Goal: Task Accomplishment & Management: Use online tool/utility

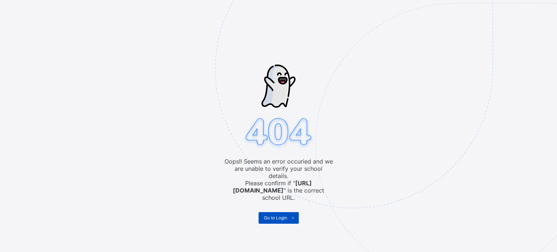
click at [288, 212] on span at bounding box center [293, 218] width 12 height 12
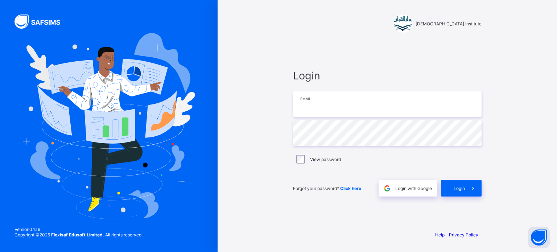
type input "**********"
click at [465, 191] on div "Login" at bounding box center [461, 188] width 41 height 17
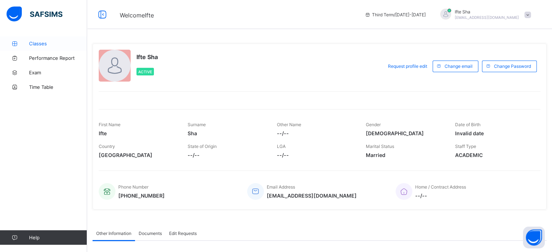
click at [43, 41] on span "Classes" at bounding box center [58, 44] width 58 height 6
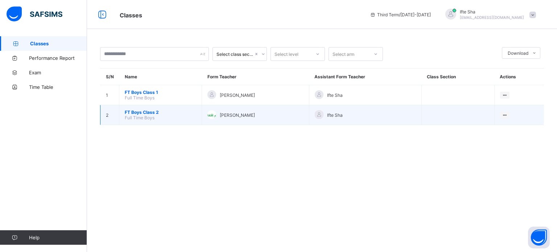
click at [141, 111] on span "FT Boys Class 2" at bounding box center [160, 112] width 71 height 5
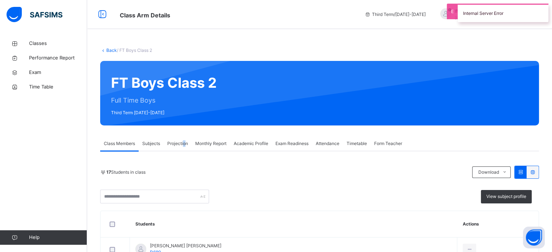
click at [184, 147] on span "Projection" at bounding box center [177, 143] width 21 height 7
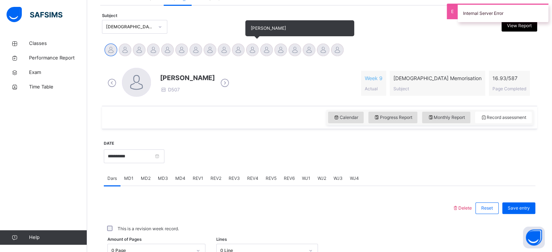
scroll to position [145, 0]
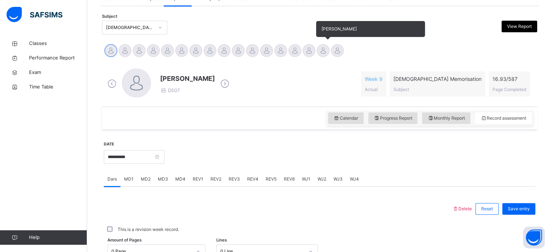
click at [323, 52] on div at bounding box center [323, 50] width 13 height 13
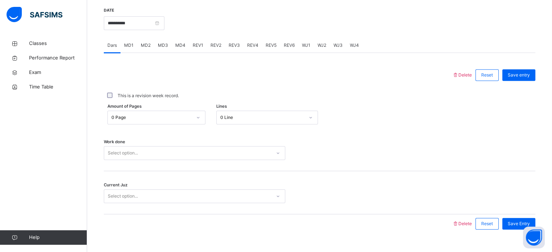
scroll to position [274, 0]
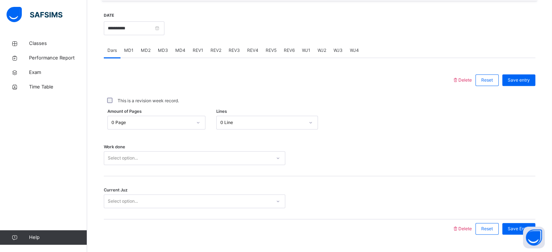
click at [324, 54] on div "WJ2" at bounding box center [322, 50] width 16 height 15
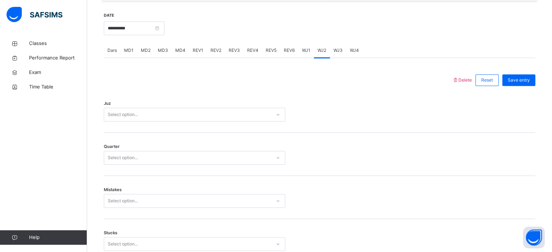
click at [306, 50] on span "WJ1" at bounding box center [306, 50] width 8 height 7
click at [291, 54] on div "REV6" at bounding box center [289, 50] width 18 height 15
click at [275, 56] on div "REV5" at bounding box center [271, 50] width 18 height 15
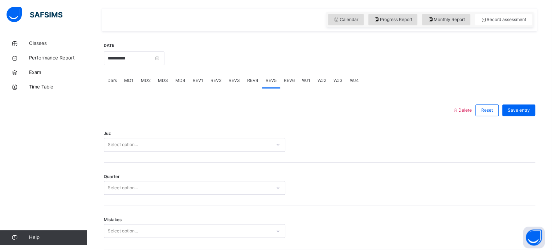
scroll to position [244, 0]
click at [251, 80] on span "REV4" at bounding box center [252, 80] width 11 height 7
click at [240, 79] on div "REV3" at bounding box center [234, 80] width 19 height 15
click at [214, 85] on div "REV2" at bounding box center [216, 80] width 18 height 15
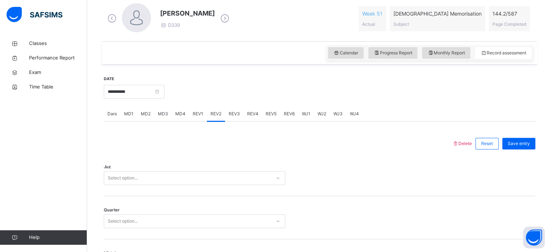
scroll to position [224, 0]
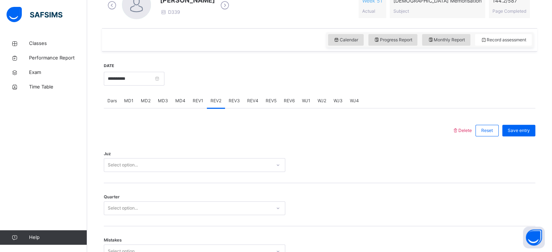
click at [196, 103] on span "REV1" at bounding box center [198, 101] width 11 height 7
click at [150, 75] on input "**********" at bounding box center [134, 79] width 61 height 14
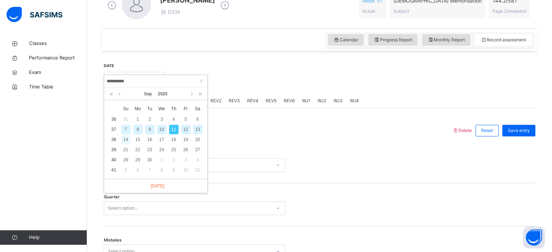
click at [128, 139] on div "14" at bounding box center [125, 139] width 9 height 9
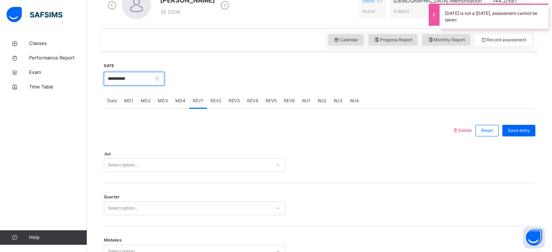
click at [143, 72] on input "**********" at bounding box center [134, 79] width 61 height 14
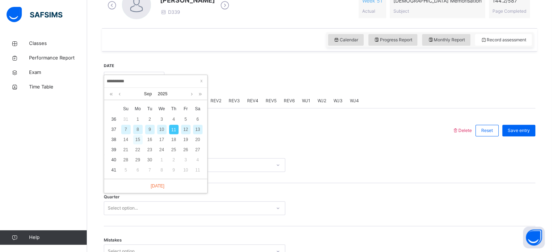
click at [139, 137] on div "15" at bounding box center [137, 139] width 9 height 9
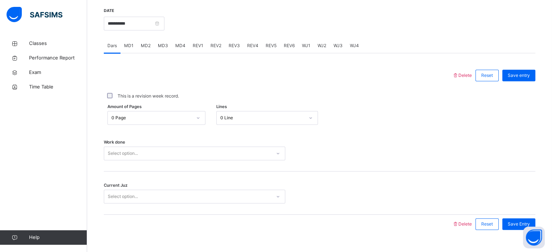
scroll to position [293, 0]
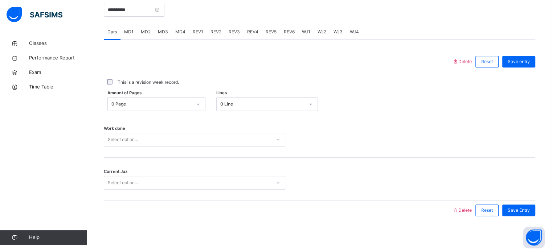
click at [199, 34] on span "REV1" at bounding box center [198, 32] width 11 height 7
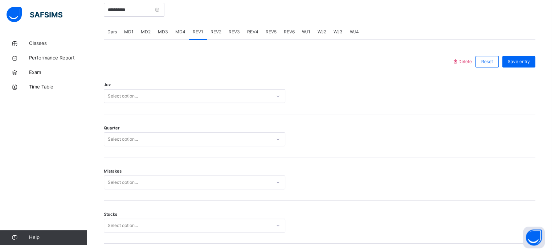
click at [218, 28] on div "REV2" at bounding box center [216, 32] width 18 height 15
click at [234, 35] on div "REV3" at bounding box center [234, 32] width 19 height 15
click at [118, 9] on input "**********" at bounding box center [134, 10] width 61 height 14
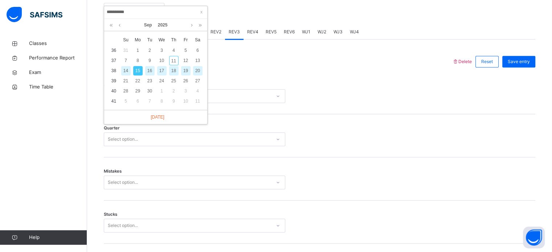
click at [152, 68] on div "16" at bounding box center [149, 70] width 9 height 9
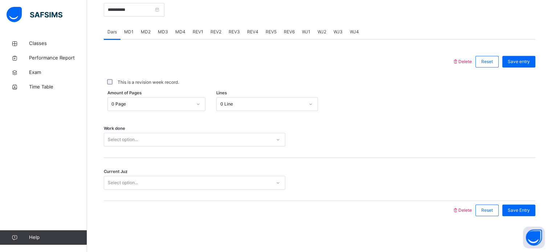
click at [123, 154] on div "Work done Select option..." at bounding box center [320, 136] width 432 height 43
click at [113, 12] on input "**********" at bounding box center [134, 10] width 61 height 14
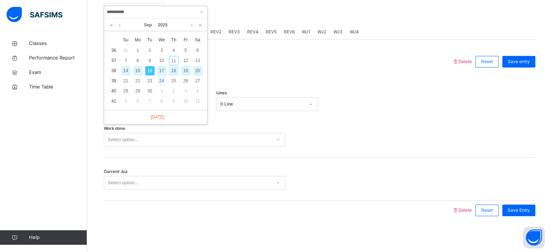
click at [160, 80] on div "24" at bounding box center [161, 80] width 9 height 9
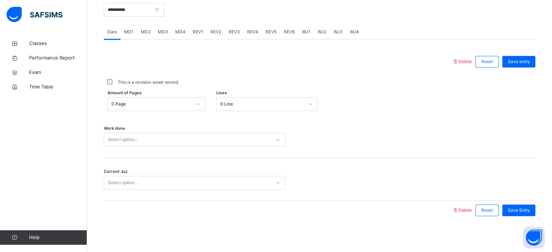
click at [199, 32] on span "REV1" at bounding box center [198, 32] width 11 height 7
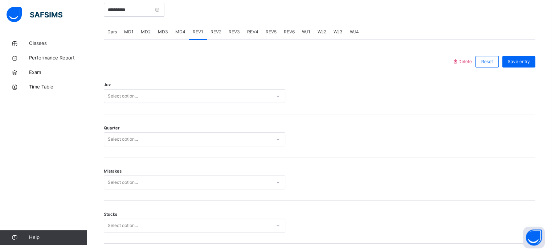
click at [208, 31] on div "REV2" at bounding box center [216, 32] width 18 height 15
click at [230, 26] on div "REV3" at bounding box center [234, 32] width 19 height 15
click at [126, 3] on input "**********" at bounding box center [134, 10] width 61 height 14
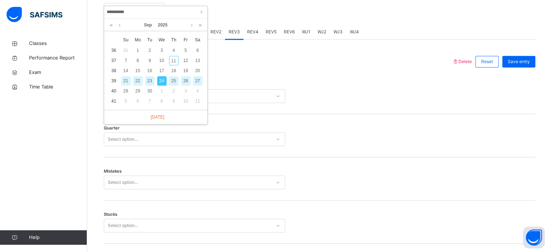
click at [175, 79] on div "25" at bounding box center [173, 80] width 9 height 9
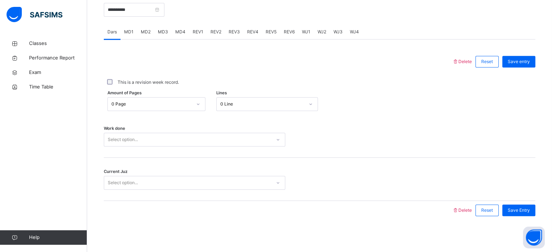
click at [200, 26] on div "REV1" at bounding box center [198, 32] width 18 height 15
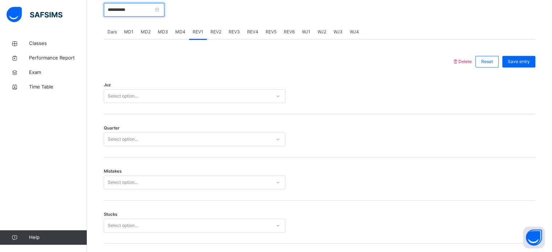
click at [127, 12] on input "**********" at bounding box center [134, 10] width 61 height 14
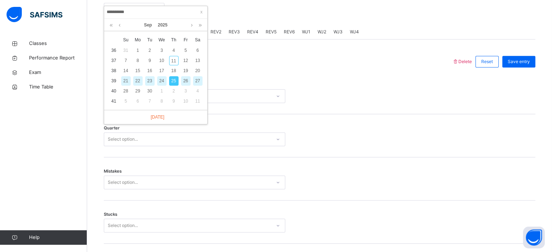
click at [189, 80] on div "26" at bounding box center [185, 80] width 9 height 9
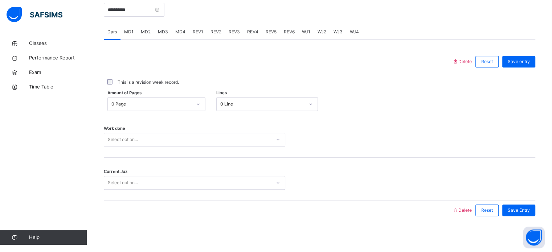
click at [193, 29] on span "REV1" at bounding box center [198, 32] width 11 height 7
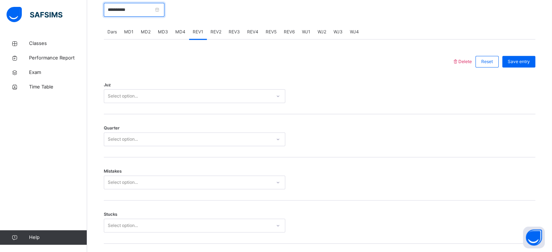
click at [134, 9] on input "**********" at bounding box center [134, 10] width 61 height 14
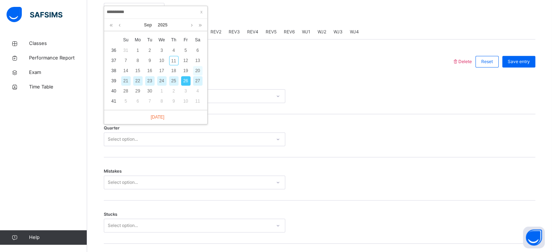
click at [197, 73] on div "20" at bounding box center [197, 70] width 9 height 9
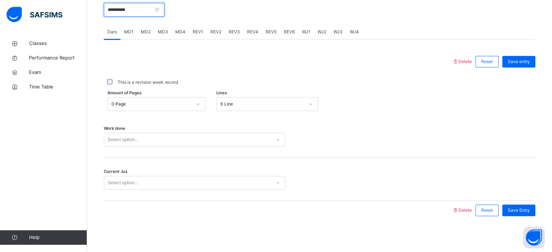
click at [129, 9] on input "**********" at bounding box center [134, 10] width 61 height 14
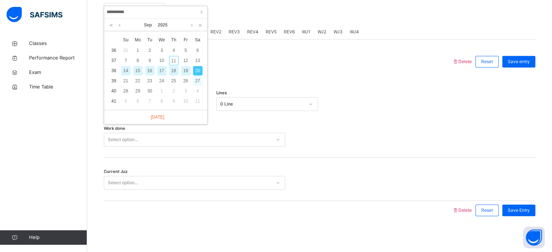
click at [197, 82] on div "27" at bounding box center [197, 80] width 9 height 9
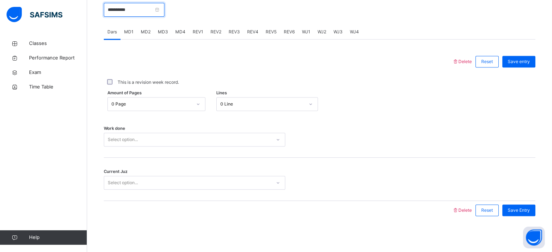
click at [119, 13] on input "**********" at bounding box center [134, 10] width 61 height 14
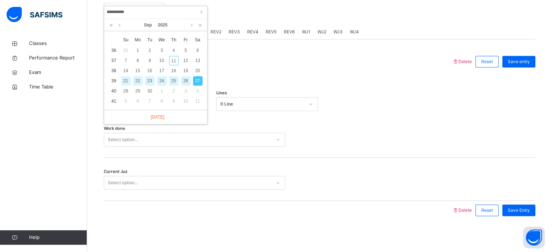
click at [120, 24] on link at bounding box center [119, 25] width 5 height 12
click at [160, 92] on div "27" at bounding box center [161, 90] width 9 height 9
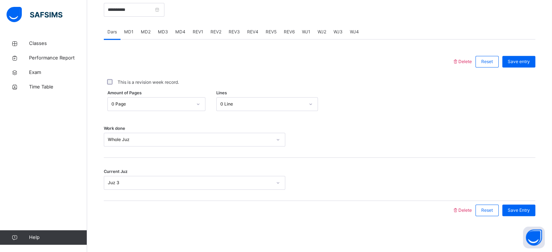
click at [198, 30] on span "REV1" at bounding box center [198, 32] width 11 height 7
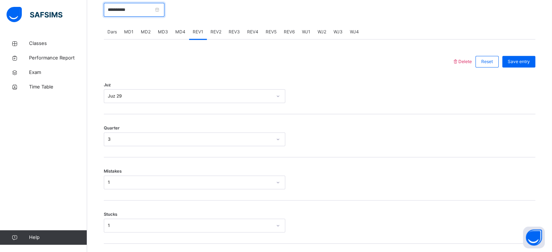
click at [135, 4] on input "**********" at bounding box center [134, 10] width 61 height 14
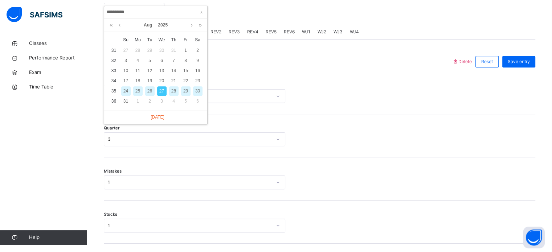
click at [150, 90] on div "26" at bounding box center [149, 90] width 9 height 9
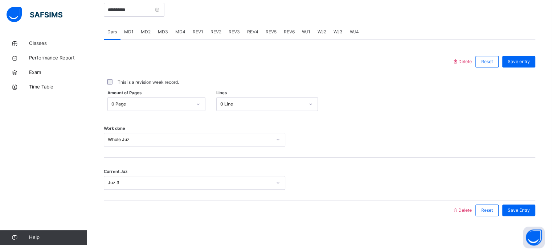
click at [194, 32] on span "REV1" at bounding box center [198, 32] width 11 height 7
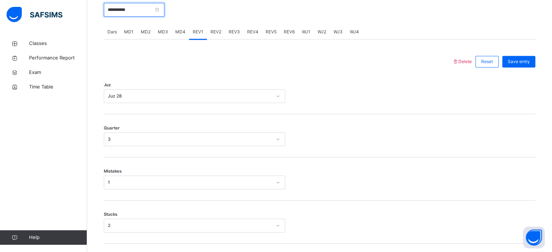
click at [129, 6] on input "**********" at bounding box center [134, 10] width 61 height 14
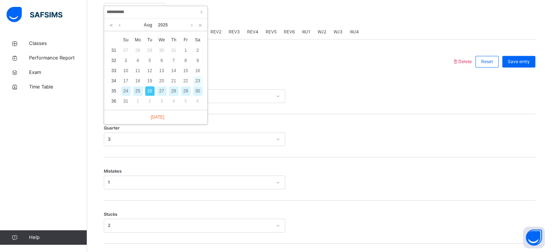
click at [198, 78] on div "23" at bounding box center [197, 80] width 9 height 9
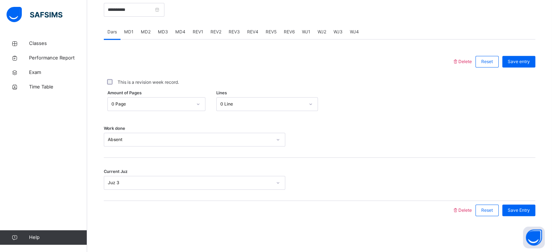
click at [197, 30] on span "REV1" at bounding box center [198, 32] width 11 height 7
click at [196, 32] on span "REV1" at bounding box center [198, 32] width 11 height 7
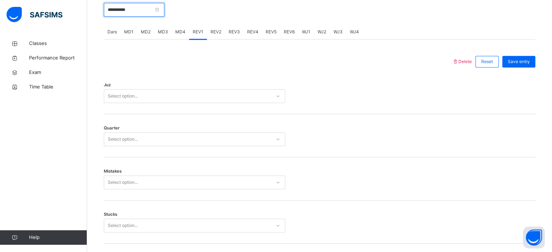
click at [123, 11] on input "**********" at bounding box center [134, 10] width 61 height 14
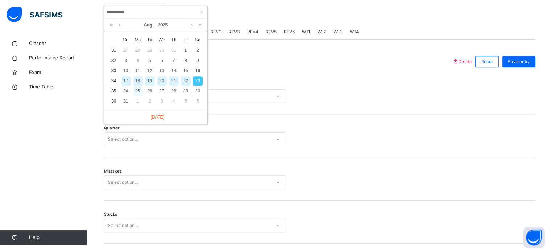
click at [140, 87] on div "25" at bounding box center [137, 90] width 9 height 9
type input "**********"
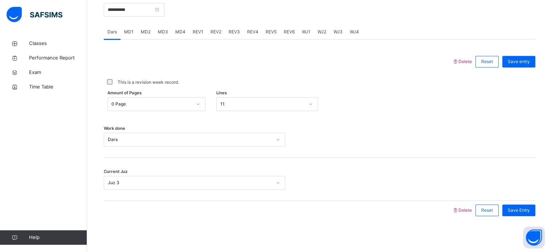
click at [196, 27] on div "REV1" at bounding box center [198, 32] width 18 height 15
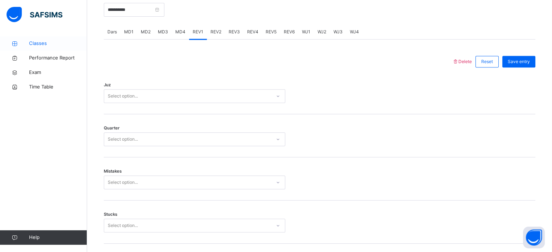
click at [24, 37] on link "Classes" at bounding box center [43, 43] width 87 height 15
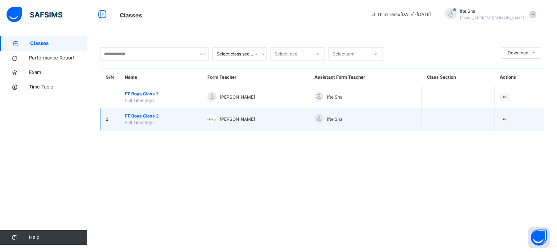
click at [129, 117] on span "FT Boys Class 2" at bounding box center [160, 116] width 71 height 7
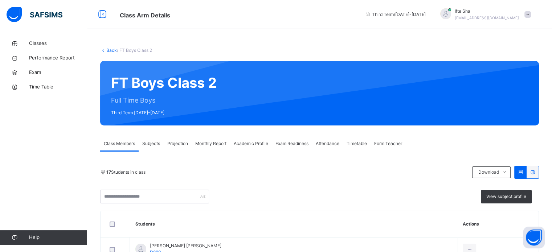
click at [168, 140] on div "Projection" at bounding box center [178, 143] width 28 height 15
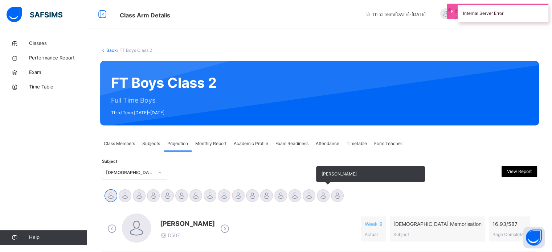
click at [318, 197] on div at bounding box center [323, 195] width 13 height 13
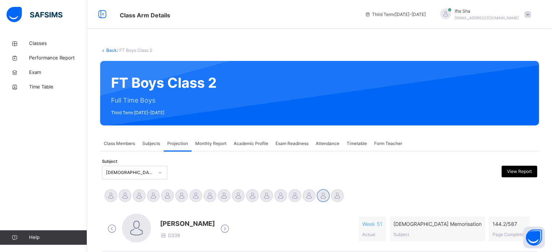
click at [309, 84] on div "FT Boys Class 2 Full Time Boys Third Term 2024-2025" at bounding box center [319, 93] width 439 height 65
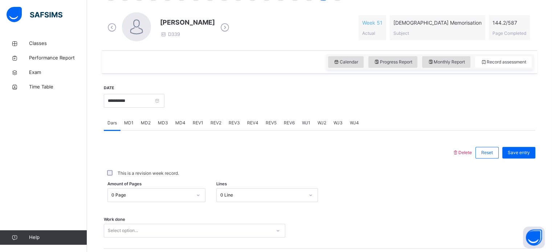
scroll to position [203, 0]
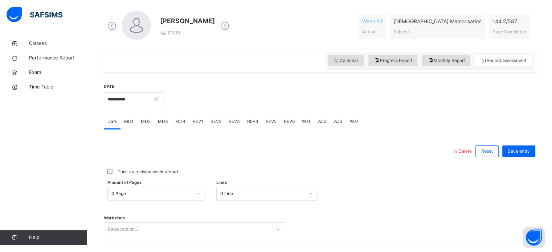
click at [200, 123] on span "REV1" at bounding box center [198, 121] width 11 height 7
click at [216, 123] on span "REV2" at bounding box center [215, 121] width 11 height 7
click at [229, 125] on div "REV3" at bounding box center [234, 121] width 19 height 15
click at [199, 128] on div "REV1" at bounding box center [198, 121] width 18 height 15
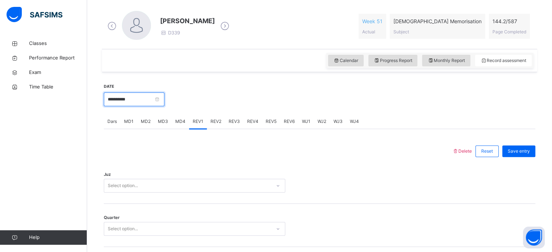
click at [160, 103] on input "**********" at bounding box center [134, 100] width 61 height 14
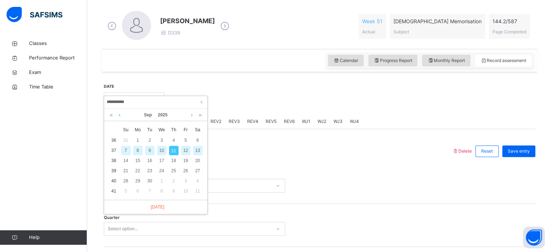
click at [119, 118] on link at bounding box center [119, 115] width 5 height 12
click at [138, 183] on div "25" at bounding box center [137, 180] width 9 height 9
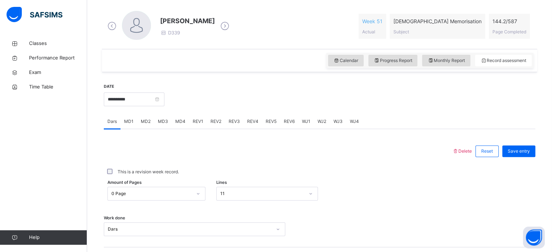
click at [195, 122] on span "REV1" at bounding box center [198, 121] width 11 height 7
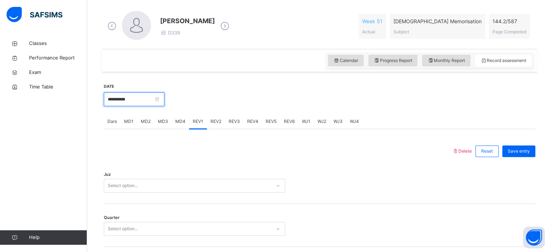
click at [156, 95] on input "**********" at bounding box center [134, 100] width 61 height 14
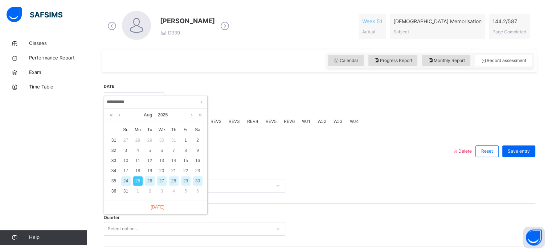
click at [154, 180] on div "26" at bounding box center [149, 180] width 9 height 9
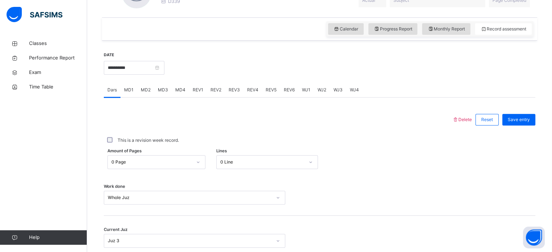
scroll to position [237, 0]
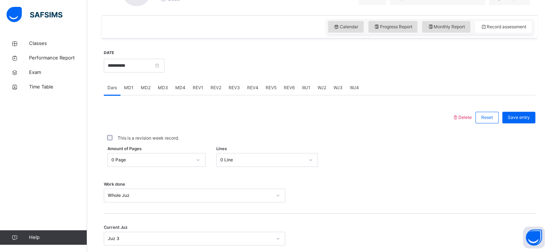
click at [149, 73] on div "**********" at bounding box center [134, 64] width 61 height 31
click at [146, 65] on input "**********" at bounding box center [134, 66] width 61 height 14
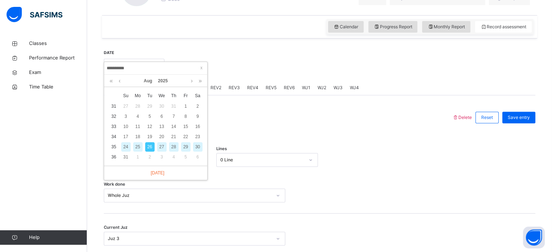
click at [143, 64] on input "**********" at bounding box center [155, 68] width 99 height 8
click at [388, 170] on div "Amount of Pages 0 Page Lines 0 Line" at bounding box center [320, 160] width 432 height 21
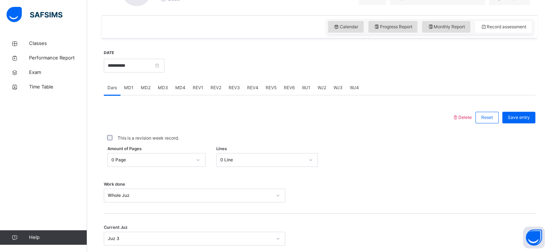
drag, startPoint x: 173, startPoint y: 75, endPoint x: 170, endPoint y: 65, distance: 10.2
click at [164, 68] on div "**********" at bounding box center [134, 64] width 61 height 31
click at [164, 64] on input "**********" at bounding box center [134, 66] width 61 height 14
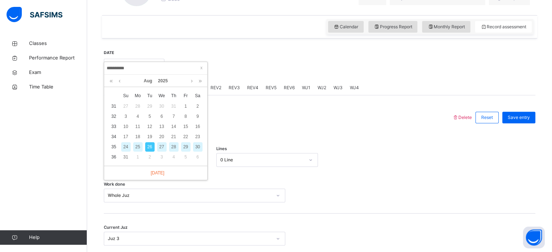
click at [160, 145] on div "27" at bounding box center [161, 146] width 9 height 9
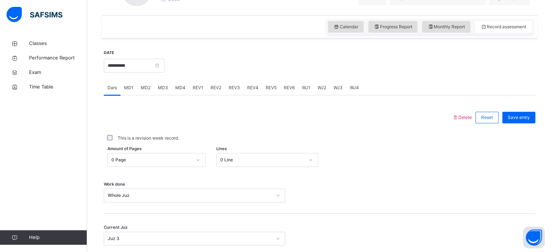
click at [195, 87] on span "REV1" at bounding box center [198, 88] width 11 height 7
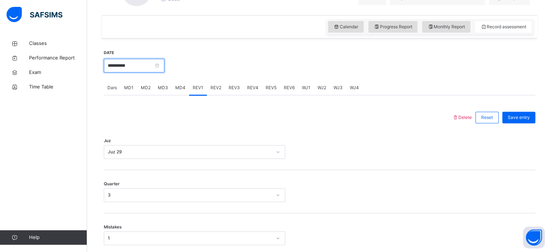
click at [161, 67] on input "**********" at bounding box center [134, 66] width 61 height 14
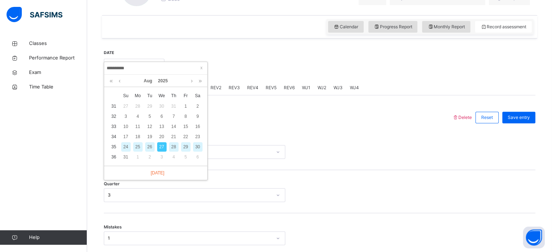
click at [150, 149] on div "26" at bounding box center [149, 146] width 9 height 9
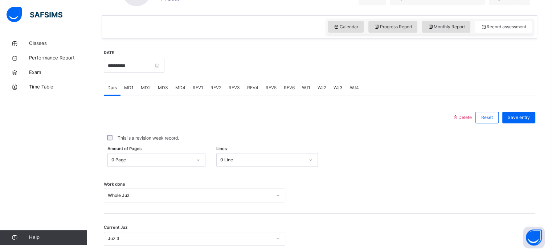
click at [195, 87] on span "REV1" at bounding box center [198, 88] width 11 height 7
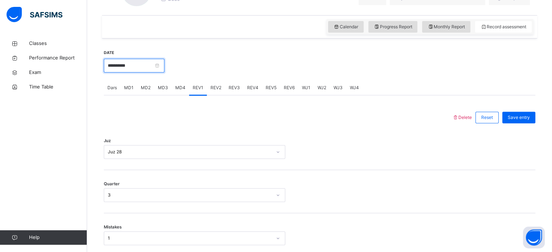
click at [151, 64] on input "**********" at bounding box center [134, 66] width 61 height 14
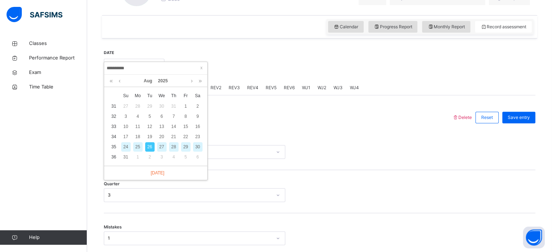
click at [137, 146] on div "25" at bounding box center [137, 146] width 9 height 9
type input "**********"
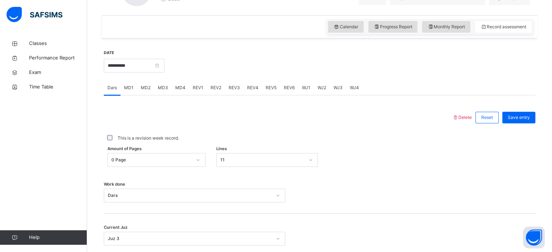
click at [196, 88] on span "REV1" at bounding box center [198, 88] width 11 height 7
click at [213, 88] on span "REV2" at bounding box center [215, 88] width 11 height 7
click at [237, 89] on span "REV3" at bounding box center [234, 88] width 11 height 7
drag, startPoint x: 237, startPoint y: 89, endPoint x: 245, endPoint y: 89, distance: 7.6
click at [245, 89] on div "Dars MD1 MD2 MD3 MD4 REV1 REV2 REV3 REV4 REV5 REV6 WJ1 WJ2 WJ3 WJ4" at bounding box center [320, 88] width 432 height 15
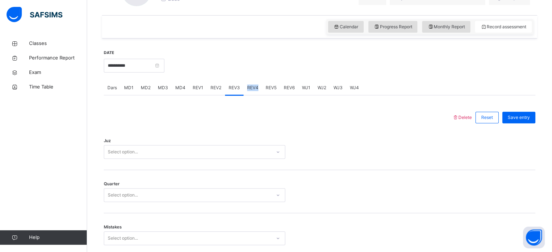
click at [253, 90] on span "REV4" at bounding box center [252, 88] width 11 height 7
drag, startPoint x: 283, startPoint y: 94, endPoint x: 275, endPoint y: 96, distance: 9.1
click at [283, 94] on div "REV6" at bounding box center [289, 88] width 18 height 15
click at [114, 88] on span "Dars" at bounding box center [111, 88] width 9 height 7
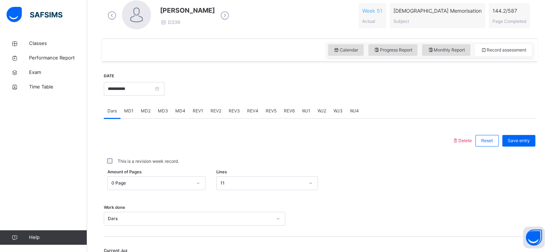
scroll to position [220, 0]
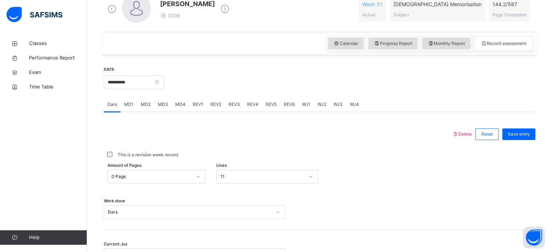
click at [200, 98] on div "REV1" at bounding box center [198, 104] width 18 height 15
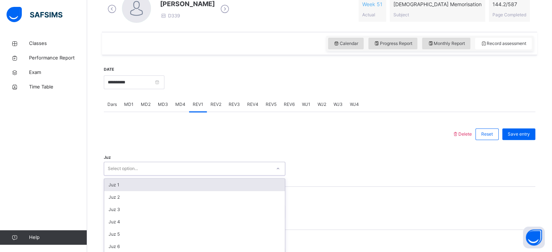
click at [114, 167] on div "option Juz 1 focused, 1 of 30. 30 results available. Use Up and Down to choose …" at bounding box center [194, 169] width 181 height 14
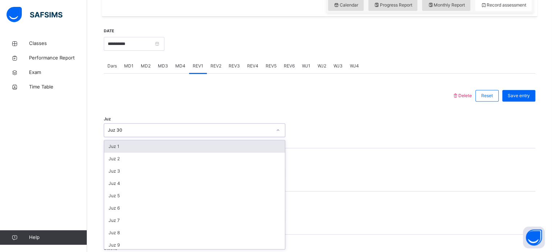
scroll to position [261, 0]
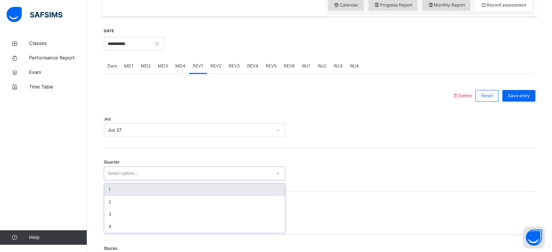
click at [119, 172] on div "Select option..." at bounding box center [123, 174] width 30 height 14
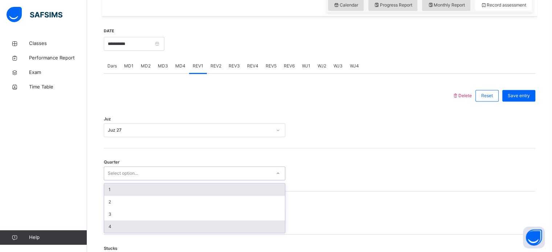
click at [114, 229] on div "4" at bounding box center [194, 227] width 181 height 12
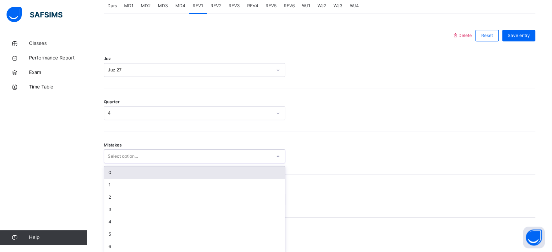
scroll to position [322, 0]
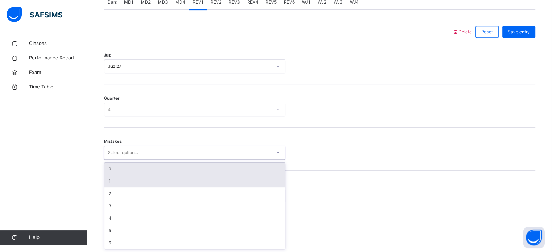
click at [105, 180] on div "1" at bounding box center [194, 181] width 181 height 12
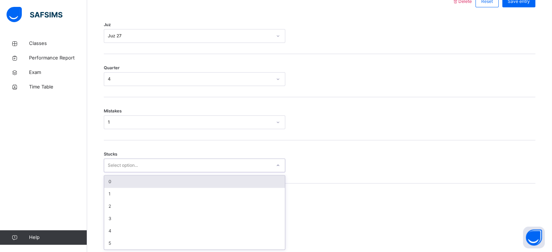
scroll to position [353, 0]
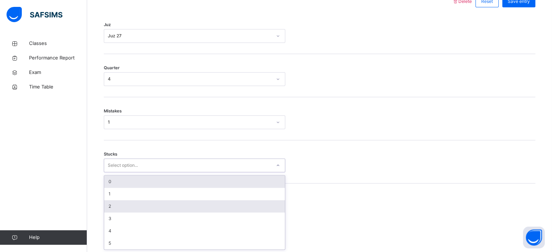
click at [106, 209] on div "2" at bounding box center [194, 206] width 181 height 12
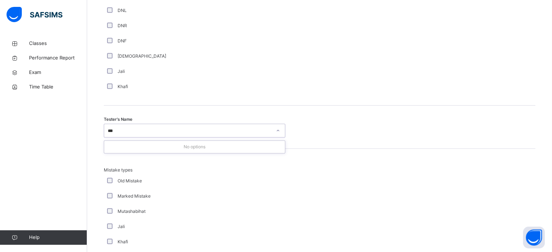
scroll to position [0, 0]
type input "*"
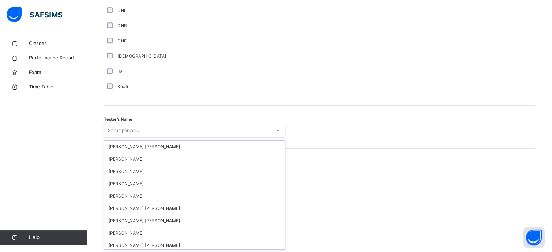
type input "*"
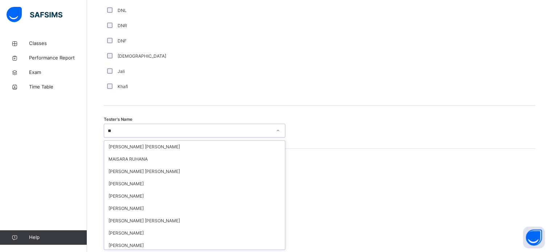
type input "*"
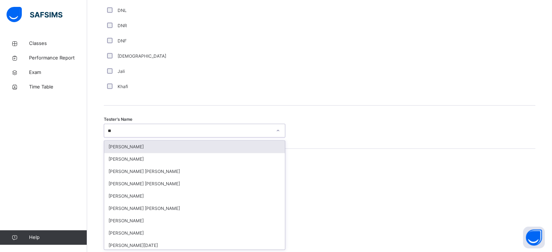
type input "*"
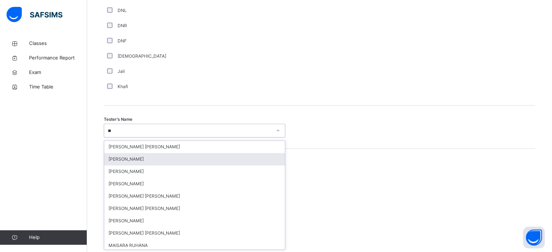
type input "***"
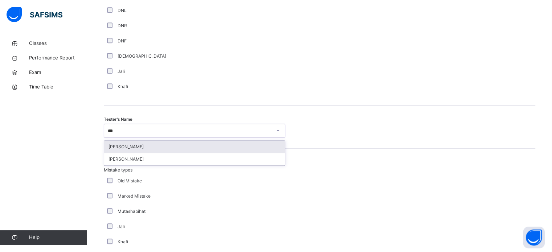
click at [134, 143] on div "[PERSON_NAME]" at bounding box center [194, 147] width 181 height 12
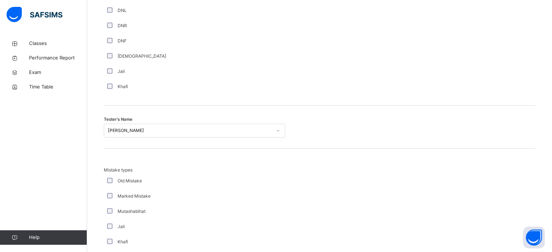
click at [138, 178] on label "Old Mistake" at bounding box center [130, 181] width 24 height 7
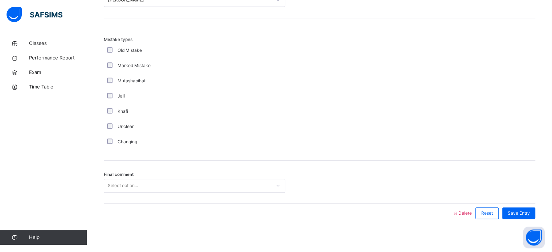
scroll to position [798, 0]
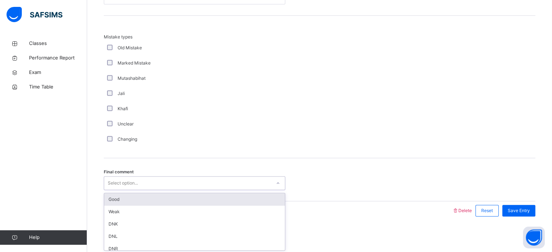
click at [138, 178] on div "Select option..." at bounding box center [123, 183] width 30 height 14
click at [129, 195] on div "Good" at bounding box center [194, 199] width 181 height 12
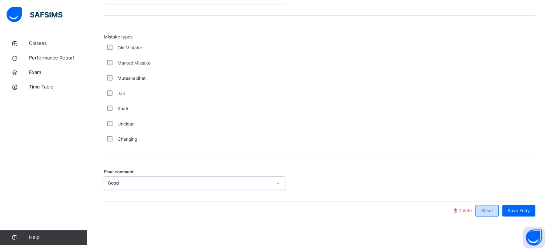
click at [494, 205] on div "Reset" at bounding box center [486, 211] width 23 height 12
click at [524, 214] on div "Save Entry" at bounding box center [518, 211] width 33 height 12
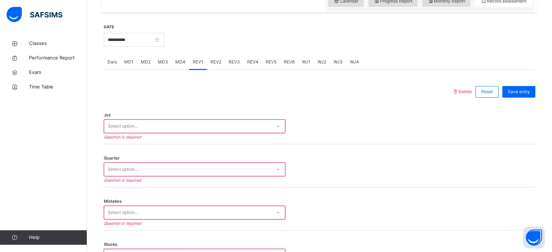
scroll to position [265, 0]
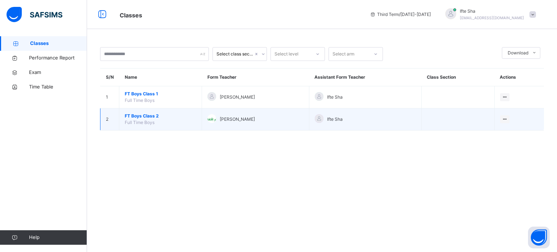
click at [135, 118] on span "FT Boys Class 2" at bounding box center [160, 116] width 71 height 7
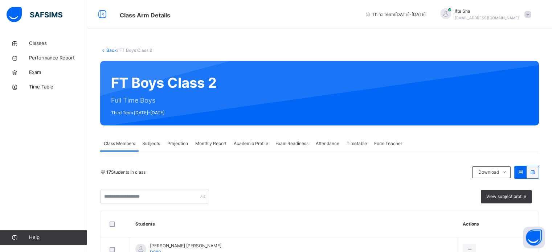
scroll to position [90, 0]
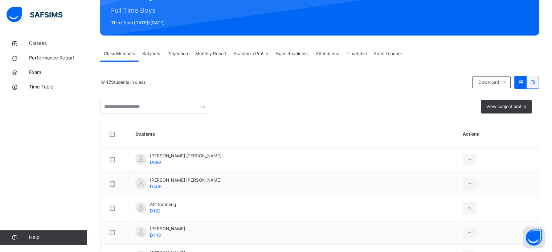
click at [173, 57] on span "Projection" at bounding box center [177, 53] width 21 height 7
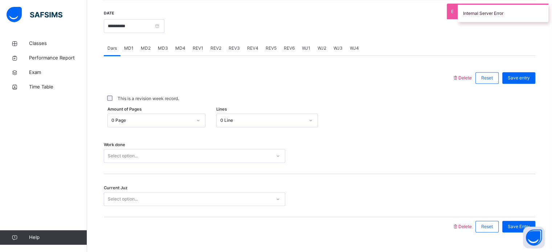
scroll to position [293, 0]
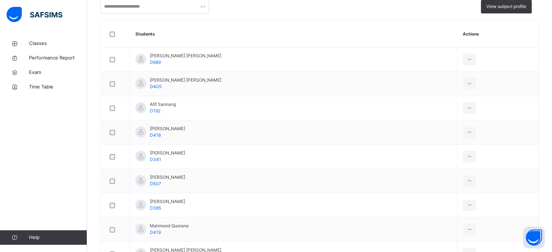
scroll to position [103, 0]
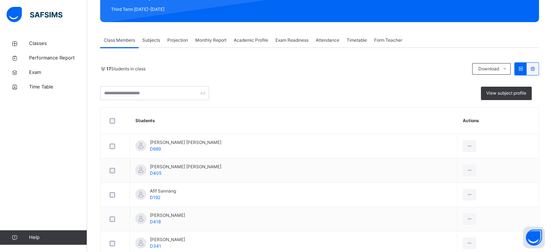
click at [188, 33] on div "Projection" at bounding box center [178, 40] width 28 height 15
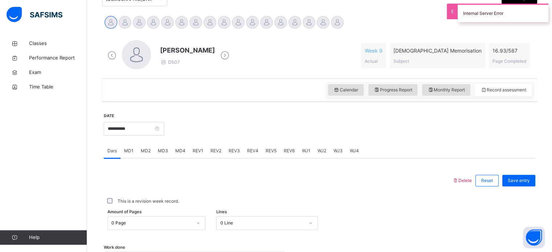
scroll to position [173, 0]
click at [314, 19] on div at bounding box center [309, 22] width 13 height 13
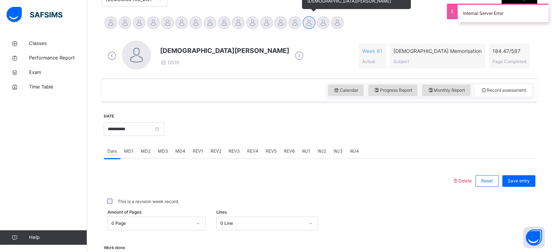
scroll to position [128, 0]
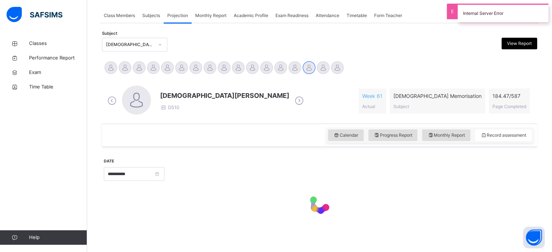
click at [327, 20] on div "Attendance" at bounding box center [327, 15] width 31 height 15
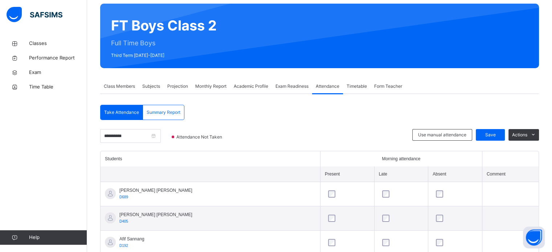
scroll to position [57, 0]
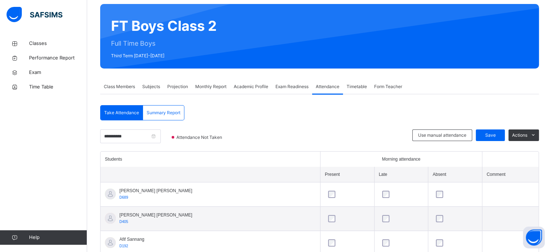
click at [9, 216] on div "Classes Performance Report Exam Time Table Help" at bounding box center [43, 140] width 87 height 223
click at [11, 210] on div "Classes Performance Report Exam Time Table Help" at bounding box center [43, 140] width 87 height 223
click at [181, 91] on div "Projection" at bounding box center [178, 86] width 28 height 15
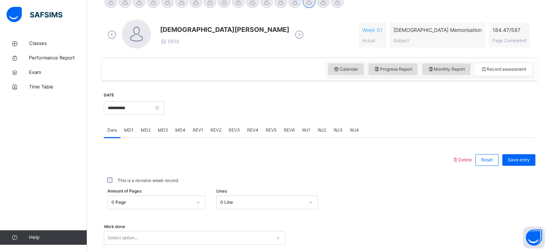
scroll to position [194, 0]
click at [319, 6] on div at bounding box center [323, 2] width 13 height 13
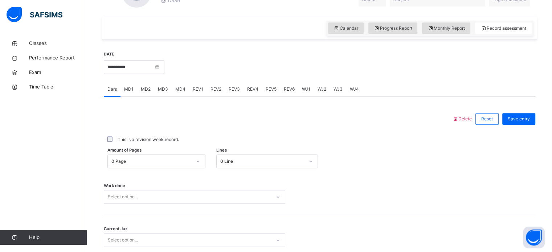
scroll to position [238, 0]
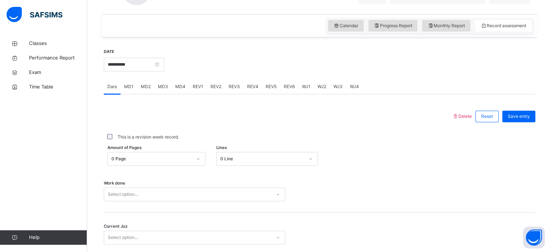
click at [202, 89] on span "REV1" at bounding box center [198, 86] width 11 height 7
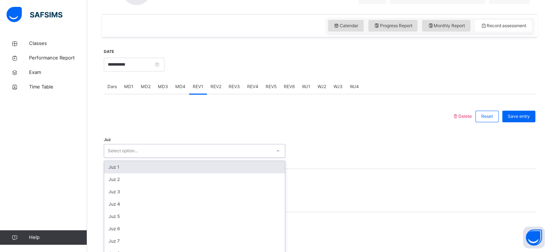
scroll to position [258, 0]
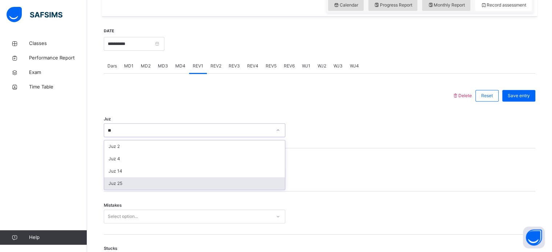
type input "**"
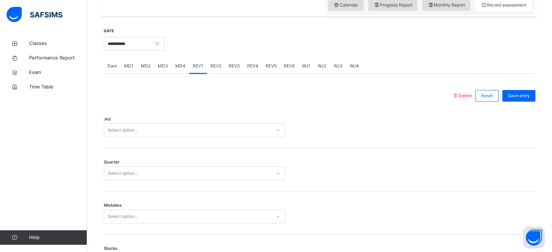
click at [244, 190] on div "Quarter Select option..." at bounding box center [320, 169] width 432 height 43
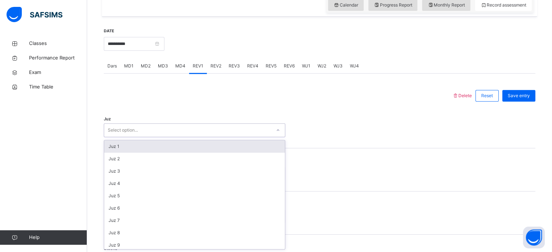
click at [206, 135] on div "Select option..." at bounding box center [187, 130] width 167 height 11
type input "**"
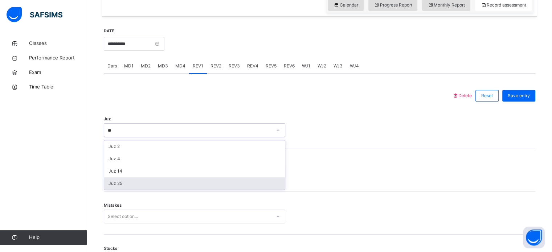
click at [146, 184] on div "Juz 25" at bounding box center [194, 183] width 181 height 12
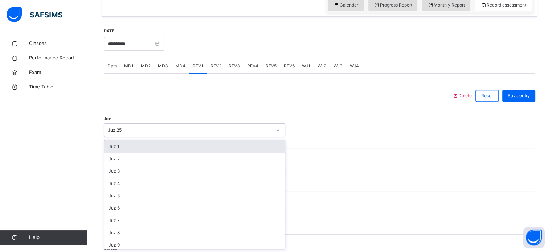
click at [151, 128] on div "Juz 25" at bounding box center [190, 130] width 164 height 7
type input "**"
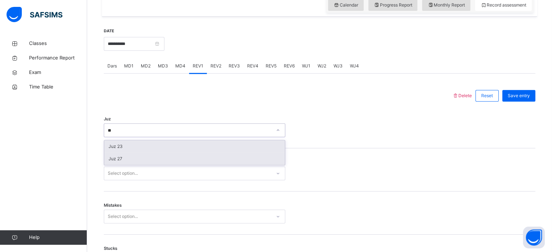
click at [113, 163] on div "Juz 27" at bounding box center [194, 159] width 181 height 12
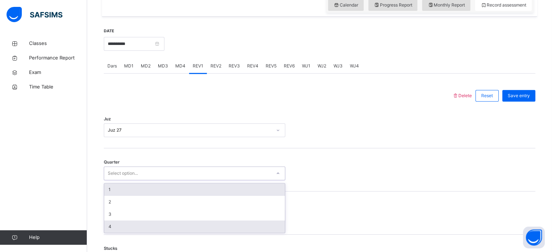
click at [104, 229] on div "4" at bounding box center [194, 227] width 181 height 12
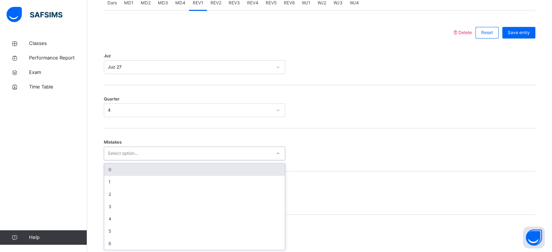
scroll to position [322, 0]
click at [242, 172] on div "0" at bounding box center [194, 169] width 181 height 12
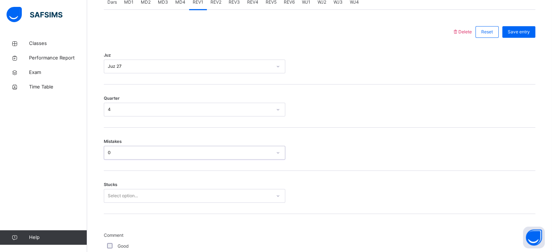
click at [214, 181] on div "Stucks Select option..." at bounding box center [320, 192] width 432 height 43
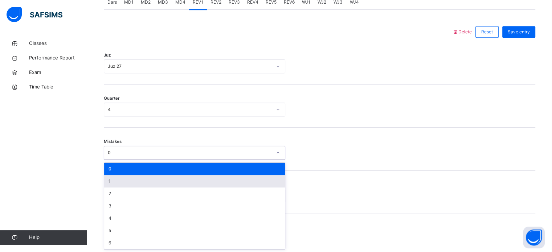
click at [219, 180] on div "1" at bounding box center [194, 181] width 181 height 12
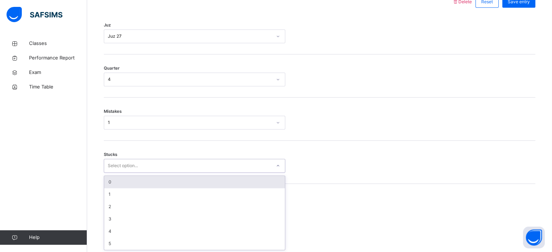
scroll to position [353, 0]
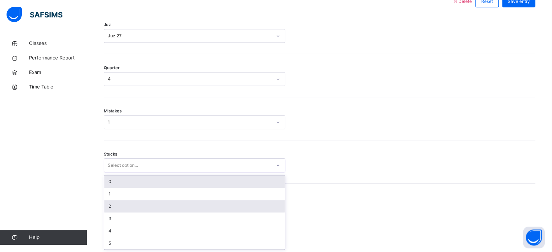
click at [212, 207] on div "2" at bounding box center [194, 206] width 181 height 12
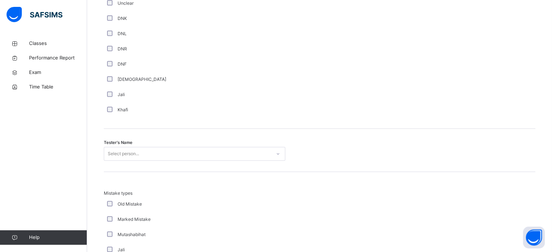
click at [247, 172] on div "Mistake types Old Mistake Marked Mistake Mutashabihat [PERSON_NAME] Unclear Cha…" at bounding box center [320, 243] width 432 height 143
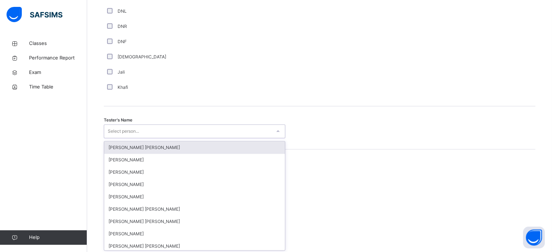
scroll to position [665, 0]
type input "***"
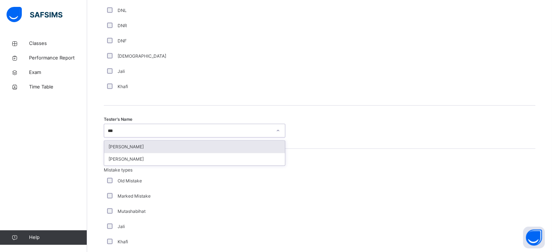
click at [119, 146] on div "[PERSON_NAME]" at bounding box center [194, 147] width 181 height 12
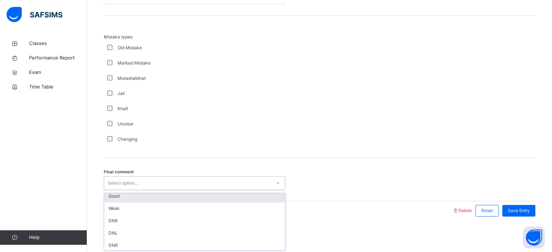
scroll to position [0, 0]
click at [117, 196] on div "Good" at bounding box center [194, 199] width 181 height 12
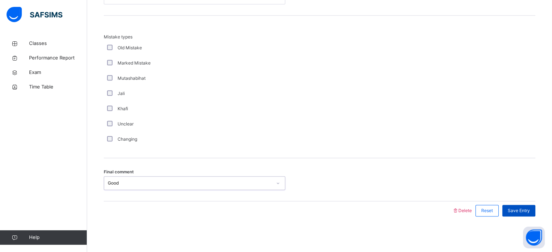
click at [530, 212] on span "Save Entry" at bounding box center [519, 211] width 22 height 7
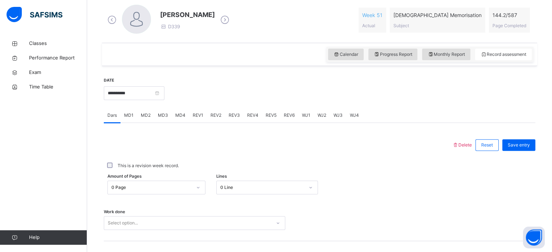
scroll to position [293, 0]
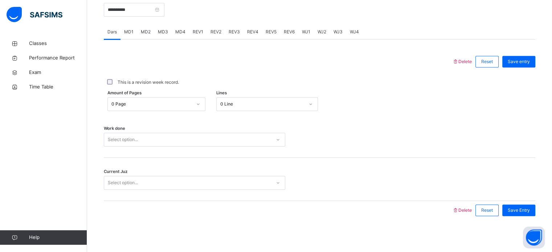
click at [213, 29] on span "REV2" at bounding box center [215, 32] width 11 height 7
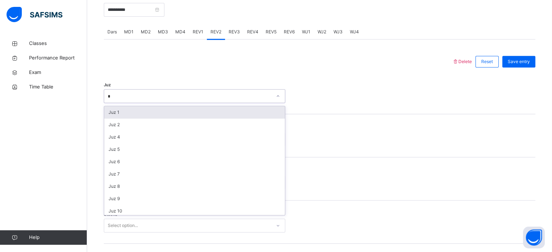
type input "**"
click at [121, 115] on div "Juz 28" at bounding box center [194, 112] width 181 height 12
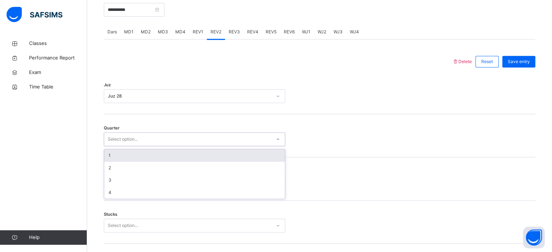
type input "*"
click at [113, 151] on div "1" at bounding box center [194, 156] width 181 height 12
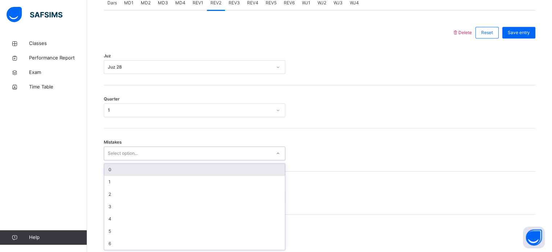
scroll to position [322, 0]
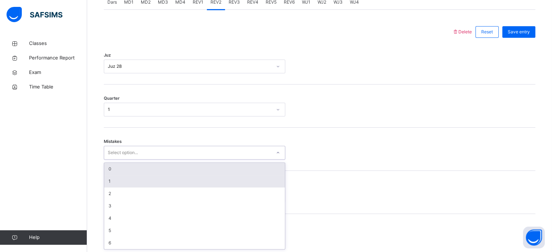
click at [113, 183] on div "1" at bounding box center [194, 181] width 181 height 12
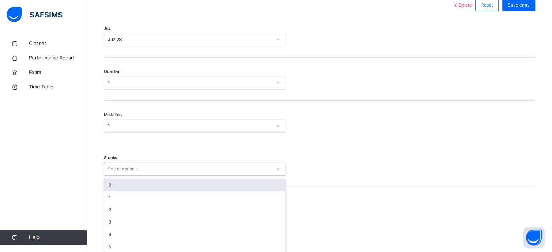
scroll to position [353, 0]
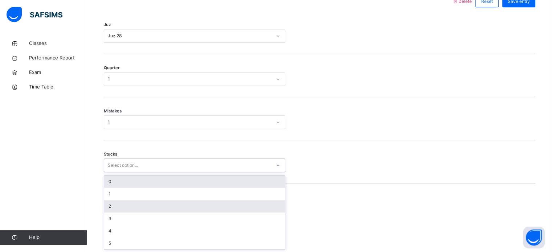
click at [109, 206] on div "2" at bounding box center [194, 206] width 181 height 12
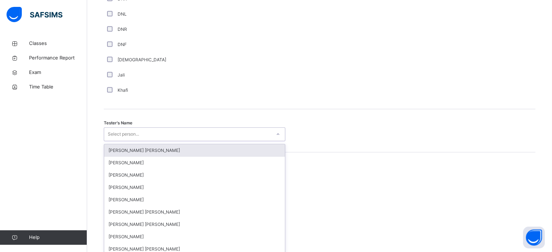
scroll to position [665, 0]
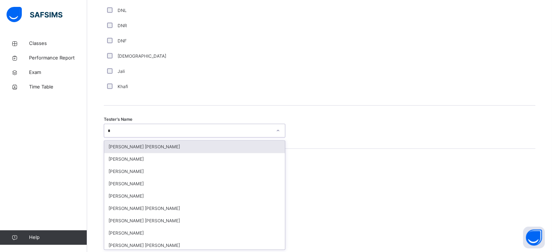
type input "**"
click at [159, 146] on div "Afif Sannang" at bounding box center [194, 147] width 181 height 12
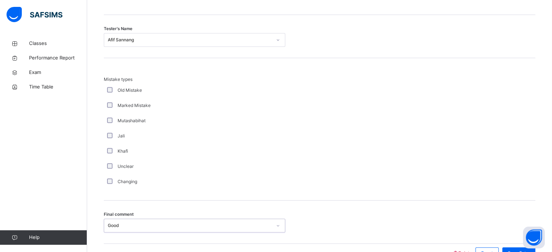
scroll to position [798, 0]
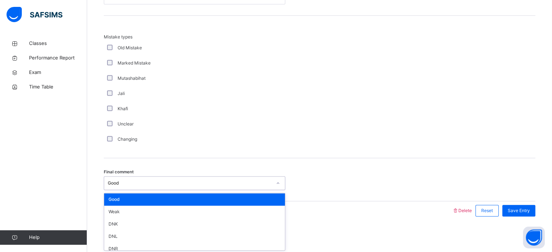
click at [203, 203] on div "Good" at bounding box center [194, 199] width 181 height 12
click at [346, 130] on div at bounding box center [319, 90] width 61 height 113
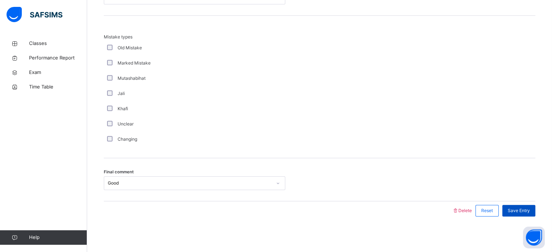
click at [530, 208] on span "Save Entry" at bounding box center [519, 211] width 22 height 7
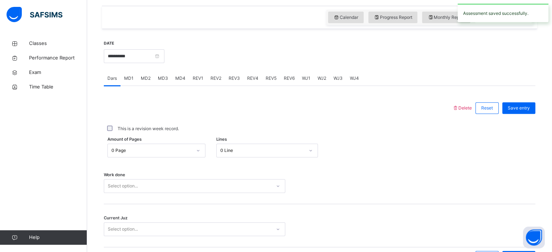
scroll to position [237, 0]
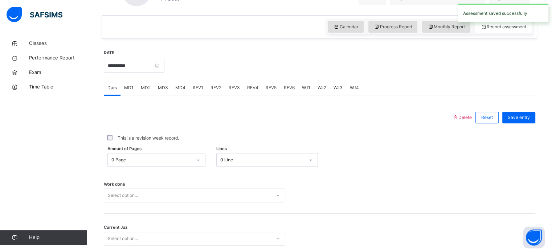
click at [235, 89] on span "REV3" at bounding box center [234, 88] width 11 height 7
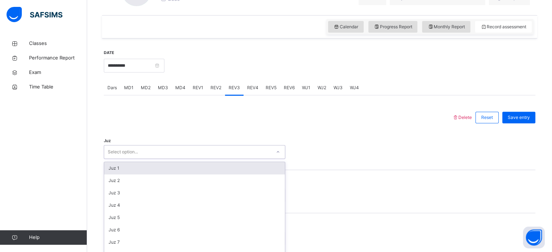
scroll to position [258, 0]
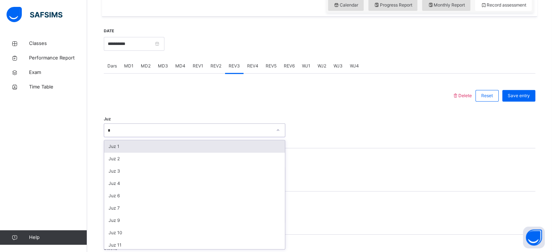
type input "**"
click at [192, 142] on div "Juz 28" at bounding box center [194, 146] width 181 height 12
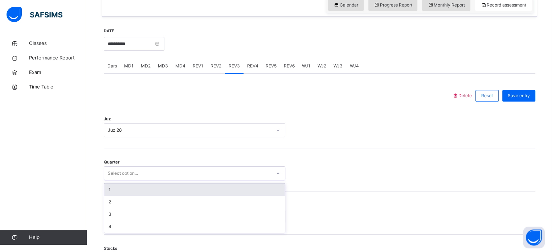
type input "*"
click at [171, 189] on div "1" at bounding box center [194, 190] width 181 height 12
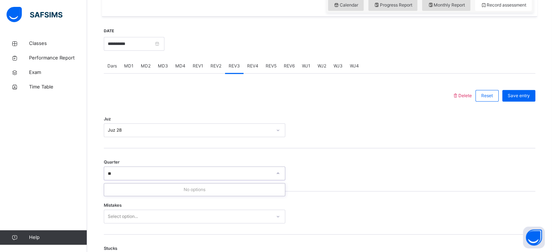
type input "*"
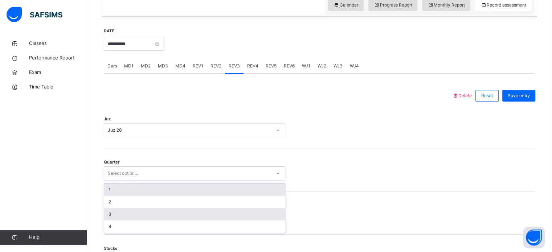
click at [150, 218] on div "3" at bounding box center [194, 214] width 181 height 12
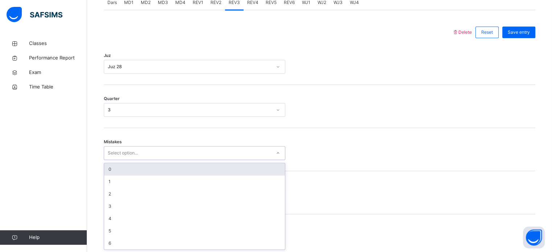
scroll to position [322, 0]
click at [118, 168] on div "0" at bounding box center [194, 169] width 181 height 12
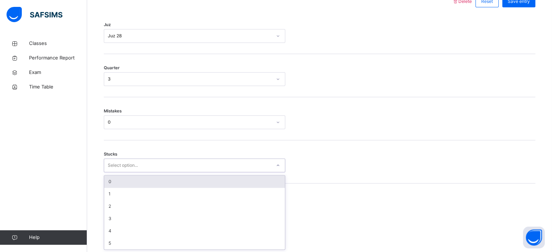
click at [107, 182] on div "0" at bounding box center [194, 182] width 181 height 12
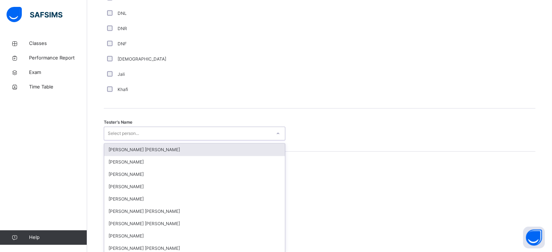
scroll to position [665, 0]
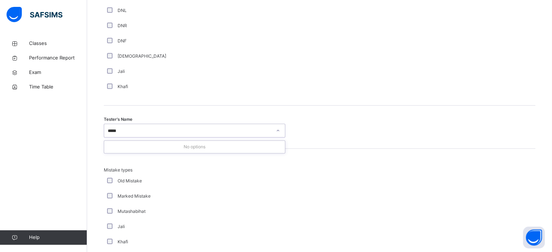
type input "****"
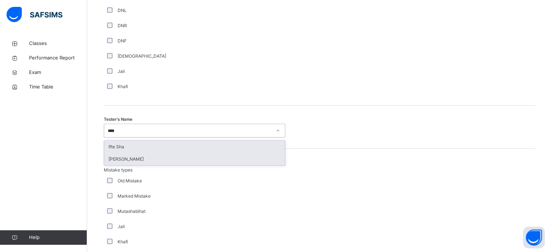
click at [142, 164] on div "[PERSON_NAME]" at bounding box center [194, 159] width 181 height 12
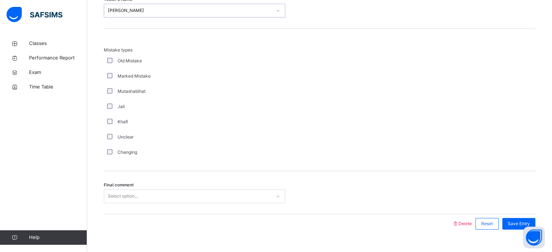
scroll to position [798, 0]
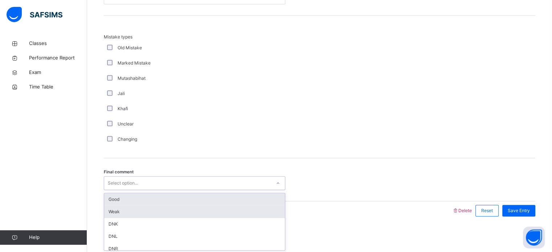
click at [225, 207] on div "Weak" at bounding box center [194, 212] width 181 height 12
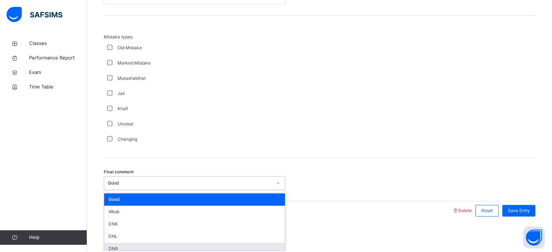
click at [213, 248] on div "DNR" at bounding box center [194, 249] width 181 height 12
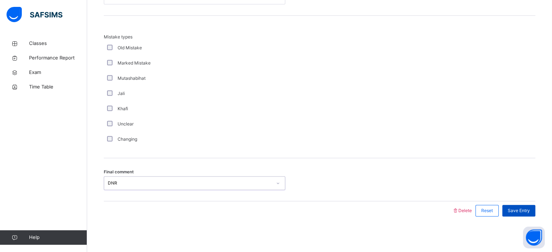
click at [518, 210] on span "Save Entry" at bounding box center [519, 211] width 22 height 7
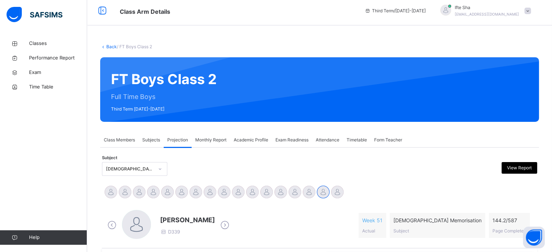
scroll to position [5, 0]
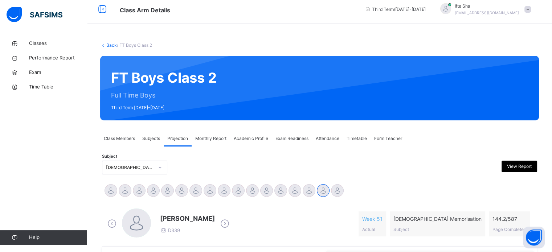
click at [483, 211] on div "[PERSON_NAME] D339 Week 51 Actual [DEMOGRAPHIC_DATA] Memorisation Subject 144.2…" at bounding box center [320, 224] width 432 height 42
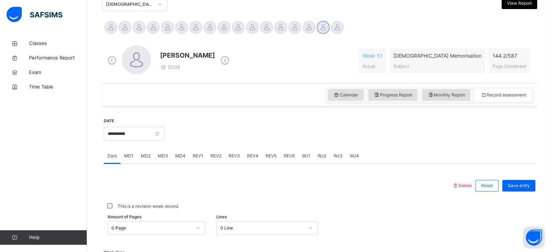
scroll to position [169, 0]
click at [253, 152] on span "REV4" at bounding box center [252, 155] width 11 height 7
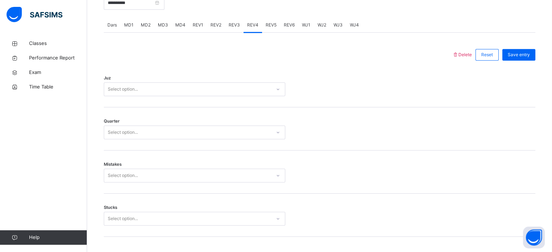
scroll to position [301, 0]
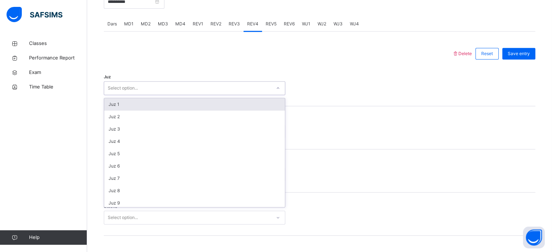
click at [9, 163] on div "Classes Performance Report Exam Time Table Help" at bounding box center [43, 140] width 87 height 223
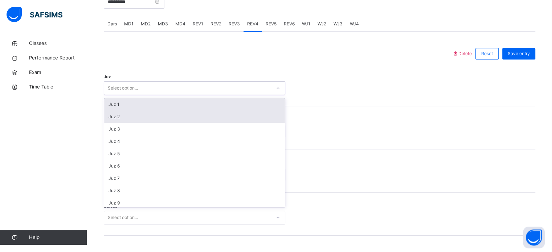
click at [221, 116] on div "Juz 2" at bounding box center [194, 117] width 181 height 12
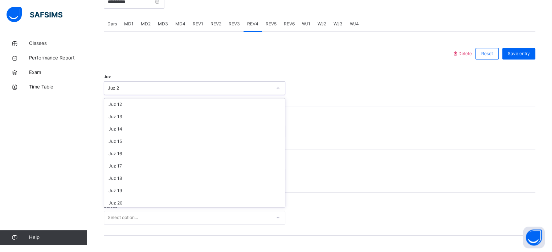
scroll to position [261, 0]
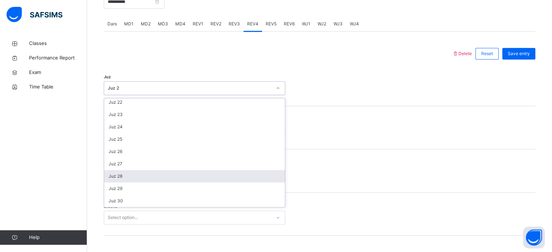
click at [221, 175] on div "Juz 28" at bounding box center [194, 176] width 181 height 12
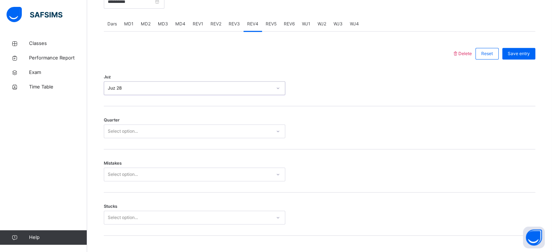
click at [240, 144] on div "Quarter Select option..." at bounding box center [320, 127] width 432 height 43
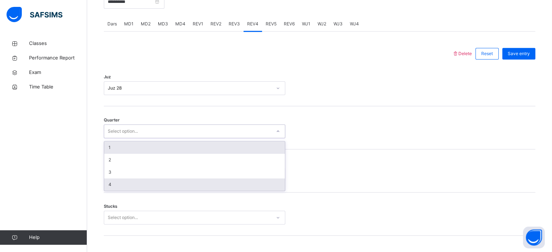
click at [149, 183] on div "4" at bounding box center [194, 185] width 181 height 12
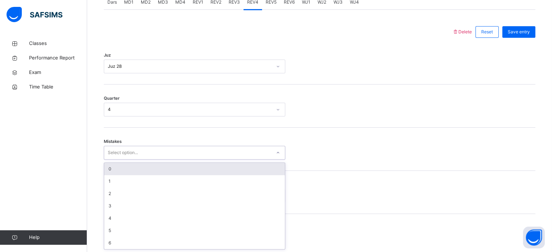
click at [158, 171] on div "0" at bounding box center [194, 169] width 181 height 12
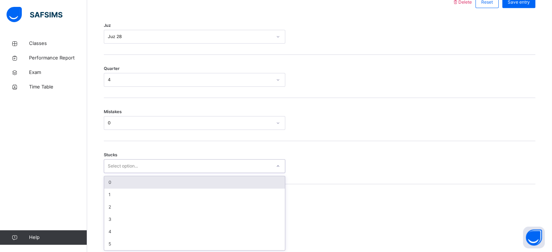
scroll to position [353, 0]
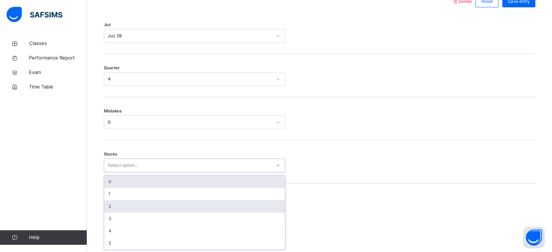
click at [142, 205] on div "2" at bounding box center [194, 206] width 181 height 12
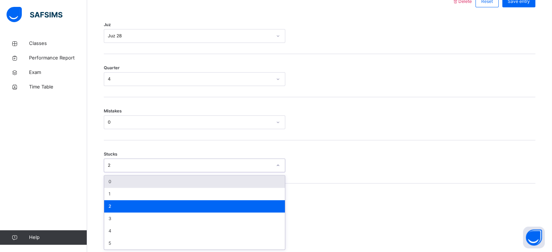
click at [145, 206] on div "2" at bounding box center [194, 206] width 181 height 12
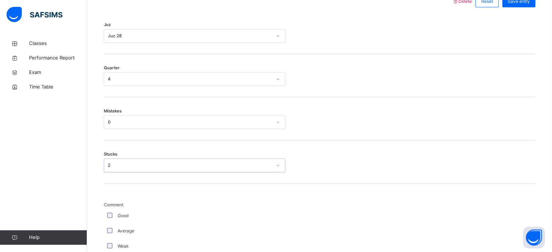
click at [116, 217] on div "Good" at bounding box center [195, 216] width 178 height 7
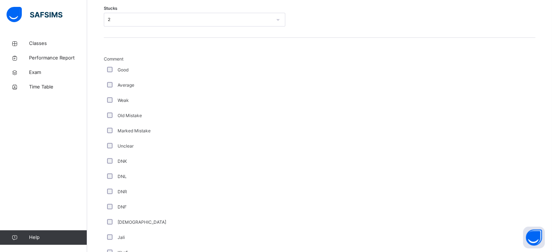
scroll to position [499, 0]
click at [248, 193] on div "DNR" at bounding box center [195, 191] width 178 height 7
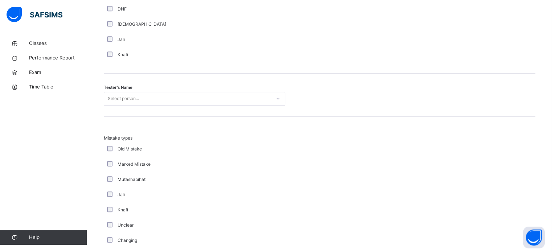
scroll to position [718, 0]
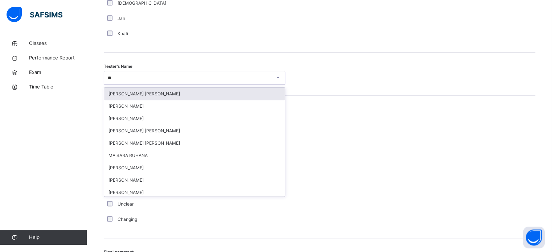
type input "***"
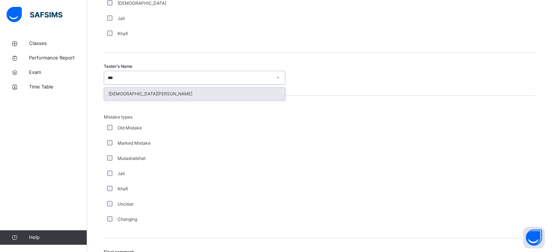
click at [255, 98] on div "[DEMOGRAPHIC_DATA][PERSON_NAME]" at bounding box center [194, 94] width 181 height 12
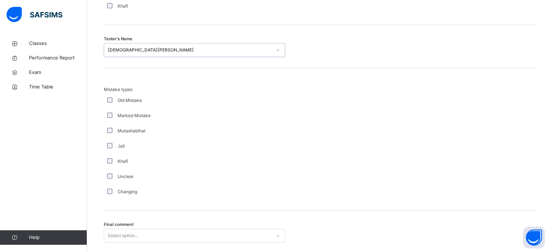
scroll to position [751, 0]
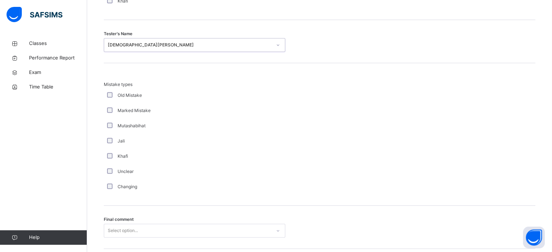
click at [114, 204] on div "Mistake types Old Mistake Marked Mistake Mutashabihat [PERSON_NAME] Unclear Cha…" at bounding box center [320, 134] width 432 height 143
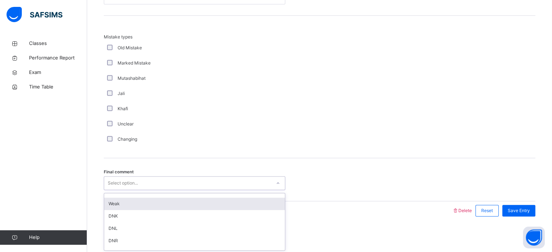
scroll to position [0, 0]
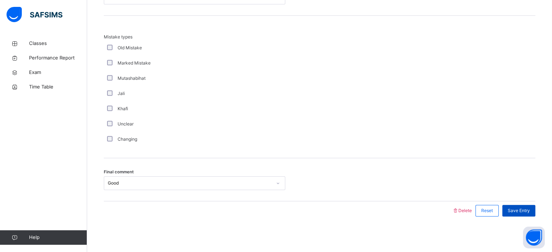
click at [519, 211] on span "Save Entry" at bounding box center [519, 211] width 22 height 7
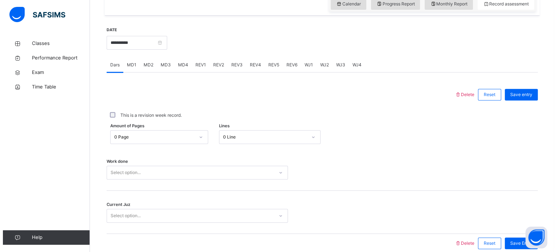
scroll to position [259, 0]
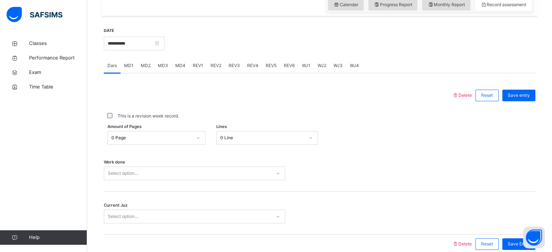
click at [199, 69] on div "REV1" at bounding box center [198, 65] width 18 height 15
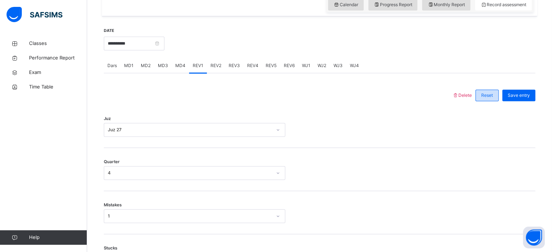
click at [488, 98] on span "Reset" at bounding box center [487, 95] width 12 height 7
click at [487, 98] on span "Reset" at bounding box center [487, 95] width 12 height 7
click at [464, 93] on span "Delete" at bounding box center [462, 95] width 20 height 5
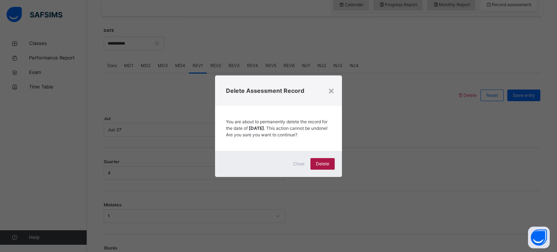
click at [325, 162] on div "Delete" at bounding box center [323, 164] width 24 height 12
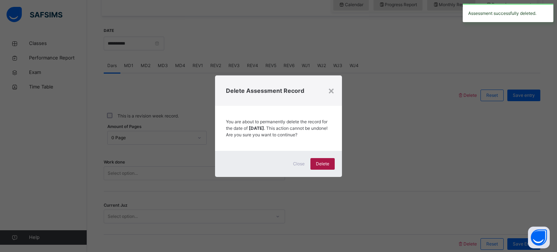
click at [311, 167] on div "Delete" at bounding box center [323, 164] width 24 height 12
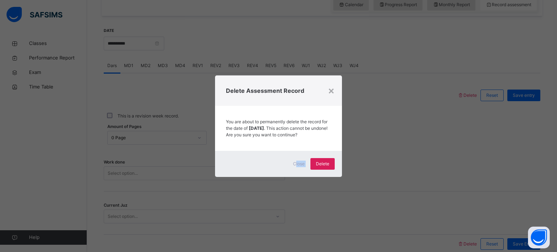
drag, startPoint x: 297, startPoint y: 165, endPoint x: 296, endPoint y: 178, distance: 12.3
click at [296, 177] on div "Close Delete" at bounding box center [278, 164] width 127 height 26
click at [299, 165] on span "Close" at bounding box center [299, 164] width 12 height 7
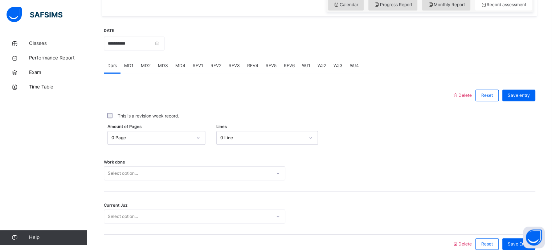
click at [196, 69] on div "REV1" at bounding box center [198, 65] width 18 height 15
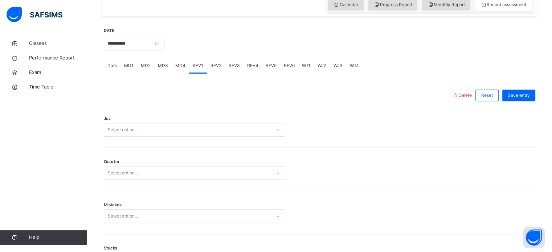
click at [213, 68] on span "REV2" at bounding box center [215, 65] width 11 height 7
click at [471, 95] on span "Delete" at bounding box center [462, 95] width 20 height 5
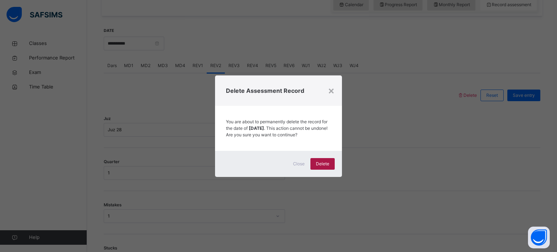
click at [320, 167] on span "Delete" at bounding box center [322, 164] width 13 height 7
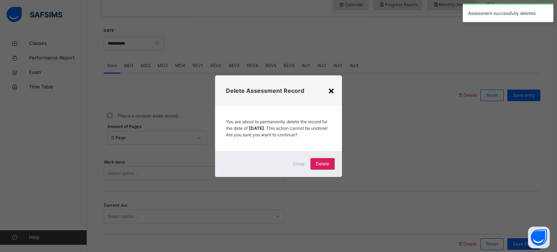
click at [333, 89] on div "×" at bounding box center [331, 90] width 7 height 15
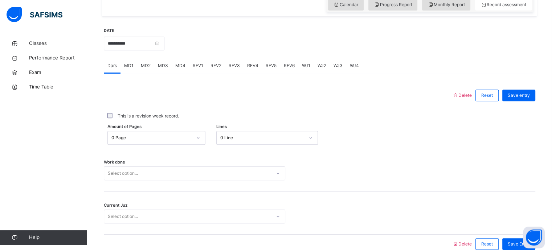
click at [234, 67] on span "REV3" at bounding box center [234, 65] width 11 height 7
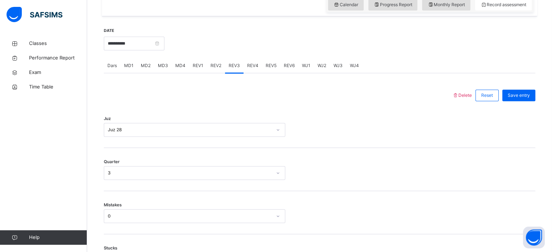
click at [463, 97] on span "Delete" at bounding box center [462, 95] width 20 height 5
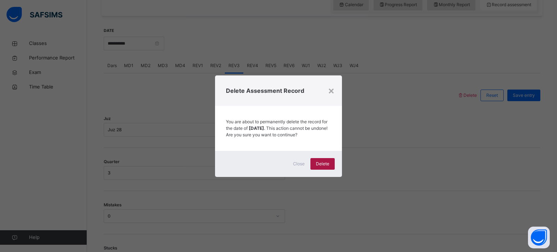
click at [324, 163] on div "Delete" at bounding box center [323, 164] width 24 height 12
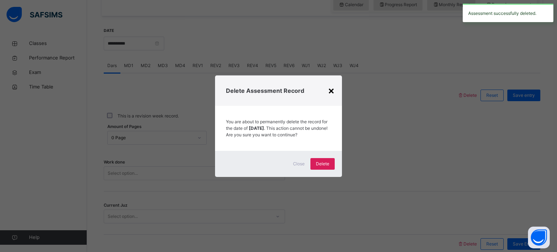
click at [333, 87] on div "×" at bounding box center [331, 90] width 7 height 15
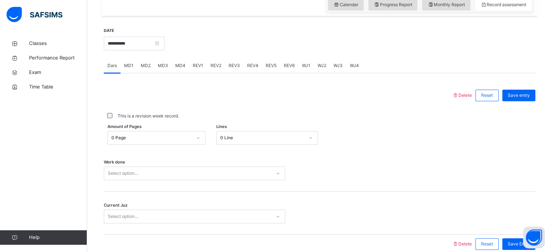
click at [252, 65] on span "REV4" at bounding box center [252, 65] width 11 height 7
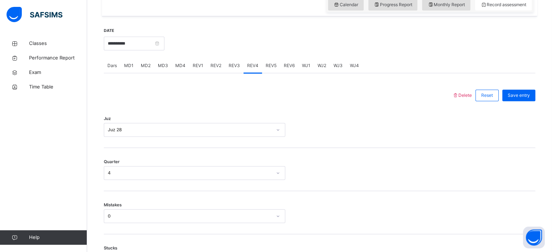
click at [463, 95] on span "Delete" at bounding box center [462, 95] width 20 height 5
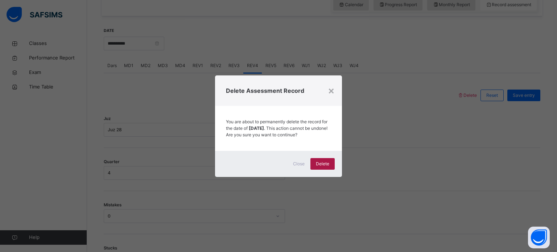
click at [328, 165] on span "Delete" at bounding box center [322, 164] width 13 height 7
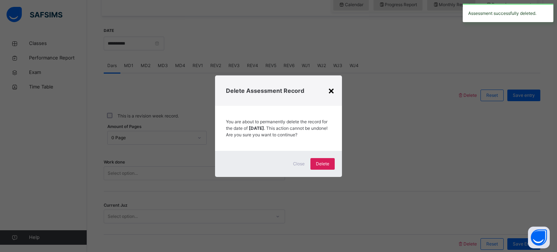
click at [332, 88] on div "×" at bounding box center [331, 90] width 7 height 15
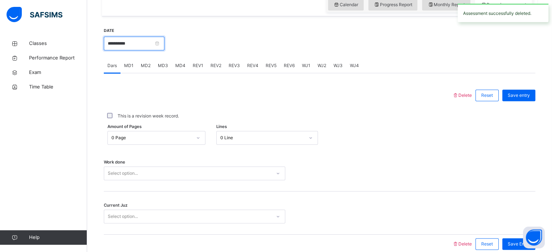
click at [142, 39] on input "**********" at bounding box center [134, 44] width 61 height 14
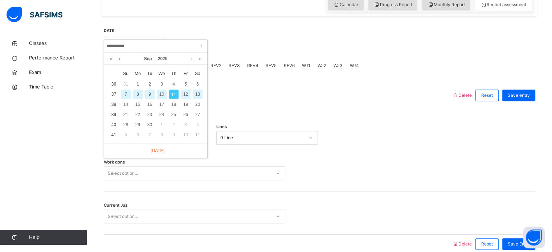
click at [117, 61] on link at bounding box center [119, 59] width 5 height 12
click at [135, 127] on div "25" at bounding box center [137, 124] width 9 height 9
type input "**********"
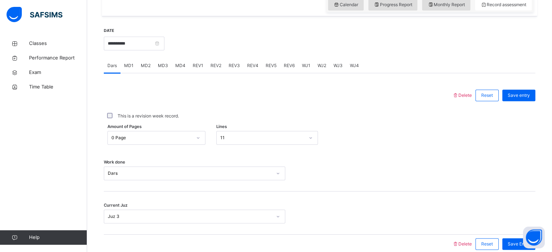
click at [196, 68] on span "REV1" at bounding box center [198, 65] width 11 height 7
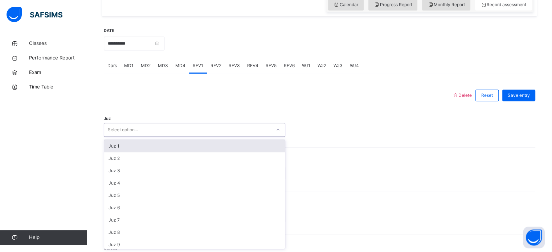
click at [201, 126] on div "Select option..." at bounding box center [187, 129] width 167 height 11
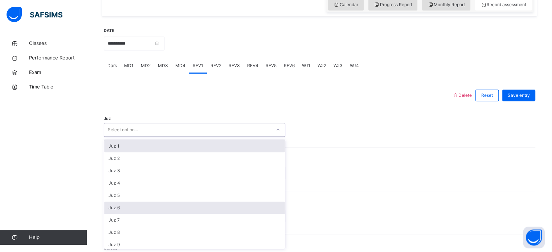
scroll to position [261, 0]
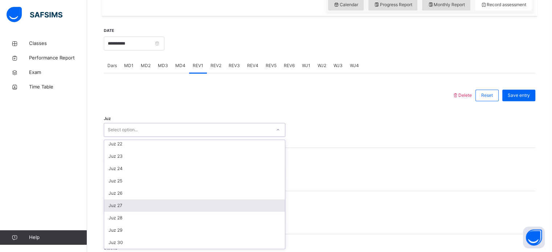
click at [128, 204] on div "Juz 27" at bounding box center [194, 206] width 181 height 12
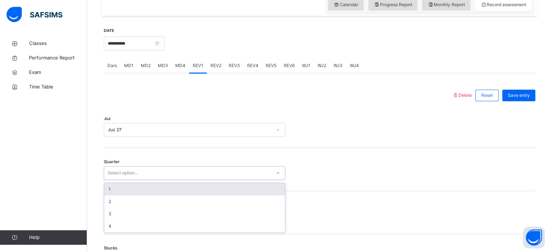
click at [126, 179] on div "Select option..." at bounding box center [194, 173] width 181 height 14
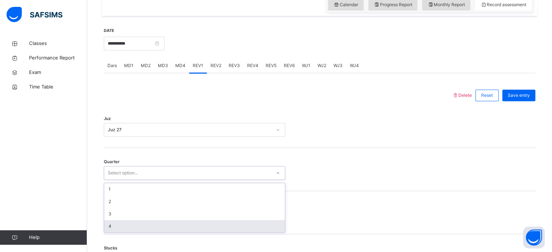
click at [107, 226] on div "4" at bounding box center [194, 226] width 181 height 12
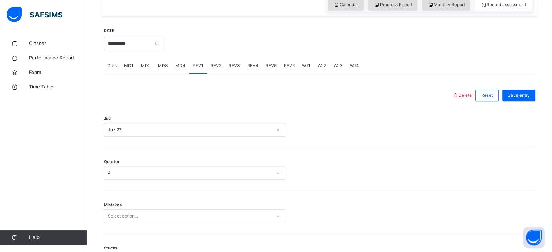
click at [107, 226] on div "Mistakes Select option..." at bounding box center [320, 212] width 432 height 43
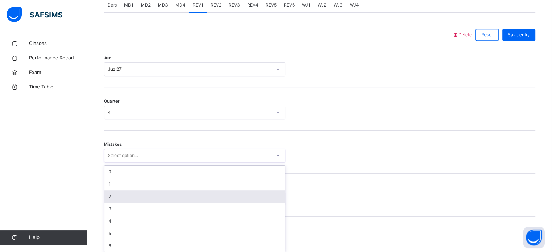
click at [107, 163] on div "option 2 focused, 3 of 7. 7 results available. Use Up and Down to choose option…" at bounding box center [194, 156] width 181 height 14
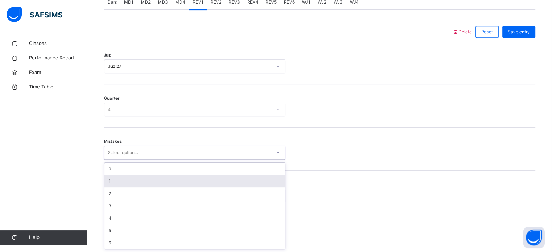
click at [118, 181] on div "1" at bounding box center [194, 181] width 181 height 12
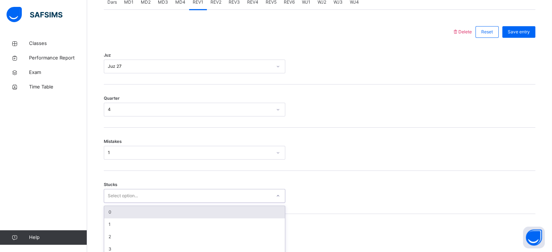
scroll to position [353, 0]
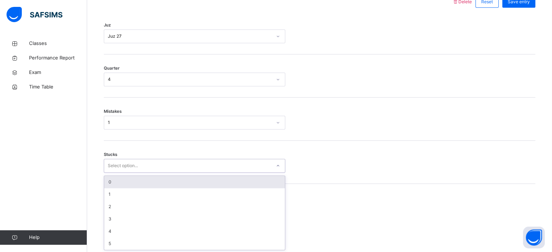
click at [117, 173] on div "option 0 focused, 1 of 6. 6 results available. Use Up and Down to choose option…" at bounding box center [194, 166] width 181 height 14
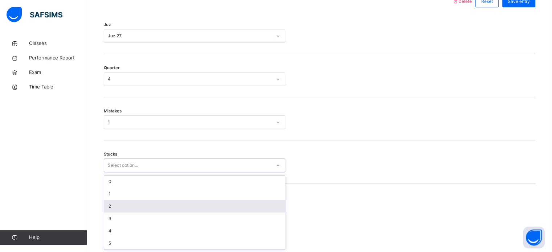
click at [113, 204] on div "2" at bounding box center [194, 206] width 181 height 12
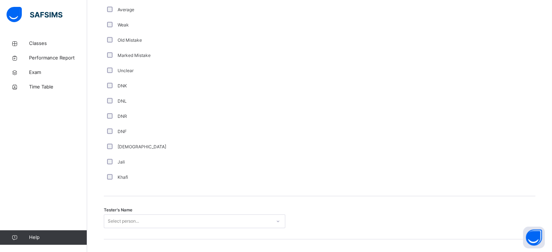
scroll to position [585, 0]
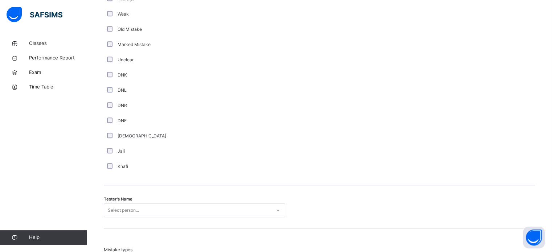
click at [111, 213] on div "Select person..." at bounding box center [194, 211] width 181 height 14
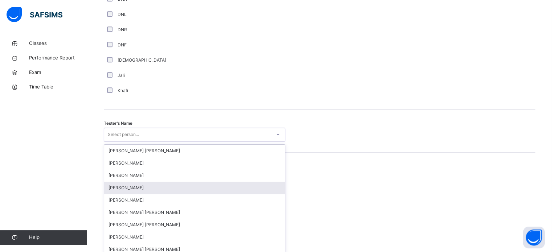
click at [111, 213] on div "Ryan Punit Purshotam Qais Rahimi Ahmed Selami Wajid Sadath Ammar Osman Mohammad…" at bounding box center [194, 199] width 181 height 109
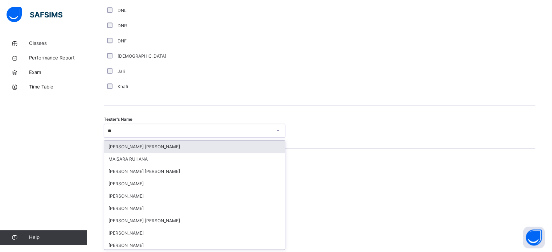
type input "***"
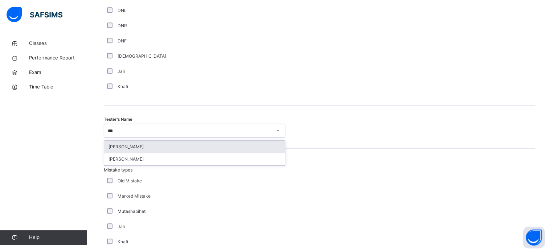
click at [112, 148] on div "[PERSON_NAME]" at bounding box center [194, 147] width 181 height 12
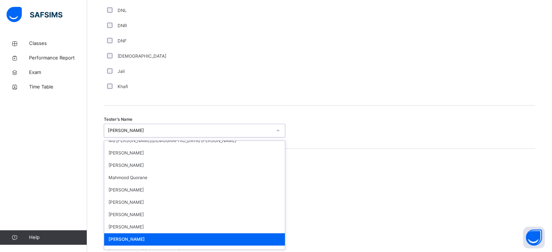
scroll to position [635, 0]
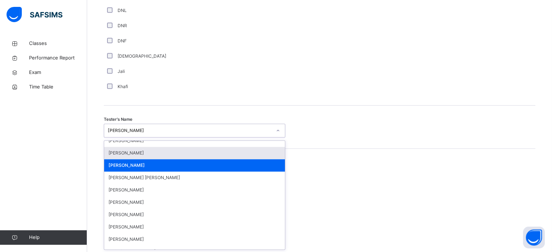
click at [347, 146] on div "Tester's Name option Ibrahim Haydar, selected. option Saifullah Lwin Myo focuse…" at bounding box center [320, 127] width 432 height 43
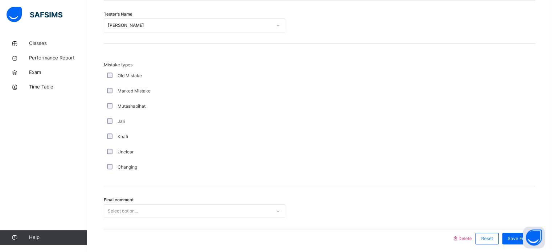
scroll to position [798, 0]
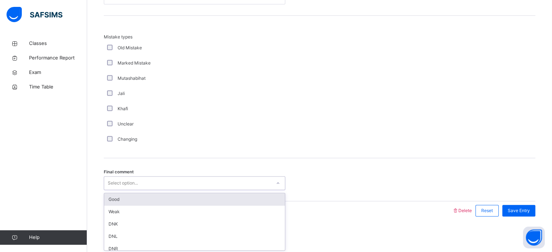
click at [114, 197] on div "Good" at bounding box center [194, 199] width 181 height 12
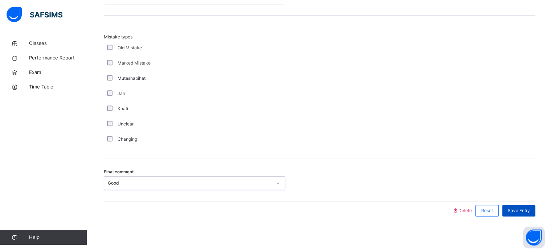
click at [521, 205] on div "Save Entry" at bounding box center [518, 211] width 33 height 12
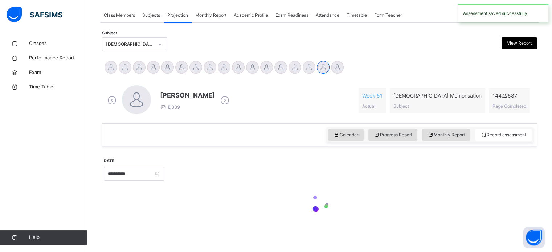
scroll to position [128, 0]
click at [17, 141] on div "Classes Performance Report Exam Time Table Help" at bounding box center [43, 140] width 87 height 223
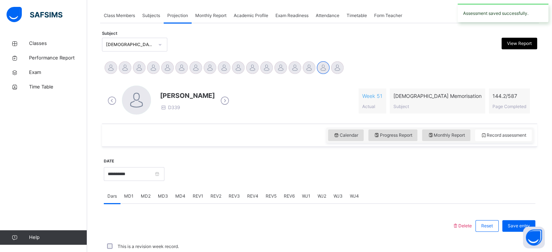
scroll to position [293, 0]
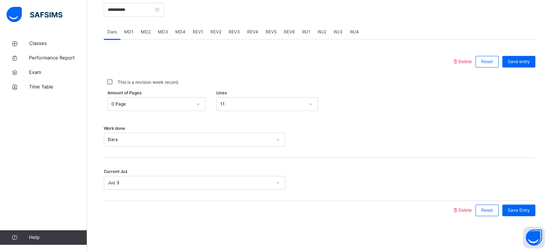
click at [213, 26] on div "REV2" at bounding box center [216, 32] width 18 height 15
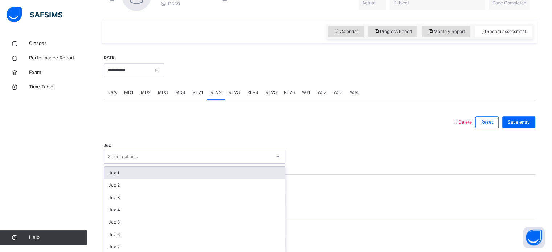
scroll to position [258, 0]
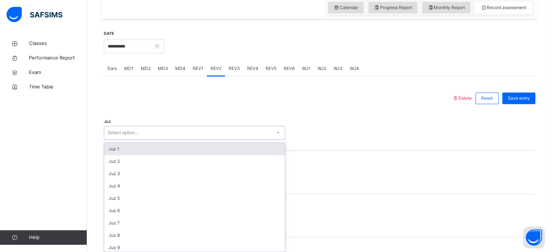
click at [109, 140] on div "option Juz 1 focused, 1 of 30. 30 results available. Use Up and Down to choose …" at bounding box center [194, 133] width 181 height 14
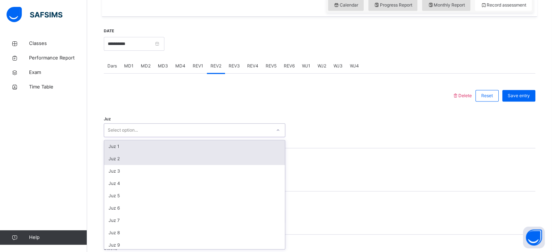
scroll to position [261, 0]
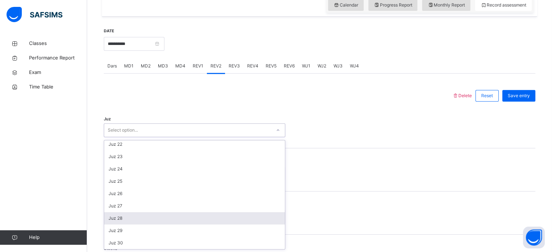
click at [118, 222] on div "Juz 28" at bounding box center [194, 218] width 181 height 12
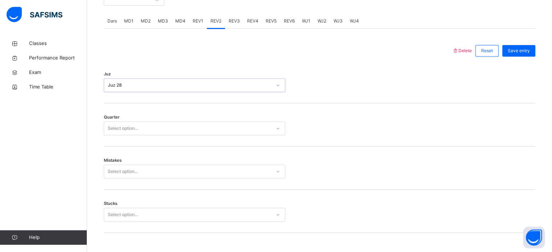
scroll to position [305, 0]
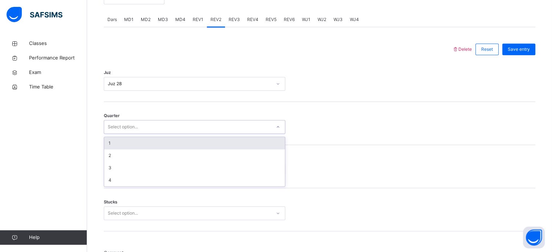
click at [135, 120] on div "Select option..." at bounding box center [194, 127] width 181 height 14
click at [136, 144] on div "1" at bounding box center [194, 143] width 181 height 12
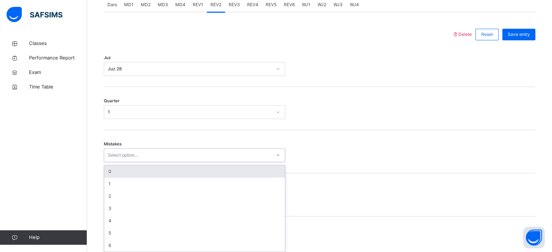
scroll to position [322, 0]
click at [127, 160] on div "option 0 focused, 1 of 7. 7 results available. Use Up and Down to choose option…" at bounding box center [194, 153] width 181 height 14
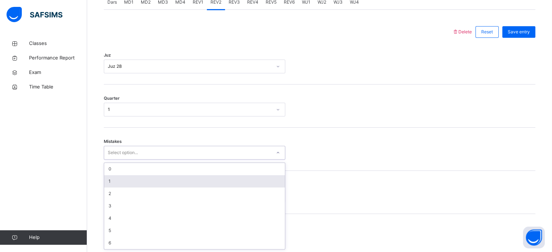
click at [121, 179] on div "1" at bounding box center [194, 181] width 181 height 12
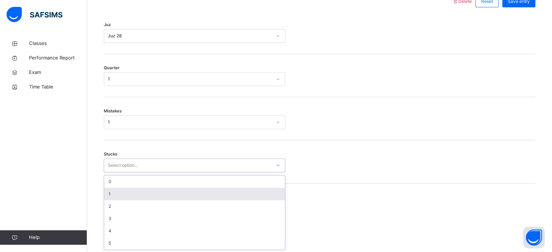
click at [109, 172] on div "option 1 focused, 2 of 6. 6 results available. Use Up and Down to choose option…" at bounding box center [194, 166] width 181 height 14
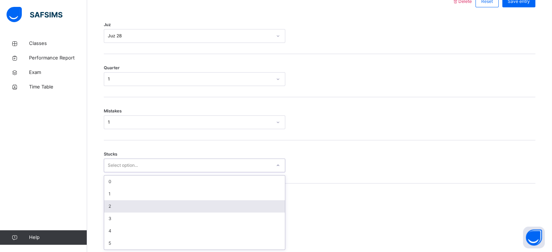
click at [109, 207] on div "2" at bounding box center [194, 206] width 181 height 12
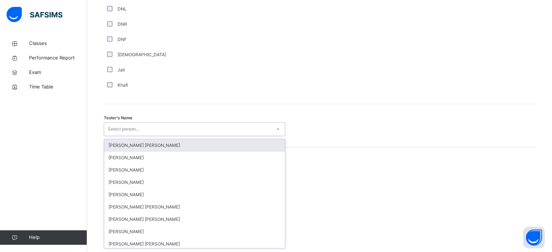
scroll to position [667, 0]
click at [210, 134] on div "Select person..." at bounding box center [194, 128] width 181 height 14
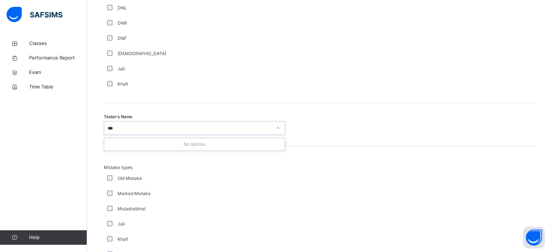
type input "**"
click at [210, 134] on div "Select person..." at bounding box center [194, 128] width 181 height 14
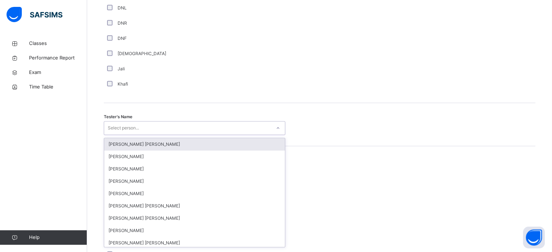
click at [209, 134] on div "Select person..." at bounding box center [194, 128] width 181 height 14
type input "****"
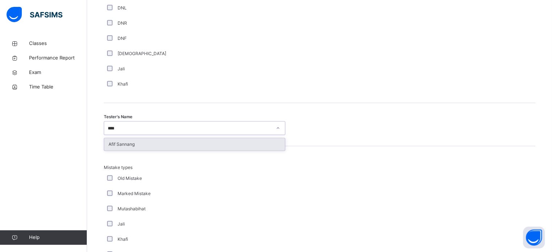
click at [118, 142] on div "Afif Sannang" at bounding box center [194, 144] width 181 height 12
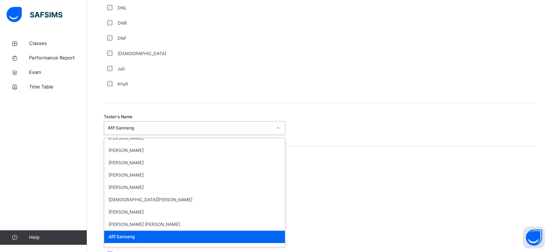
scroll to position [315, 0]
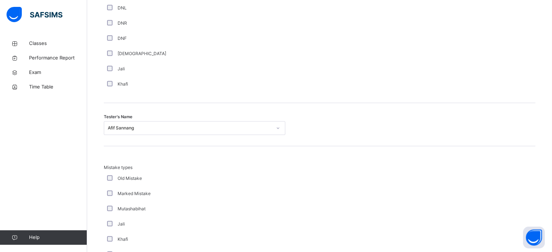
click at [334, 113] on div "Tester's Name Afif Sannang" at bounding box center [320, 124] width 432 height 43
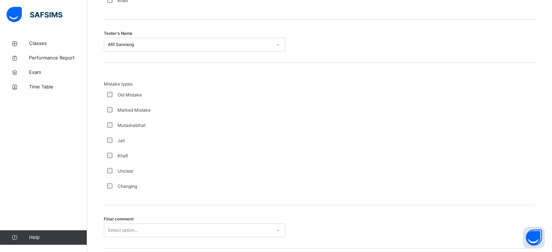
scroll to position [798, 0]
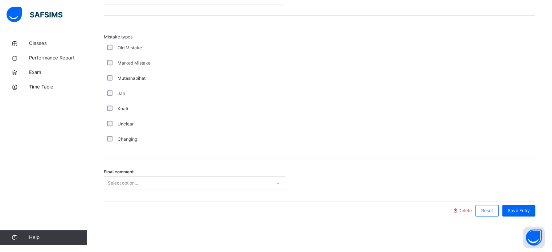
click at [245, 189] on div "Final comment Select option..." at bounding box center [320, 179] width 432 height 43
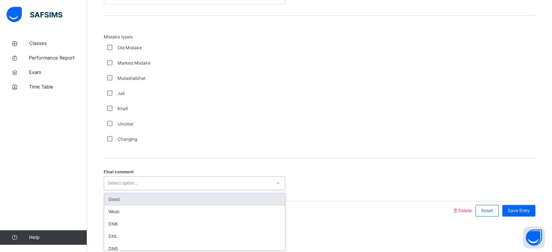
click at [246, 186] on div "Select option..." at bounding box center [187, 183] width 167 height 11
click at [184, 201] on div "Good" at bounding box center [194, 199] width 181 height 12
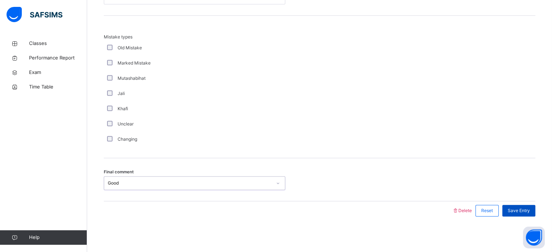
click at [527, 210] on span "Save Entry" at bounding box center [519, 211] width 22 height 7
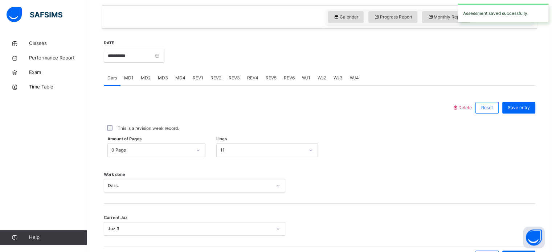
scroll to position [248, 0]
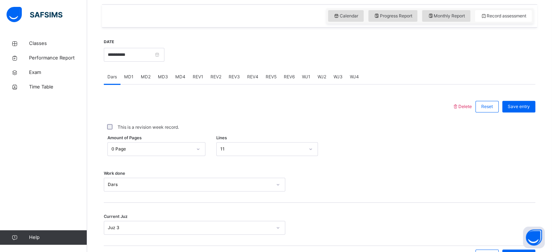
click at [230, 74] on span "REV3" at bounding box center [234, 77] width 11 height 7
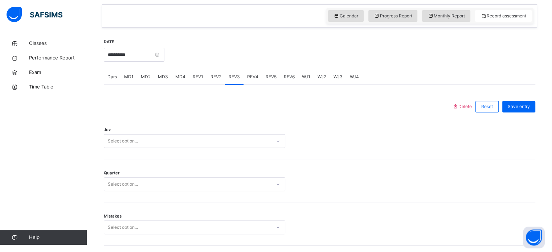
click at [215, 77] on span "REV2" at bounding box center [215, 77] width 11 height 7
click at [235, 76] on span "REV3" at bounding box center [234, 77] width 11 height 7
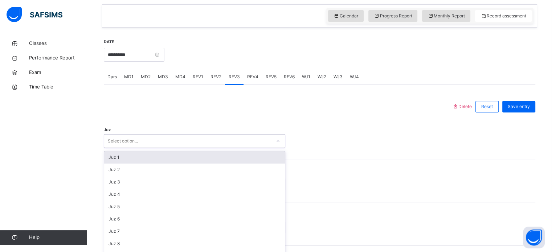
scroll to position [258, 0]
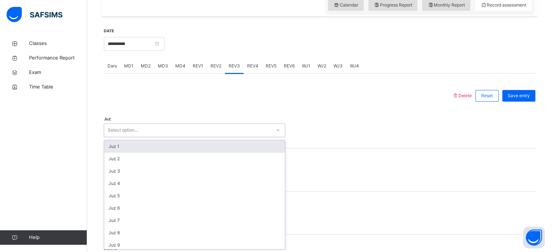
click at [159, 137] on div "option Juz 1 focused, 1 of 30. 30 results available. Use Up and Down to choose …" at bounding box center [194, 130] width 181 height 14
click at [159, 148] on div "Juz 1" at bounding box center [194, 146] width 181 height 12
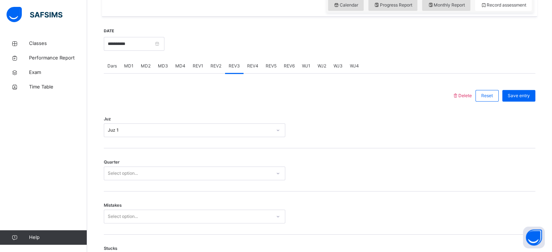
click at [163, 138] on div "Juz Juz 1" at bounding box center [320, 126] width 432 height 43
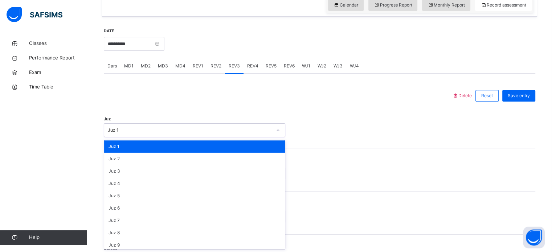
click at [165, 128] on div "Juz 1" at bounding box center [190, 130] width 164 height 7
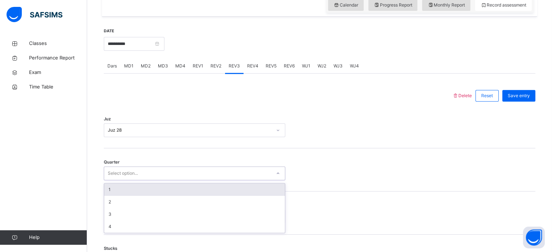
click at [154, 173] on div "Select option..." at bounding box center [187, 173] width 167 height 11
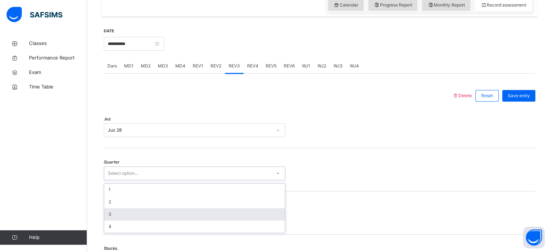
click at [111, 214] on div "3" at bounding box center [194, 214] width 181 height 12
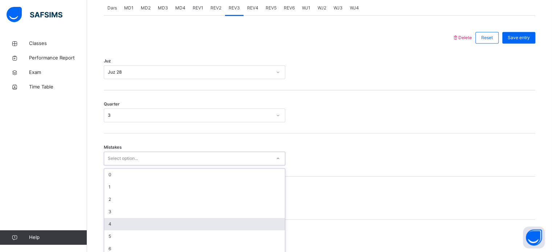
click at [111, 165] on div "option 4 focused, 5 of 7. 7 results available. Use Up and Down to choose option…" at bounding box center [194, 159] width 181 height 14
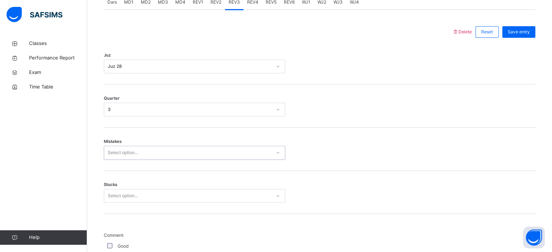
click at [126, 158] on div "Select option..." at bounding box center [194, 153] width 181 height 14
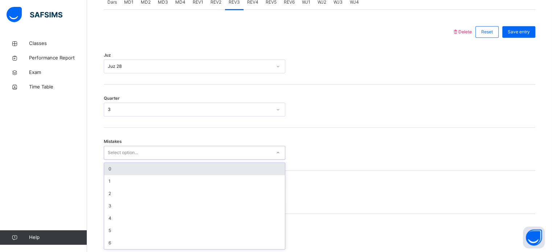
click at [119, 153] on div "Select option..." at bounding box center [123, 153] width 30 height 14
click at [115, 165] on div "0" at bounding box center [194, 169] width 181 height 12
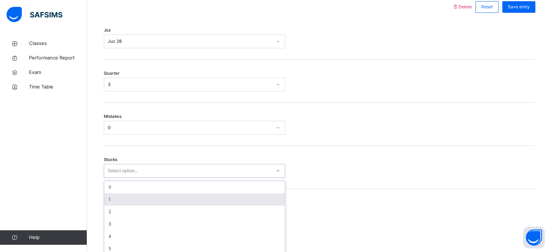
scroll to position [353, 0]
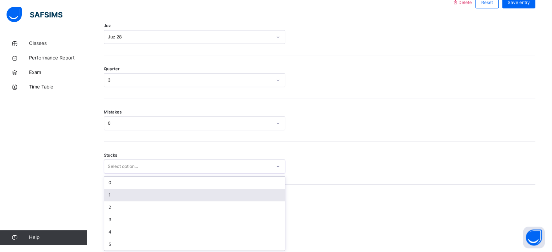
click at [112, 173] on div "option 1 focused, 2 of 6. 6 results available. Use Up and Down to choose option…" at bounding box center [194, 167] width 181 height 14
click at [112, 199] on div "1" at bounding box center [194, 194] width 181 height 12
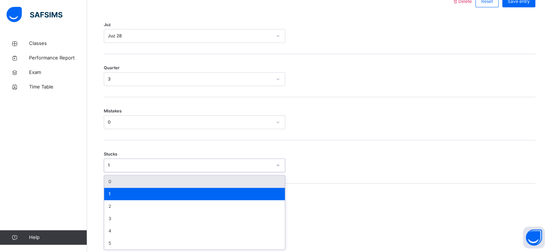
drag, startPoint x: 126, startPoint y: 168, endPoint x: 116, endPoint y: 186, distance: 20.3
click at [116, 172] on div "option 1, selected. option 0 focused, 1 of 6. 6 results available. Use Up and D…" at bounding box center [194, 166] width 181 height 14
click at [116, 186] on div "0" at bounding box center [194, 182] width 181 height 12
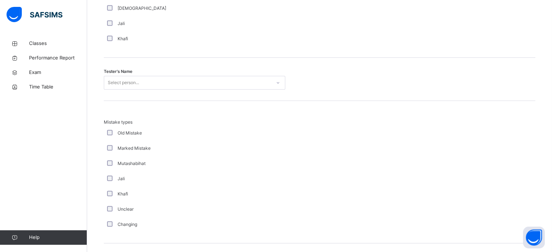
scroll to position [716, 0]
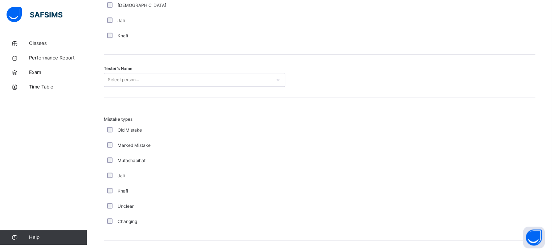
click at [108, 82] on div "Select person..." at bounding box center [123, 80] width 31 height 14
type input "****"
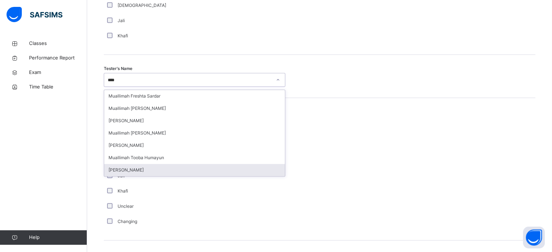
click at [116, 172] on div "[PERSON_NAME]" at bounding box center [194, 170] width 181 height 12
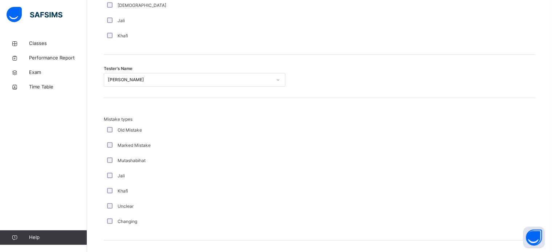
click at [106, 102] on div "Mistake types Old Mistake Marked Mistake Mutashabihat [PERSON_NAME] Unclear Cha…" at bounding box center [320, 169] width 432 height 143
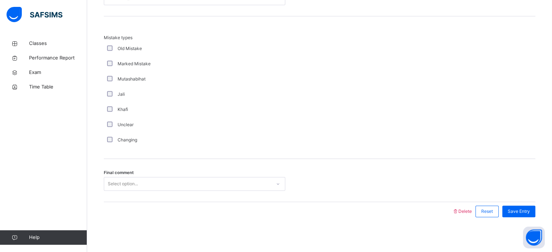
scroll to position [798, 0]
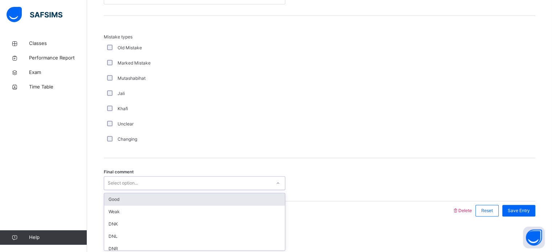
click at [120, 183] on div "Select option..." at bounding box center [123, 183] width 30 height 14
click at [120, 202] on div "Good" at bounding box center [194, 199] width 181 height 12
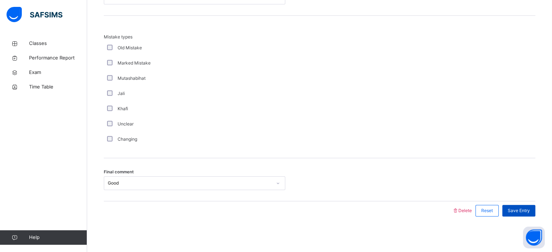
click at [512, 207] on div "Save Entry" at bounding box center [518, 211] width 33 height 12
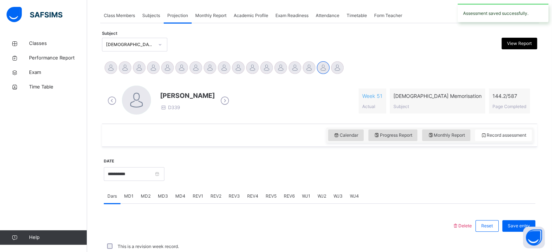
scroll to position [293, 0]
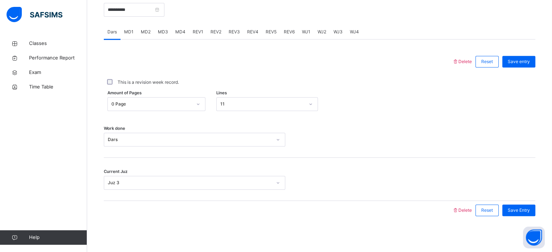
click at [248, 35] on div "REV4" at bounding box center [253, 32] width 19 height 15
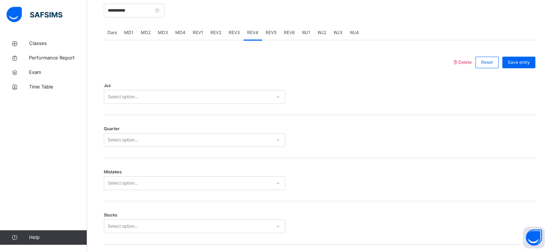
scroll to position [275, 0]
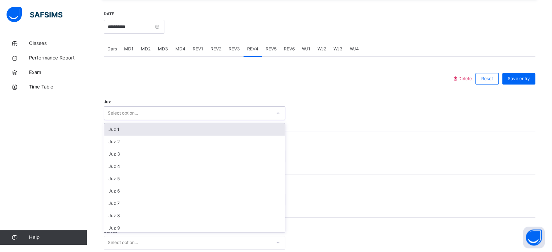
click at [158, 117] on div "Select option..." at bounding box center [187, 113] width 167 height 11
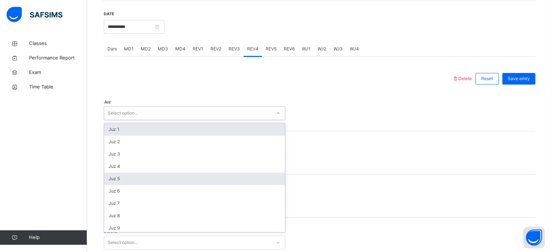
scroll to position [261, 0]
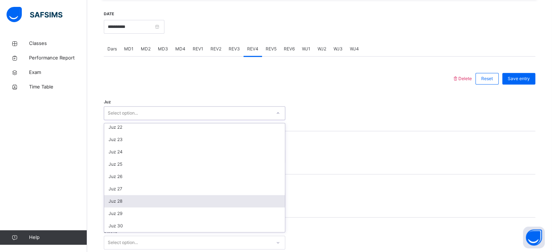
click at [116, 201] on div "Juz 28" at bounding box center [194, 201] width 181 height 12
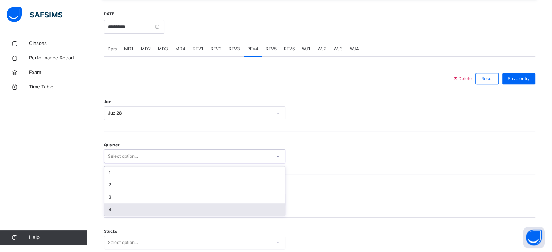
drag, startPoint x: 146, startPoint y: 152, endPoint x: 113, endPoint y: 209, distance: 65.5
click at [113, 163] on div "option 4 focused, 4 of 4. 4 results available. Use Up and Down to choose option…" at bounding box center [194, 157] width 181 height 14
click at [113, 209] on div "4" at bounding box center [194, 210] width 181 height 12
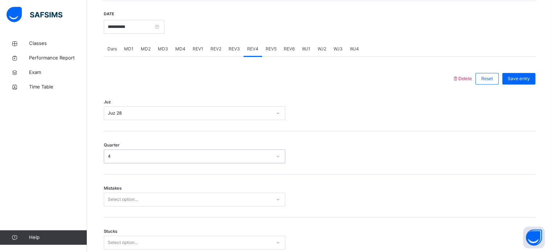
click at [114, 206] on div "Select option..." at bounding box center [194, 200] width 181 height 14
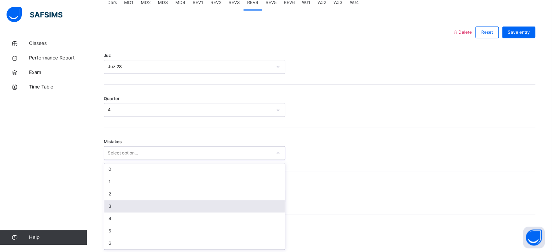
click at [114, 206] on div "3" at bounding box center [194, 206] width 181 height 12
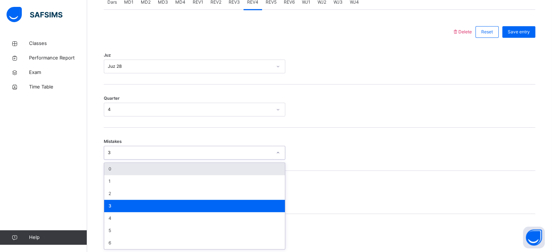
click at [131, 158] on div "3" at bounding box center [194, 153] width 181 height 14
click at [123, 169] on div "0" at bounding box center [194, 169] width 181 height 12
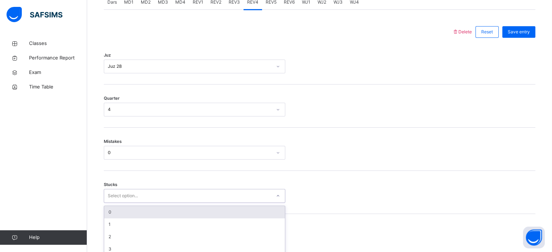
scroll to position [353, 0]
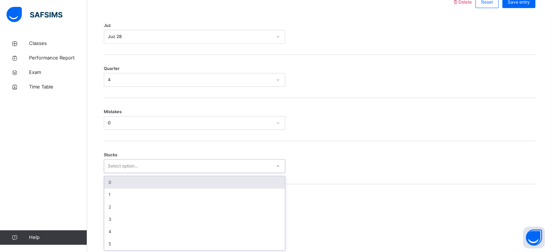
click at [113, 173] on div "option 0 focused, 1 of 6. 6 results available. Use Up and Down to choose option…" at bounding box center [194, 166] width 181 height 14
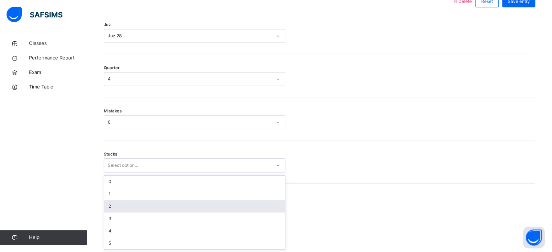
click at [110, 204] on div "2" at bounding box center [194, 206] width 181 height 12
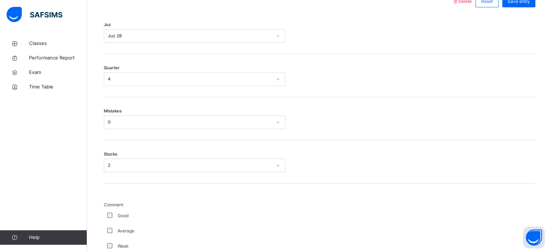
click at [110, 211] on div "Good" at bounding box center [194, 215] width 181 height 15
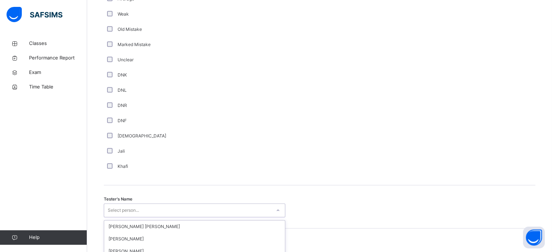
scroll to position [665, 0]
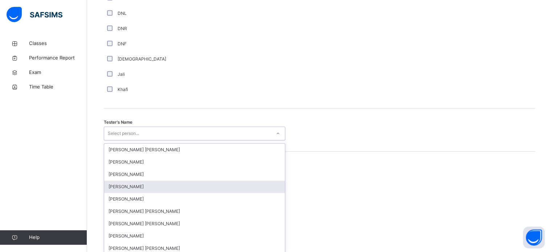
click at [115, 140] on div "option [PERSON_NAME] focused, 4 of 90. 90 results available. Use Up and Down to…" at bounding box center [194, 134] width 181 height 14
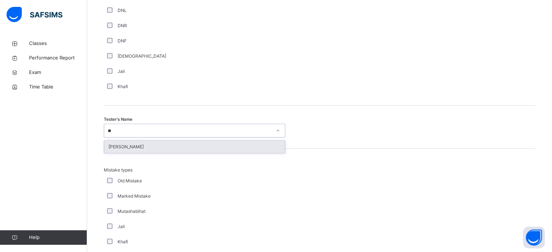
type input "*"
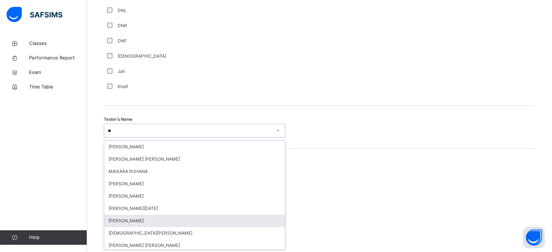
type input "***"
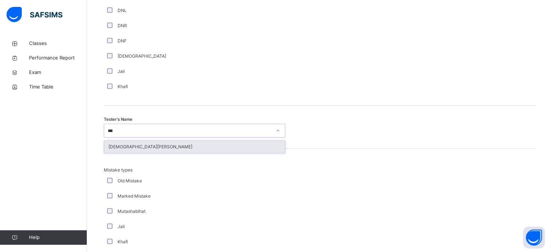
click at [140, 147] on div "[DEMOGRAPHIC_DATA][PERSON_NAME]" at bounding box center [194, 147] width 181 height 12
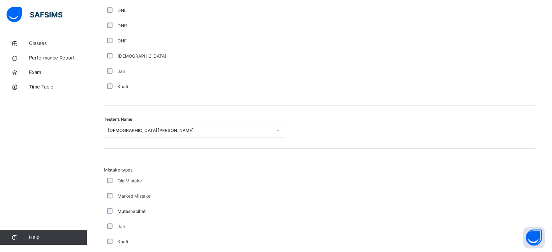
click at [140, 147] on div "Tester's Name Muhammed Raqeeb" at bounding box center [320, 127] width 432 height 43
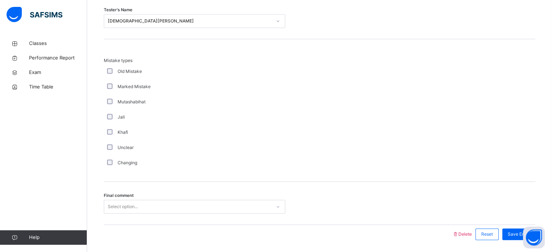
scroll to position [798, 0]
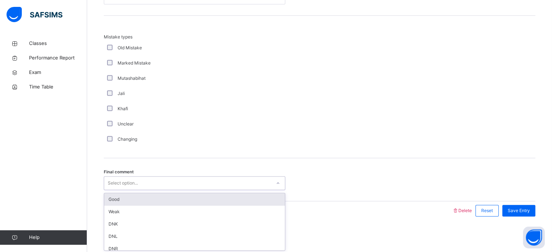
click at [116, 177] on div "Select option..." at bounding box center [123, 183] width 30 height 14
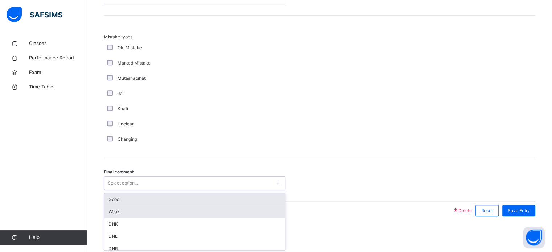
drag, startPoint x: 112, startPoint y: 197, endPoint x: 260, endPoint y: 208, distance: 148.4
click at [260, 208] on div "Good Weak DNK DNL DNR DNF" at bounding box center [194, 221] width 181 height 57
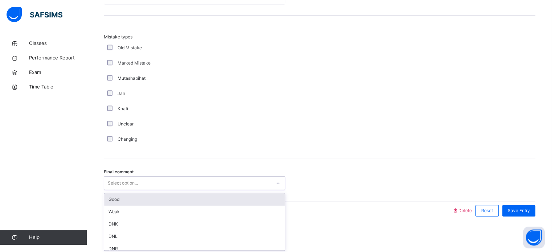
click at [224, 194] on div "Good" at bounding box center [194, 199] width 181 height 12
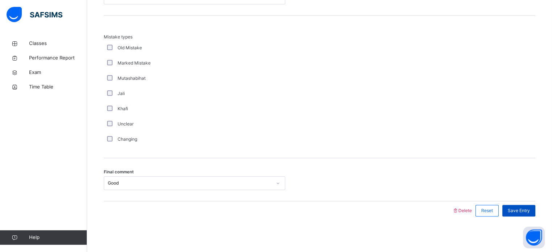
click at [535, 214] on div "Save Entry" at bounding box center [518, 211] width 33 height 12
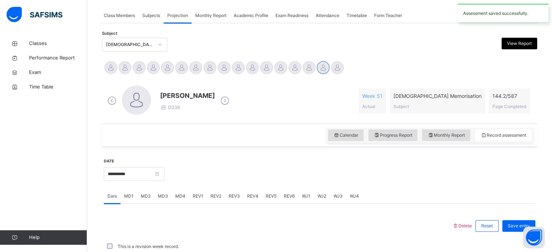
scroll to position [293, 0]
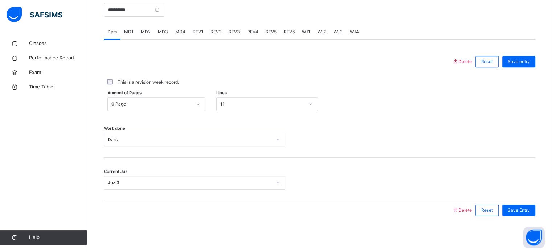
click at [394, 191] on div "Current Juz Juz 3" at bounding box center [320, 179] width 432 height 43
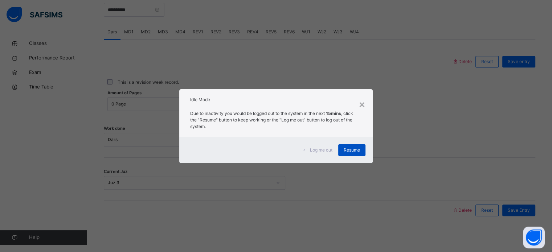
click at [350, 153] on span "Resume" at bounding box center [352, 150] width 16 height 7
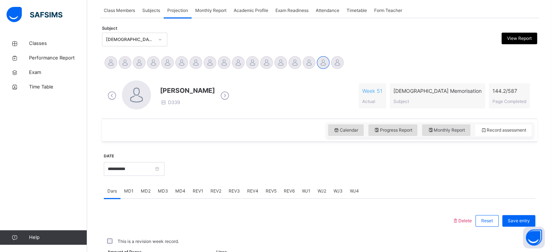
scroll to position [149, 0]
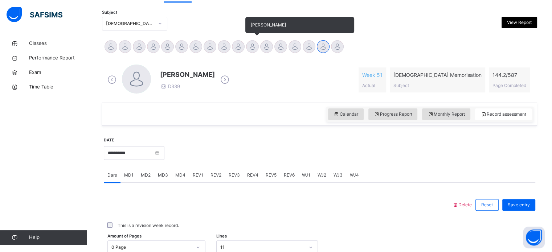
click at [254, 45] on div at bounding box center [252, 46] width 13 height 13
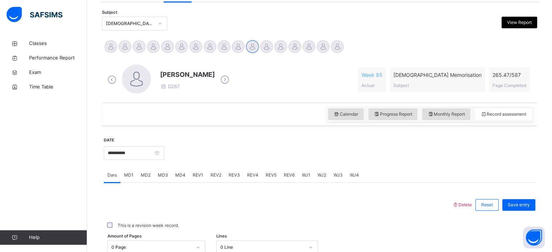
click at [193, 174] on span "REV1" at bounding box center [198, 175] width 11 height 7
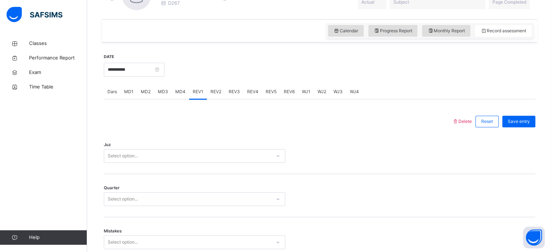
scroll to position [254, 0]
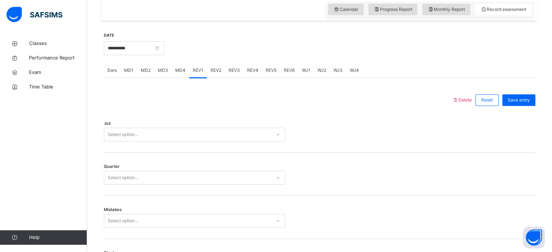
click at [179, 74] on div "MD4" at bounding box center [180, 70] width 17 height 15
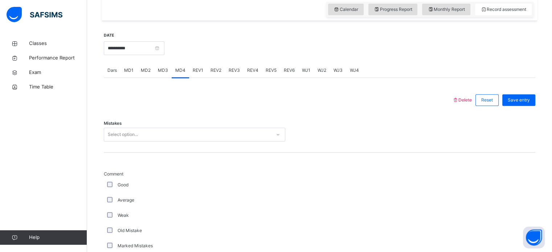
click at [154, 75] on div "MD3" at bounding box center [162, 70] width 17 height 15
click at [164, 45] on input "**********" at bounding box center [134, 48] width 61 height 14
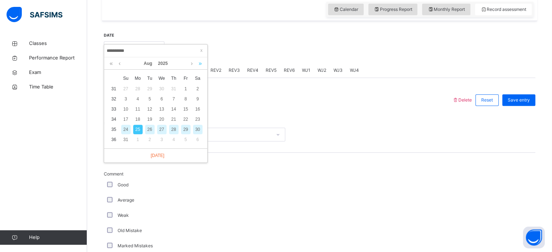
click at [202, 65] on link at bounding box center [200, 63] width 7 height 12
click at [111, 64] on link at bounding box center [111, 63] width 7 height 12
click at [190, 65] on link at bounding box center [191, 63] width 5 height 12
click at [160, 100] on div "10" at bounding box center [161, 98] width 9 height 9
type input "**********"
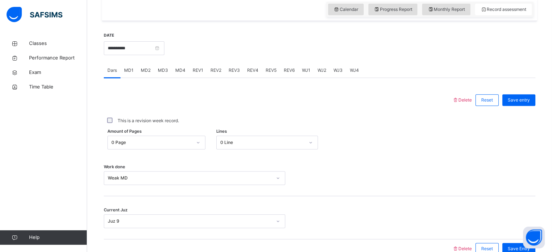
click at [181, 67] on div "MD4" at bounding box center [180, 70] width 17 height 15
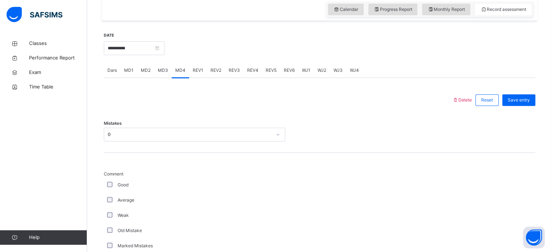
click at [200, 73] on span "REV1" at bounding box center [198, 70] width 11 height 7
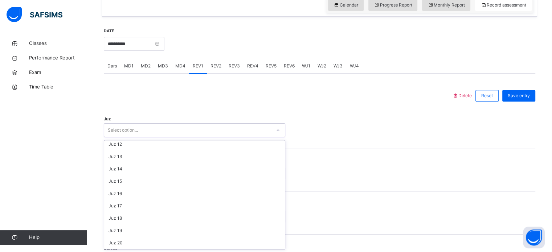
scroll to position [261, 0]
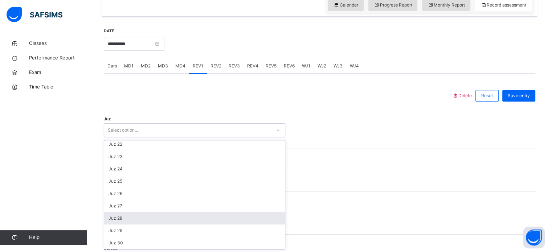
click at [121, 224] on div "Juz 28" at bounding box center [194, 218] width 181 height 12
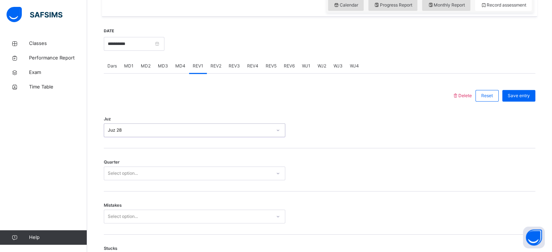
click at [131, 185] on div "Quarter Select option..." at bounding box center [320, 169] width 432 height 43
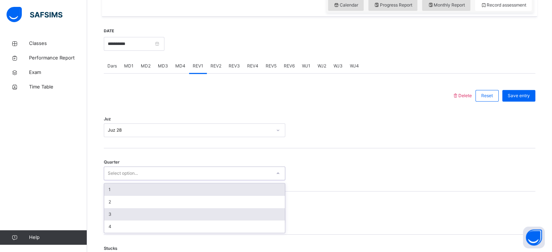
click at [119, 214] on div "3" at bounding box center [194, 214] width 181 height 12
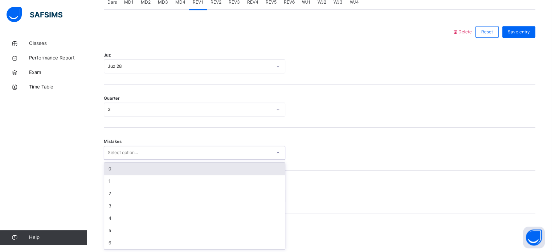
click at [126, 169] on div "0" at bounding box center [194, 169] width 181 height 12
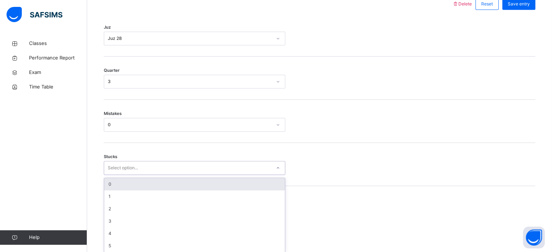
scroll to position [353, 0]
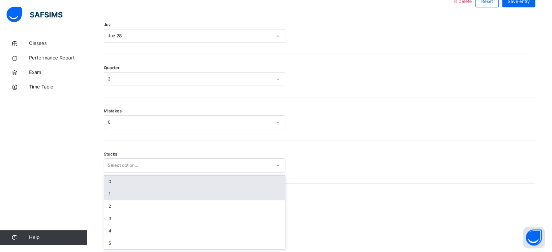
click at [125, 192] on div "1" at bounding box center [194, 194] width 181 height 12
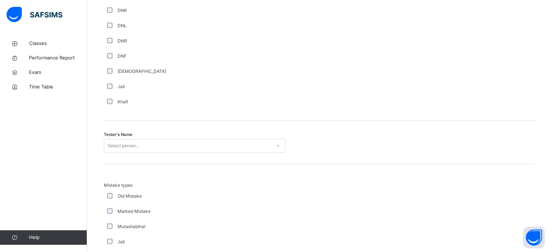
click at [135, 157] on div "Tester's Name Select person..." at bounding box center [320, 142] width 432 height 43
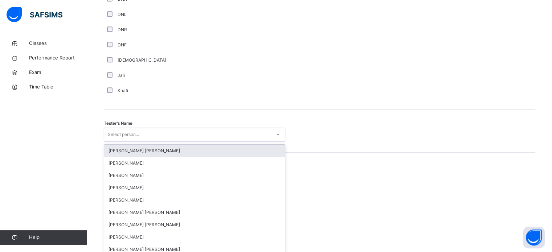
scroll to position [665, 0]
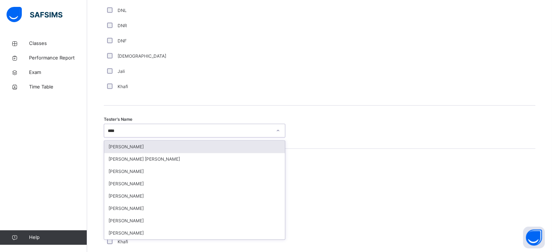
type input "*****"
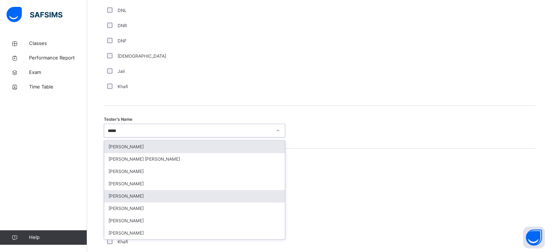
click at [180, 199] on div "[PERSON_NAME]" at bounding box center [194, 196] width 181 height 12
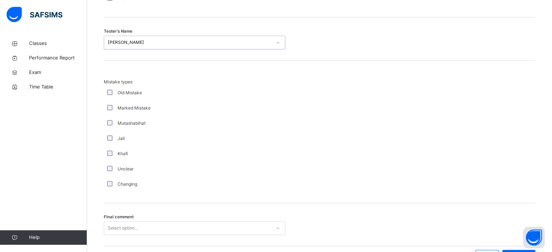
scroll to position [798, 0]
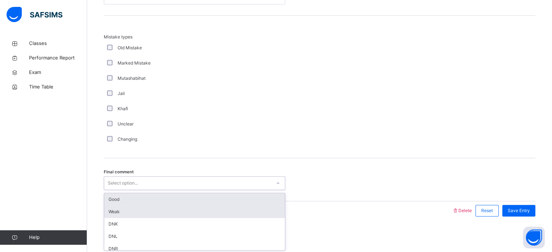
click at [189, 206] on div "Weak" at bounding box center [194, 212] width 181 height 12
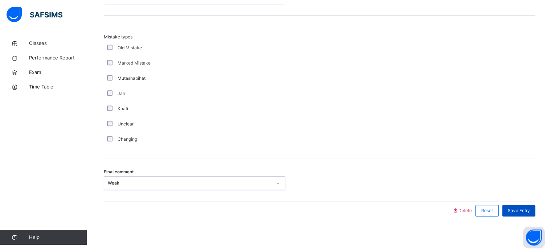
click at [524, 215] on div "Save Entry" at bounding box center [518, 211] width 33 height 12
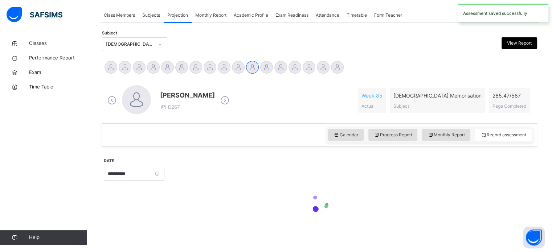
scroll to position [128, 0]
click at [193, 199] on div at bounding box center [320, 204] width 432 height 31
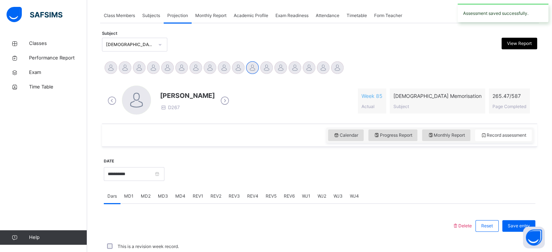
scroll to position [293, 0]
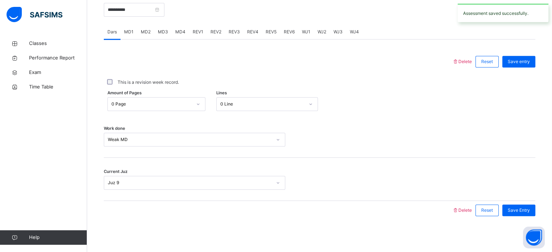
click at [190, 30] on div "REV1" at bounding box center [198, 32] width 18 height 15
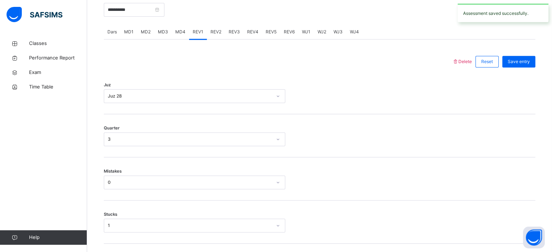
scroll to position [798, 0]
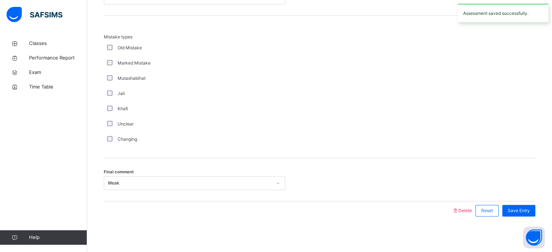
click at [159, 197] on div "Final comment Weak" at bounding box center [320, 179] width 432 height 43
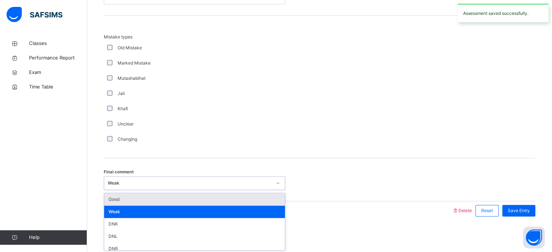
click at [149, 202] on div "Good" at bounding box center [194, 199] width 181 height 12
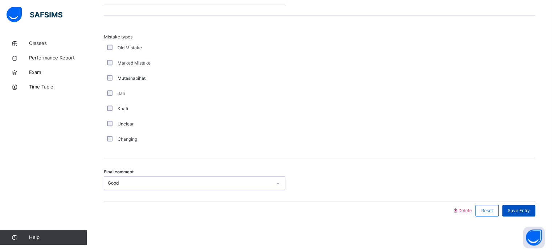
click at [533, 214] on div "Save Entry" at bounding box center [518, 211] width 33 height 12
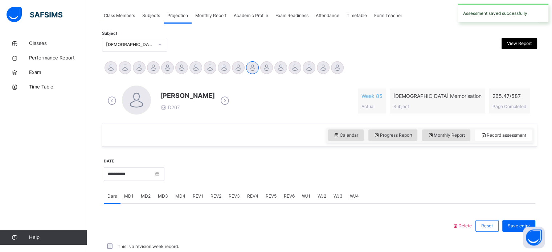
scroll to position [293, 0]
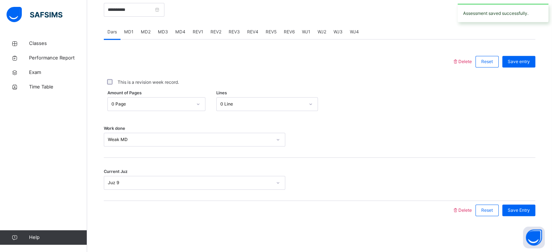
click at [215, 33] on span "REV2" at bounding box center [215, 32] width 11 height 7
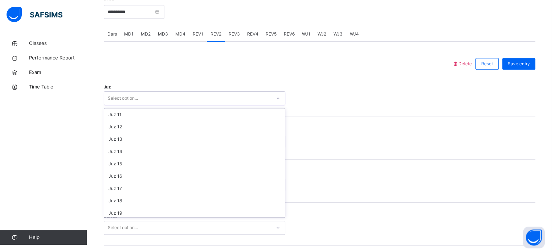
scroll to position [261, 0]
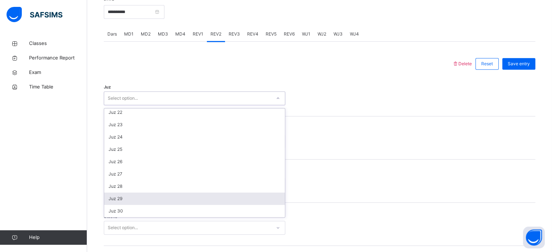
click at [132, 198] on div "Juz 29" at bounding box center [194, 199] width 181 height 12
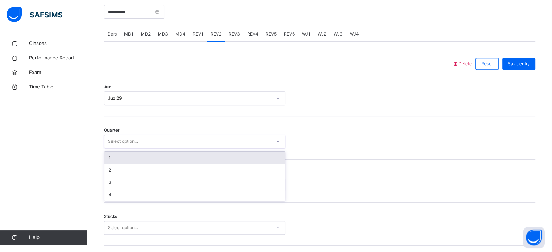
click at [135, 161] on div "1" at bounding box center [194, 158] width 181 height 12
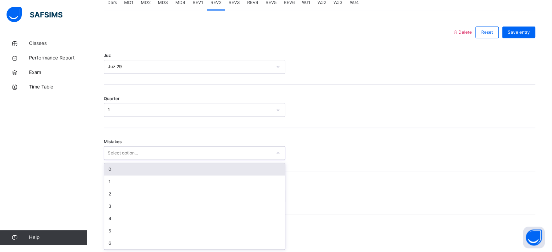
scroll to position [322, 0]
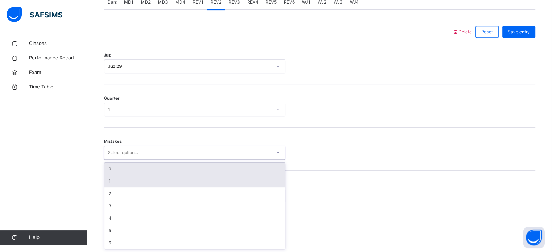
click at [123, 183] on div "1" at bounding box center [194, 181] width 181 height 12
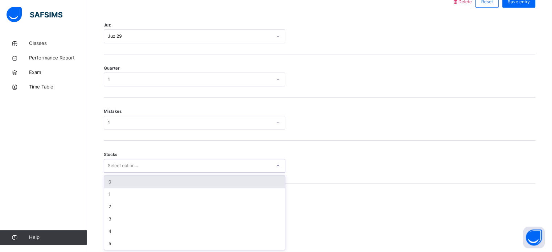
scroll to position [353, 0]
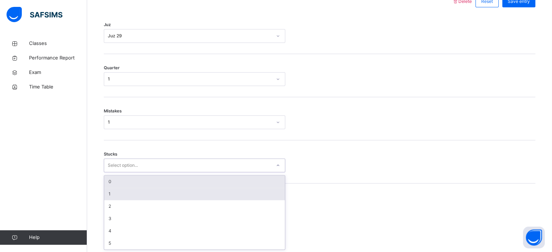
click at [122, 196] on div "1" at bounding box center [194, 194] width 181 height 12
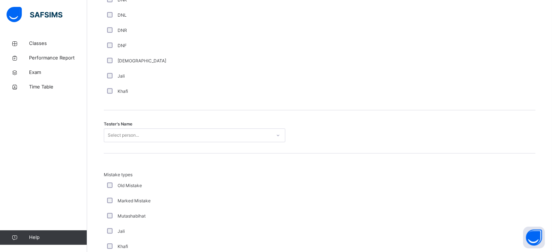
scroll to position [673, 0]
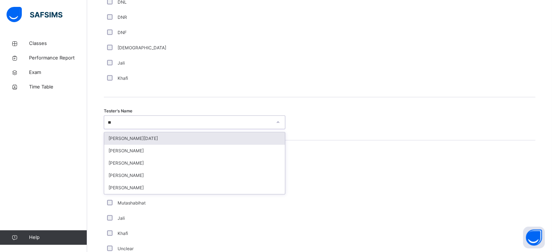
type input "*"
type input "*****"
click at [199, 142] on div "[DEMOGRAPHIC_DATA][PERSON_NAME]" at bounding box center [194, 138] width 181 height 12
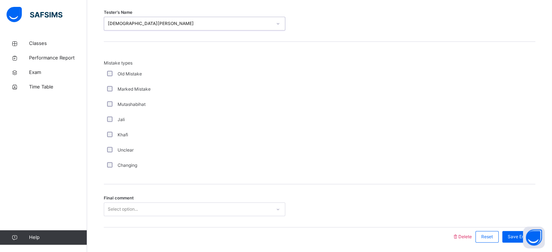
scroll to position [798, 0]
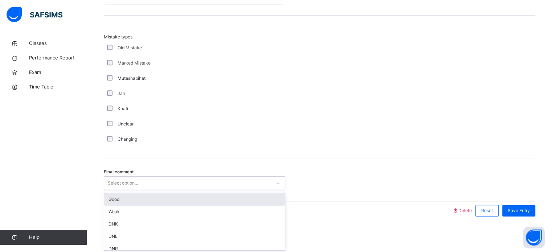
click at [196, 204] on div "Good" at bounding box center [194, 199] width 181 height 12
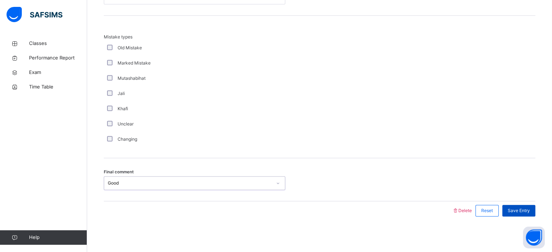
click at [535, 213] on div "Save Entry" at bounding box center [518, 211] width 33 height 12
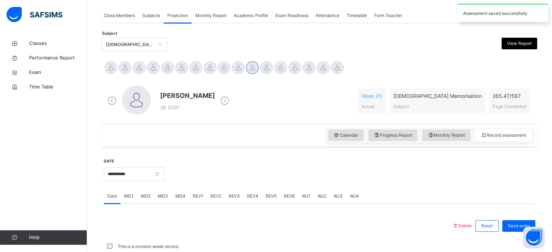
scroll to position [293, 0]
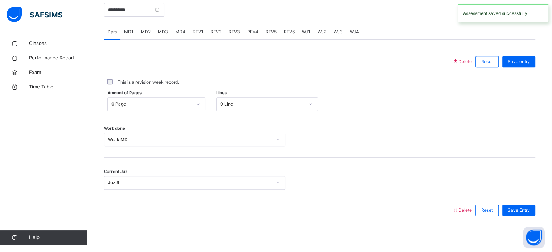
click at [232, 30] on span "REV3" at bounding box center [234, 32] width 11 height 7
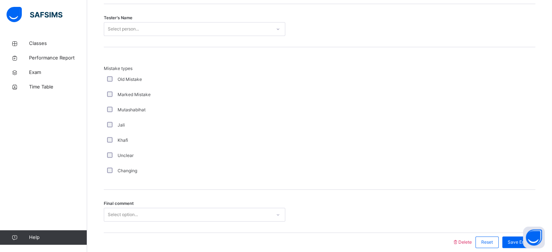
scroll to position [798, 0]
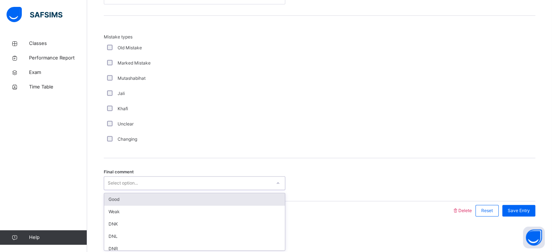
click at [150, 203] on div "Good" at bounding box center [194, 199] width 181 height 12
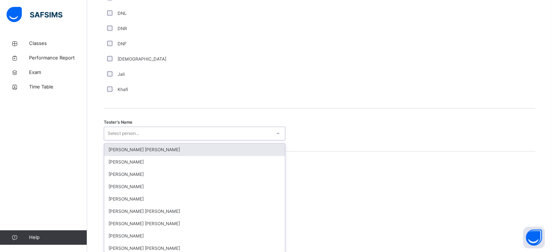
scroll to position [665, 0]
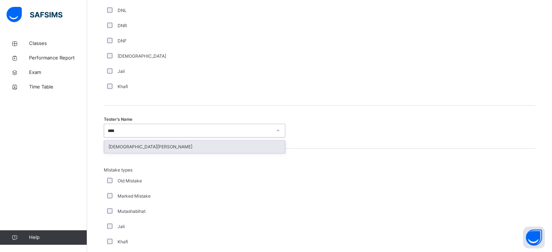
type input "*****"
click at [191, 152] on div "[DEMOGRAPHIC_DATA][PERSON_NAME]" at bounding box center [194, 147] width 181 height 12
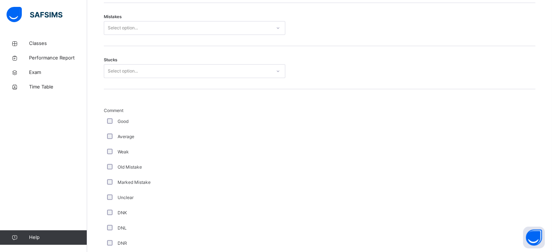
scroll to position [446, 0]
click at [209, 118] on div "Good" at bounding box center [194, 122] width 181 height 15
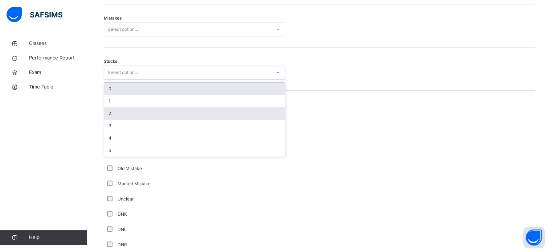
click at [177, 113] on div "2" at bounding box center [194, 113] width 181 height 12
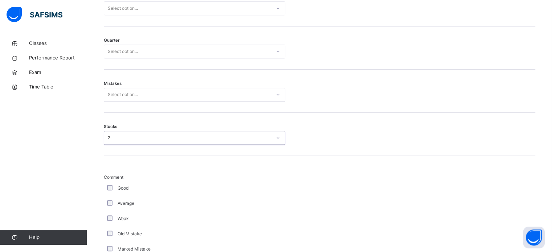
scroll to position [379, 0]
click at [191, 109] on div "Mistakes Select option..." at bounding box center [320, 92] width 432 height 43
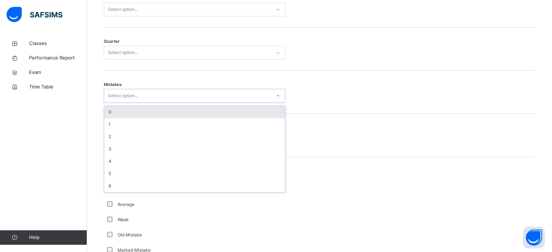
click at [172, 116] on div "0" at bounding box center [194, 112] width 181 height 12
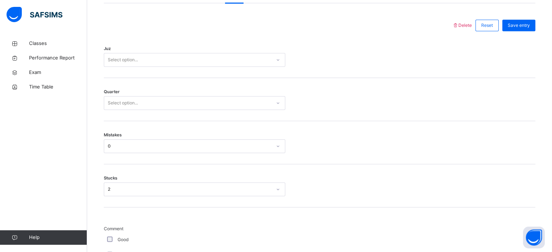
scroll to position [327, 0]
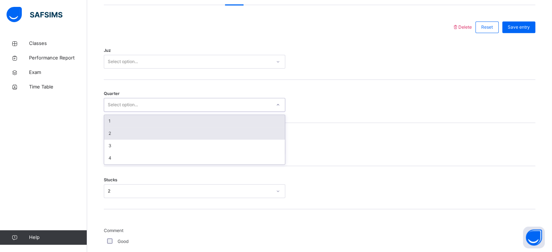
click at [138, 134] on div "2" at bounding box center [194, 133] width 181 height 12
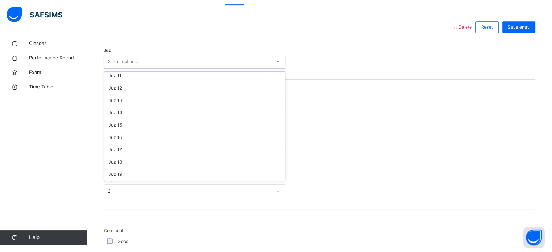
scroll to position [261, 0]
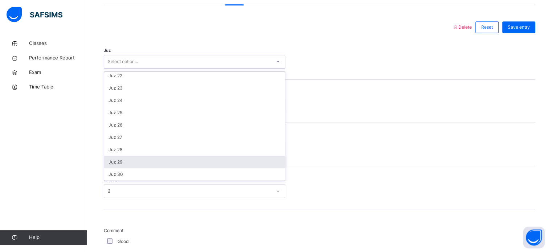
click at [131, 164] on div "Juz 29" at bounding box center [194, 162] width 181 height 12
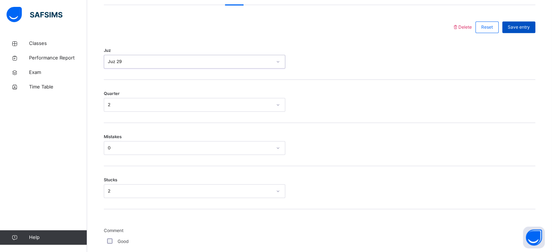
click at [522, 31] on div "Save entry" at bounding box center [518, 27] width 33 height 12
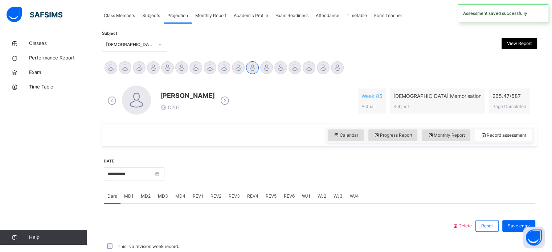
scroll to position [293, 0]
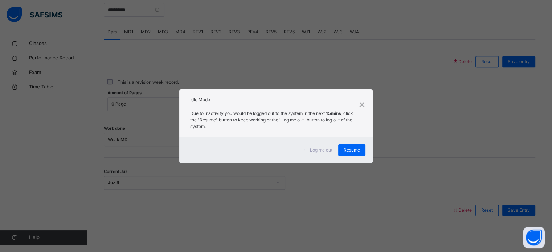
click at [352, 156] on div "Log me out Resume" at bounding box center [275, 150] width 193 height 26
drag, startPoint x: 352, startPoint y: 154, endPoint x: 327, endPoint y: 142, distance: 27.9
click at [353, 152] on div "Resume" at bounding box center [351, 150] width 27 height 12
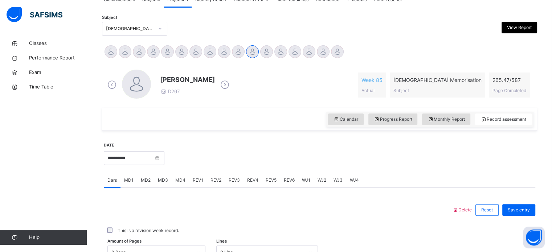
scroll to position [137, 0]
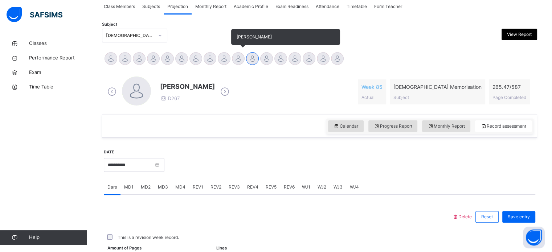
click at [237, 57] on div at bounding box center [238, 58] width 13 height 13
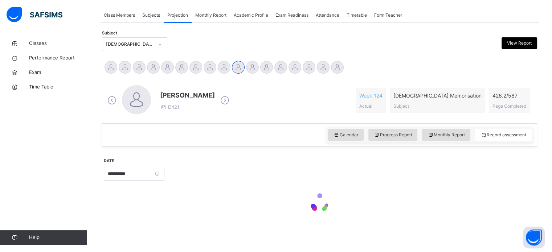
scroll to position [128, 0]
click at [217, 56] on div "**********" at bounding box center [319, 144] width 435 height 179
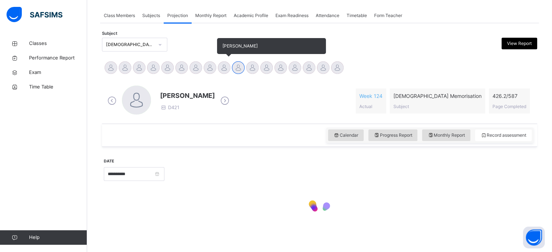
click at [226, 71] on div at bounding box center [224, 67] width 13 height 13
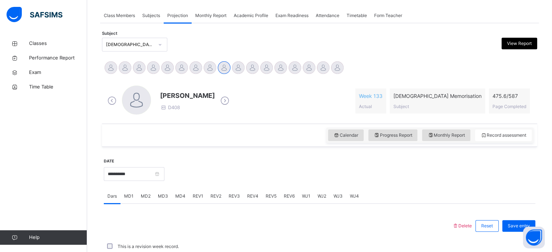
click at [138, 173] on div "**********" at bounding box center [134, 173] width 61 height 31
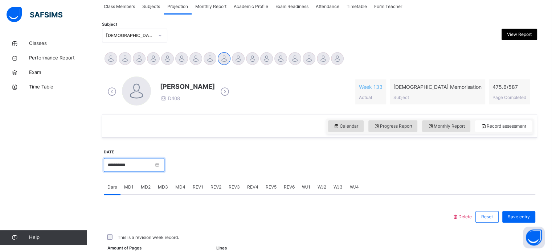
click at [138, 169] on input "**********" at bounding box center [134, 165] width 61 height 14
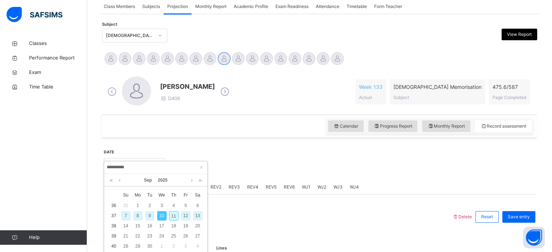
click at [149, 217] on div "9" at bounding box center [149, 215] width 9 height 9
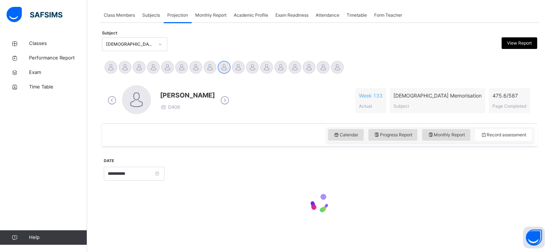
scroll to position [128, 0]
click at [136, 174] on input "**********" at bounding box center [134, 174] width 61 height 14
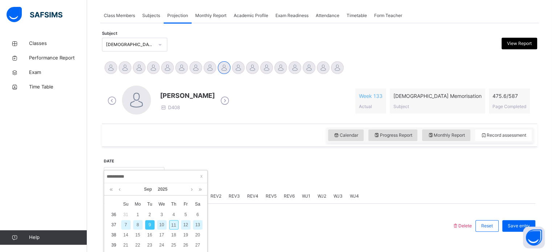
click at [163, 225] on div "10" at bounding box center [161, 224] width 9 height 9
type input "**********"
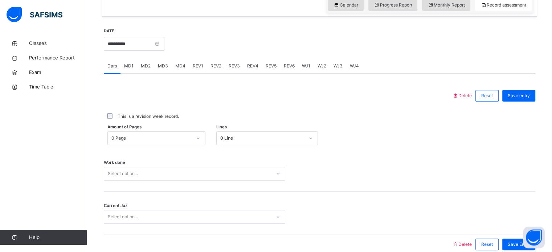
scroll to position [291, 0]
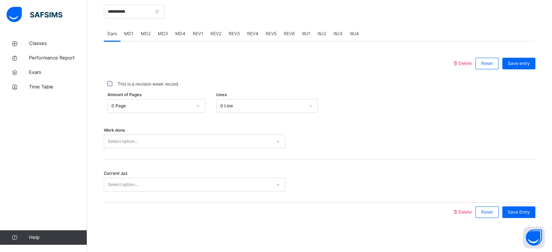
drag, startPoint x: 185, startPoint y: 156, endPoint x: 186, endPoint y: 146, distance: 9.8
click at [185, 155] on div "Work done Select option..." at bounding box center [320, 137] width 432 height 43
click at [186, 146] on div "Work done Select option..." at bounding box center [320, 137] width 432 height 43
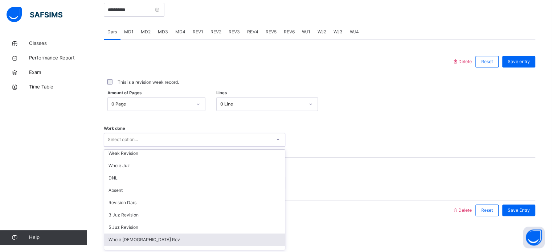
scroll to position [40, 0]
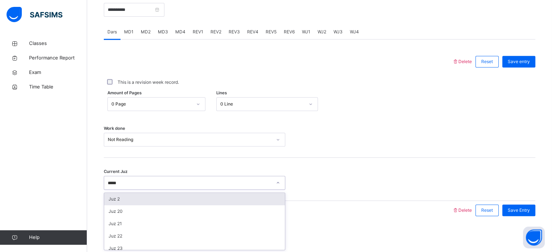
type input "******"
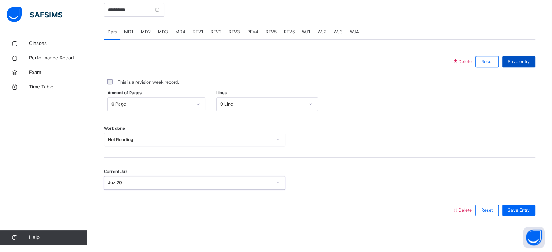
click at [528, 60] on span "Save entry" at bounding box center [519, 61] width 22 height 7
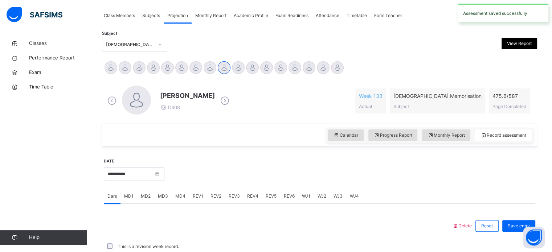
scroll to position [293, 0]
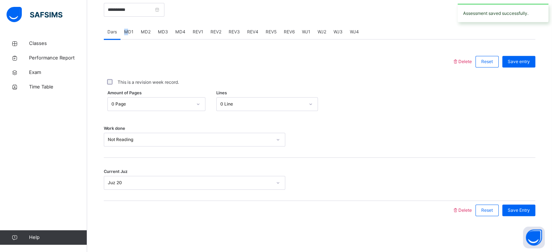
click at [126, 28] on div "MD1" at bounding box center [128, 32] width 17 height 15
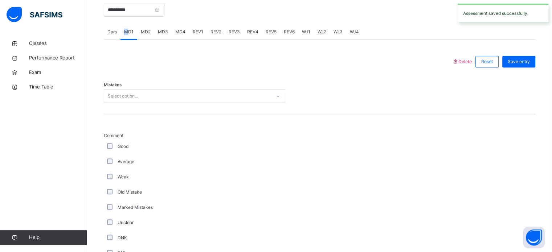
click at [129, 95] on div "Select option..." at bounding box center [123, 96] width 30 height 14
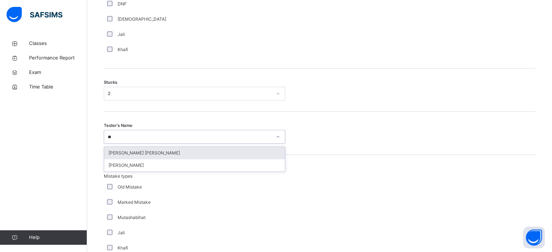
scroll to position [579, 0]
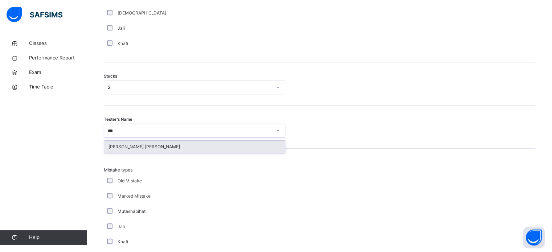
type input "****"
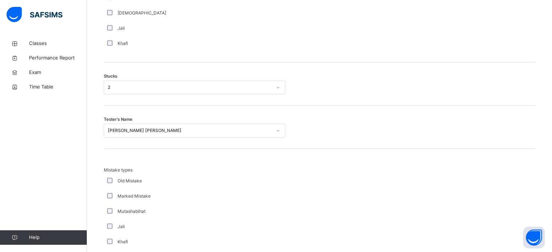
scroll to position [676, 0]
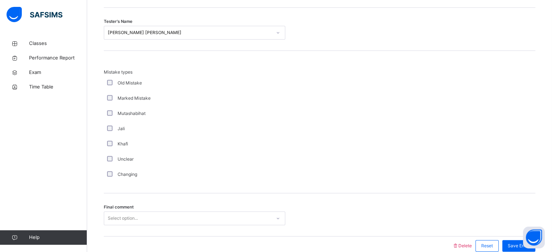
click at [114, 207] on span "Final comment" at bounding box center [119, 207] width 30 height 6
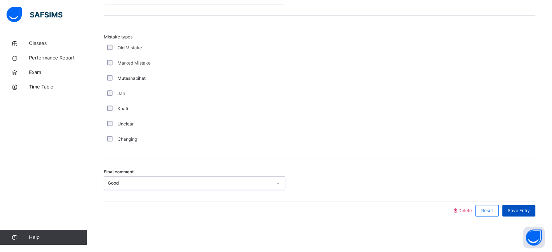
click at [530, 209] on span "Save Entry" at bounding box center [519, 211] width 22 height 7
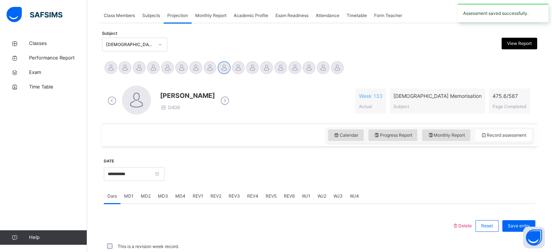
scroll to position [293, 0]
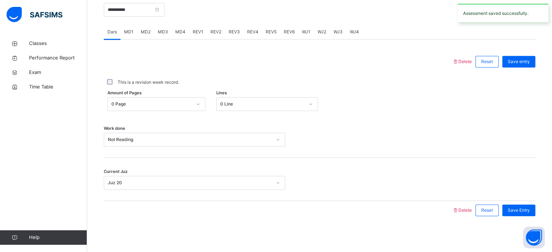
drag, startPoint x: 175, startPoint y: 28, endPoint x: 178, endPoint y: 30, distance: 3.9
click at [176, 28] on div "MD4" at bounding box center [180, 32] width 17 height 15
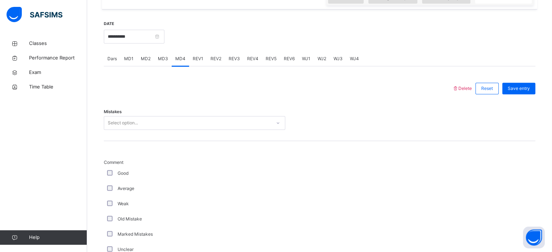
scroll to position [265, 0]
drag, startPoint x: 142, startPoint y: 132, endPoint x: 141, endPoint y: 122, distance: 10.6
click at [141, 122] on div "Mistakes Select option..." at bounding box center [320, 120] width 432 height 43
click at [140, 123] on div "Select option..." at bounding box center [187, 124] width 167 height 11
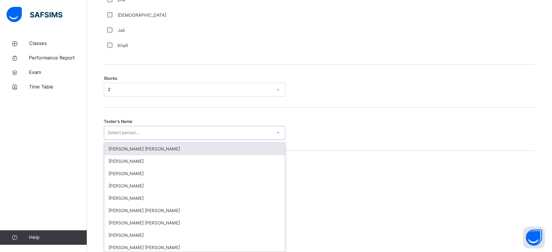
scroll to position [579, 0]
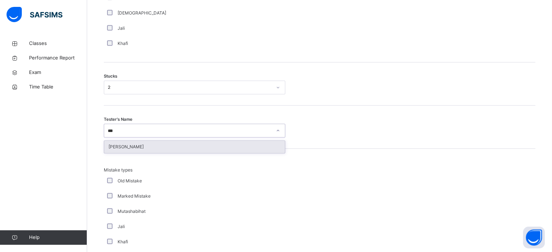
type input "****"
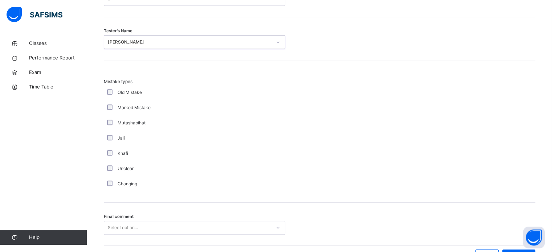
scroll to position [712, 0]
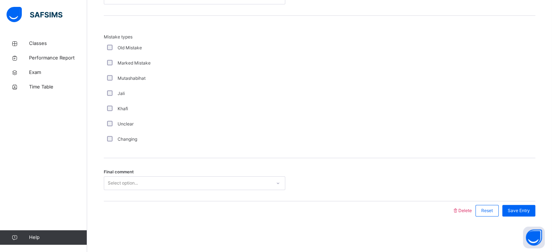
click at [117, 74] on div "Mutashabihat" at bounding box center [194, 78] width 181 height 15
click at [530, 211] on span "Save Entry" at bounding box center [519, 211] width 22 height 7
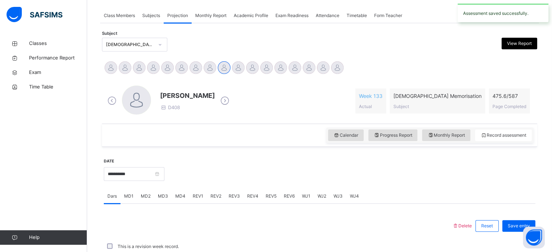
scroll to position [293, 0]
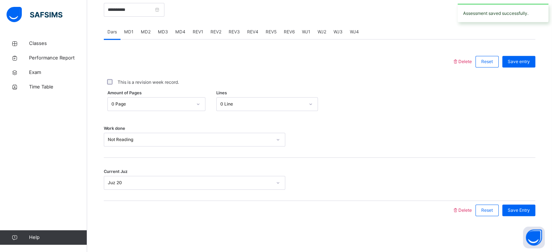
click at [194, 28] on div "REV1" at bounding box center [198, 32] width 18 height 15
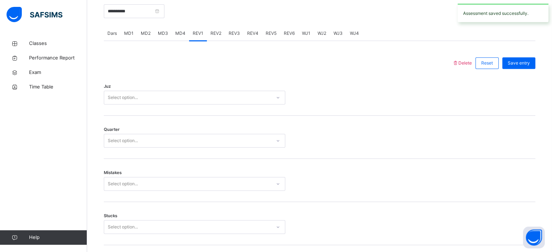
scroll to position [290, 0]
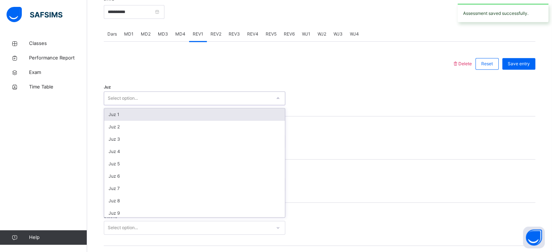
click at [183, 100] on div "Select option..." at bounding box center [187, 98] width 167 height 11
type input "*****"
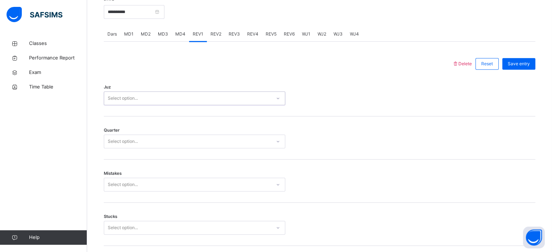
type input "*"
click at [183, 100] on div "Select option... *" at bounding box center [187, 98] width 167 height 11
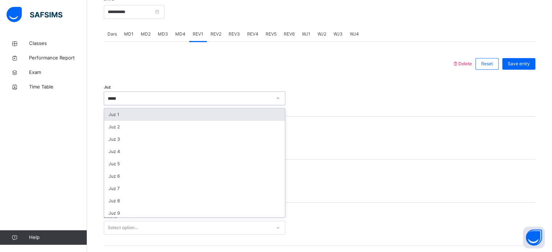
type input "******"
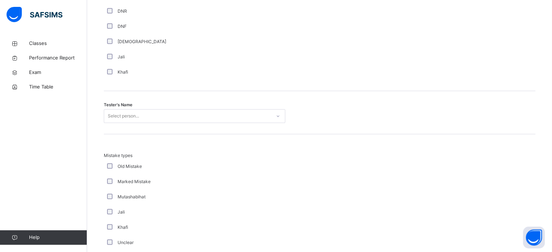
scroll to position [680, 0]
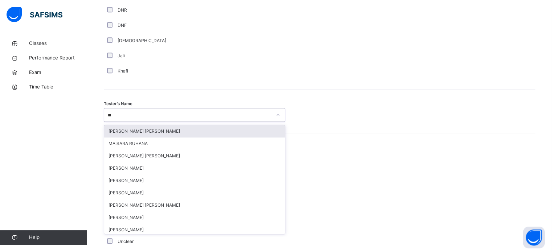
type input "***"
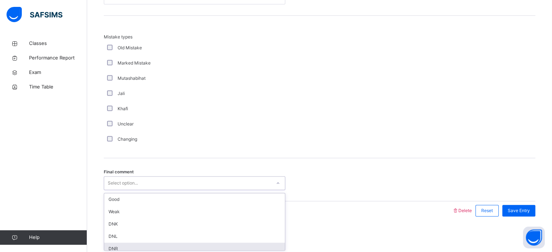
scroll to position [9, 0]
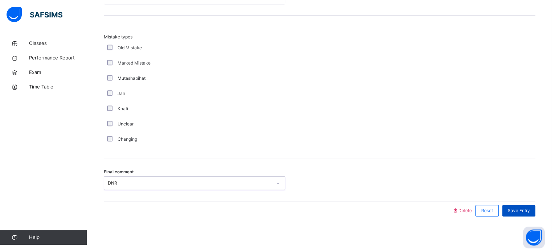
click at [530, 210] on span "Save Entry" at bounding box center [519, 211] width 22 height 7
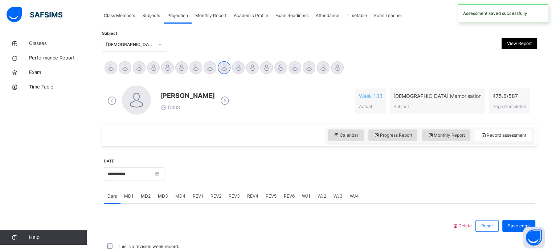
scroll to position [293, 0]
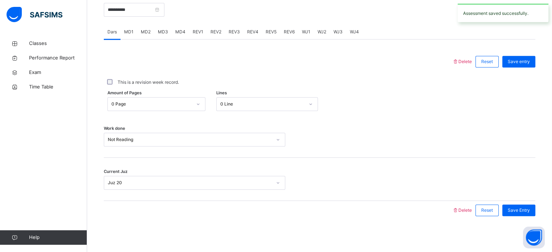
click at [220, 34] on div "REV2" at bounding box center [216, 32] width 18 height 15
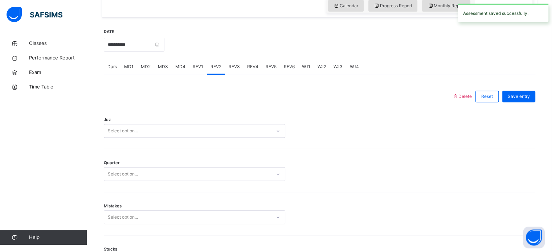
scroll to position [257, 0]
click at [145, 129] on div "Select option..." at bounding box center [187, 131] width 167 height 11
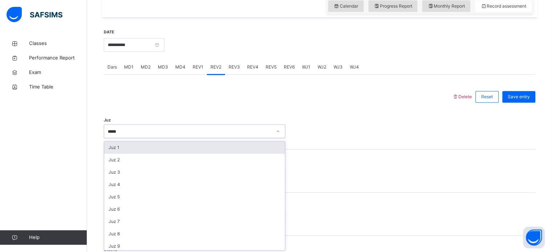
type input "******"
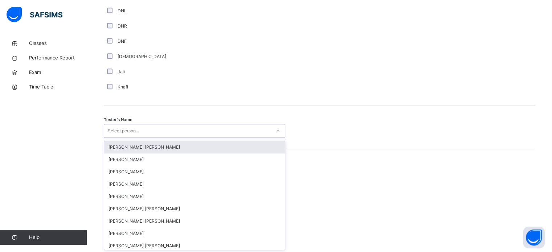
scroll to position [665, 0]
type input "****"
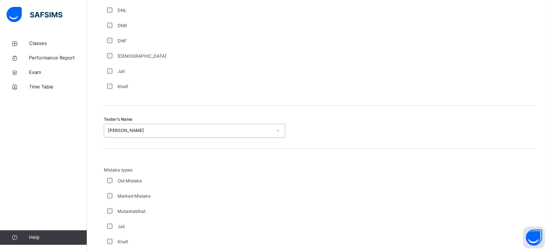
scroll to position [798, 0]
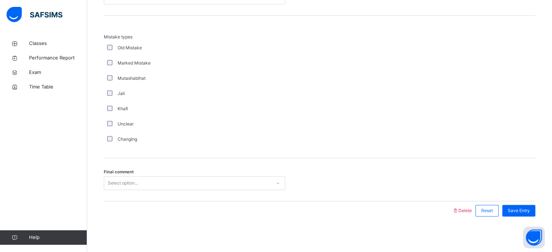
click at [127, 184] on div "Select option..." at bounding box center [123, 183] width 30 height 14
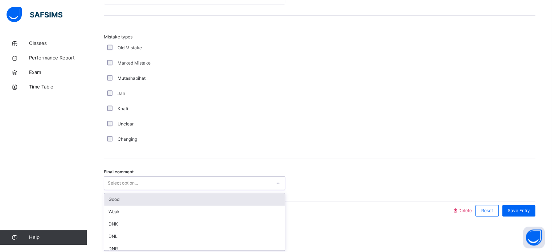
drag, startPoint x: 131, startPoint y: 201, endPoint x: 130, endPoint y: 196, distance: 5.3
click at [130, 196] on div "Good" at bounding box center [194, 199] width 181 height 12
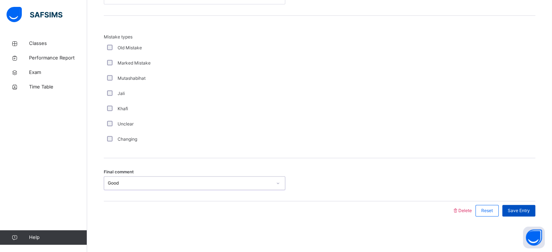
click at [514, 213] on div "Save Entry" at bounding box center [518, 211] width 33 height 12
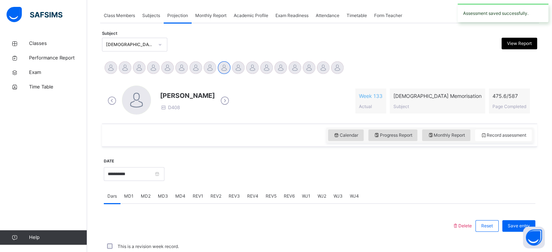
scroll to position [293, 0]
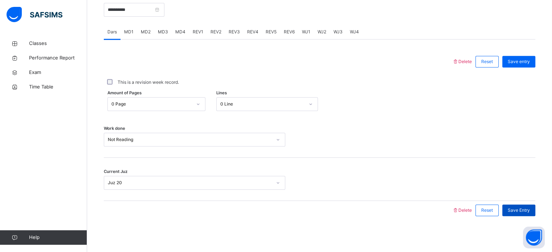
click at [510, 213] on div "Save Entry" at bounding box center [518, 211] width 33 height 12
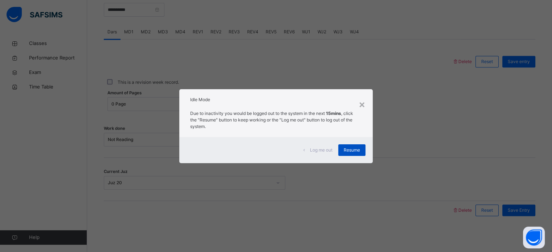
click at [350, 154] on div "Resume" at bounding box center [351, 150] width 27 height 12
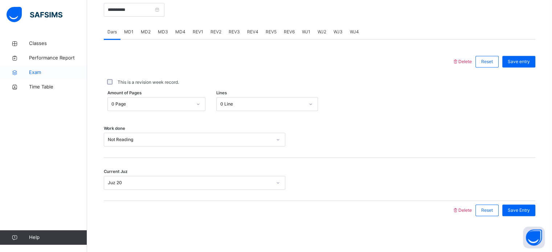
click at [38, 78] on link "Exam" at bounding box center [43, 72] width 87 height 15
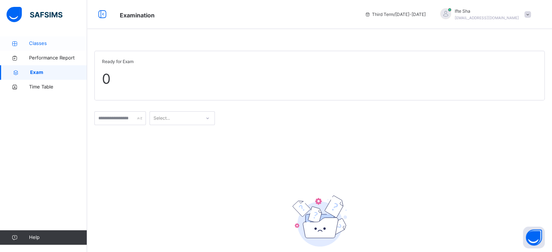
click at [38, 44] on span "Classes" at bounding box center [58, 43] width 58 height 7
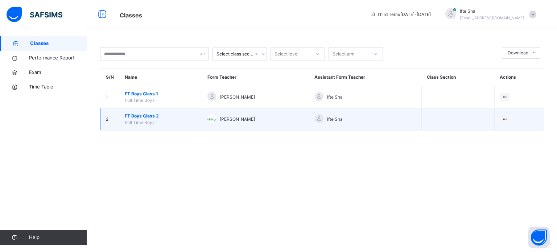
click at [138, 116] on span "FT Boys Class 2" at bounding box center [160, 116] width 71 height 7
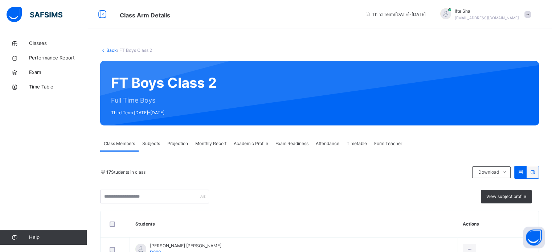
scroll to position [66, 0]
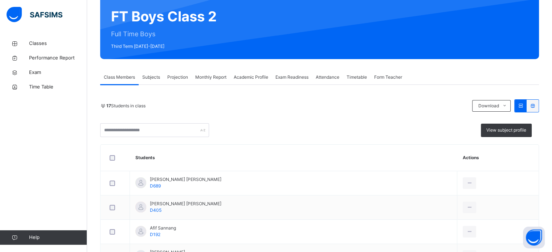
click at [301, 77] on span "Exam Readiness" at bounding box center [291, 77] width 33 height 7
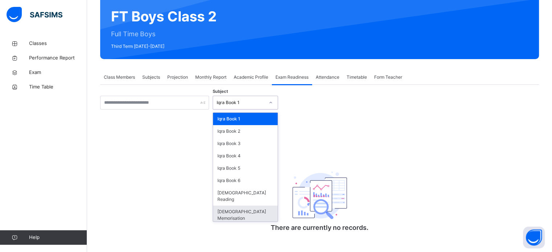
drag, startPoint x: 252, startPoint y: 100, endPoint x: 236, endPoint y: 206, distance: 107.2
click at [236, 110] on div "option Quran Memorisation focused, 8 of 8. 8 results available. Use Up and Down…" at bounding box center [245, 103] width 65 height 14
click at [236, 206] on div "[DEMOGRAPHIC_DATA] Memorisation" at bounding box center [245, 215] width 65 height 19
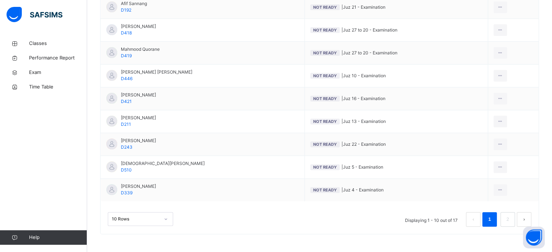
scroll to position [242, 0]
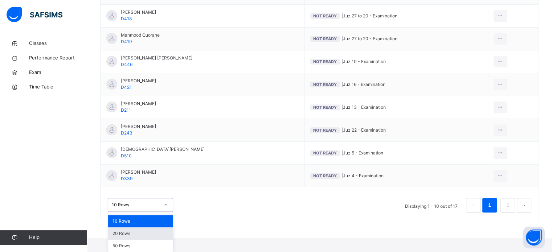
drag, startPoint x: 158, startPoint y: 222, endPoint x: 152, endPoint y: 233, distance: 13.3
click at [152, 212] on div "option 20 Rows focused, 2 of 3. 3 results available. Use Up and Down to choose …" at bounding box center [140, 205] width 65 height 14
click at [152, 233] on div "20 Rows" at bounding box center [140, 234] width 65 height 12
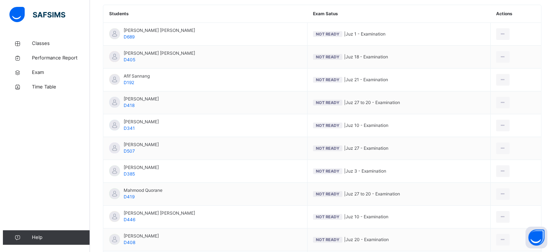
scroll to position [178, 0]
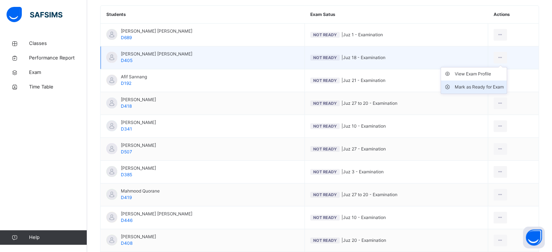
click at [471, 90] on div "Mark as Ready for Exam" at bounding box center [479, 86] width 49 height 7
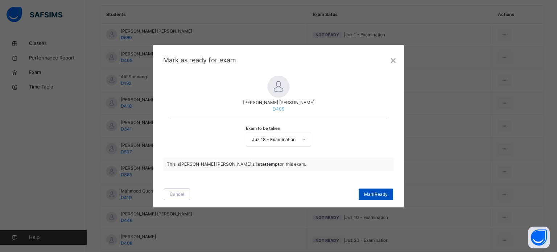
click at [378, 197] on span "Mark Ready" at bounding box center [376, 194] width 24 height 7
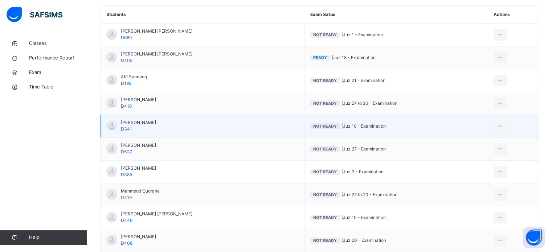
scroll to position [0, 0]
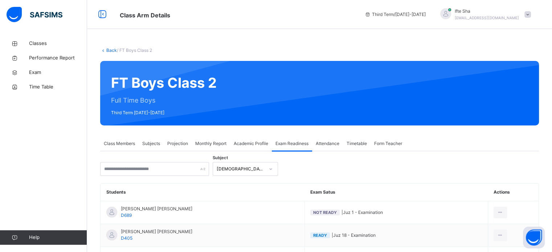
click at [180, 144] on span "Projection" at bounding box center [177, 143] width 21 height 7
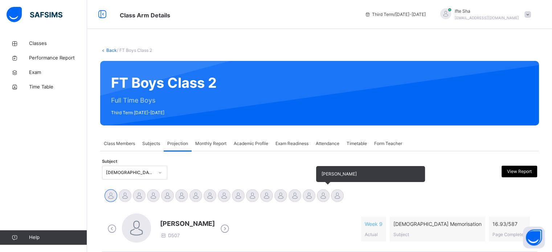
click at [319, 195] on div at bounding box center [323, 195] width 13 height 13
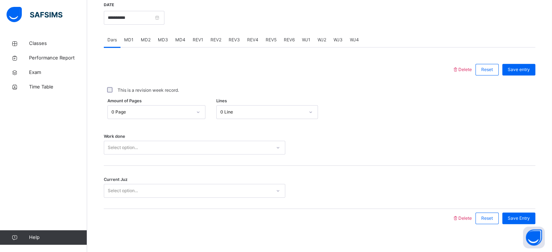
scroll to position [293, 0]
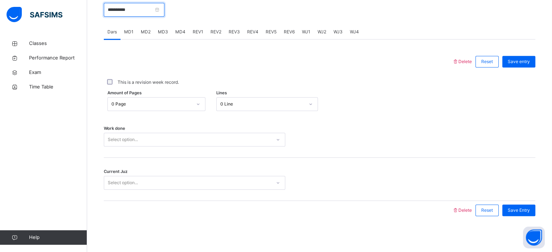
click at [113, 13] on input "**********" at bounding box center [134, 10] width 61 height 14
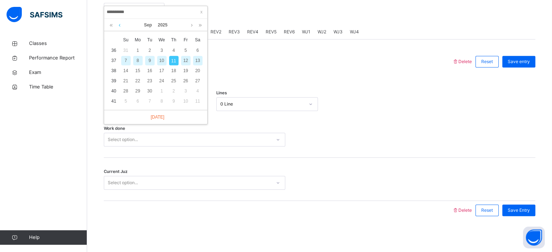
click at [121, 26] on link at bounding box center [119, 25] width 5 height 12
click at [196, 79] on div "23" at bounding box center [197, 80] width 9 height 9
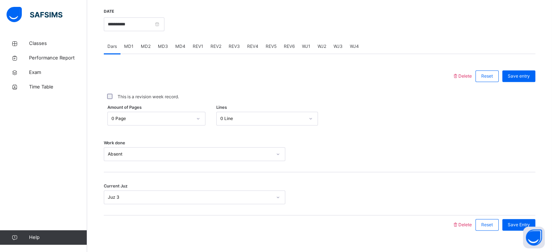
click at [196, 79] on div "Delete Reset Save entry This is a revision week record. Amount of Pages 0 Page …" at bounding box center [320, 151] width 432 height 168
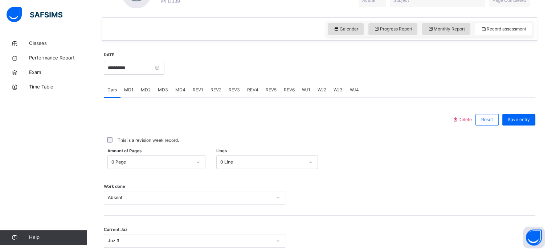
scroll to position [249, 0]
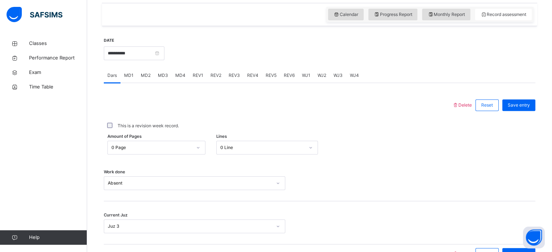
click at [192, 80] on div "REV1" at bounding box center [198, 75] width 18 height 15
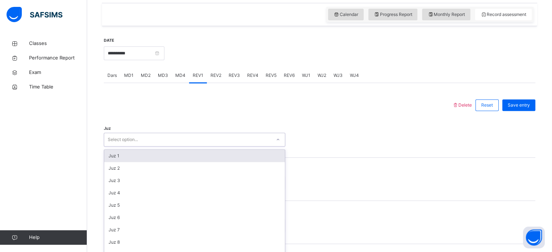
scroll to position [258, 0]
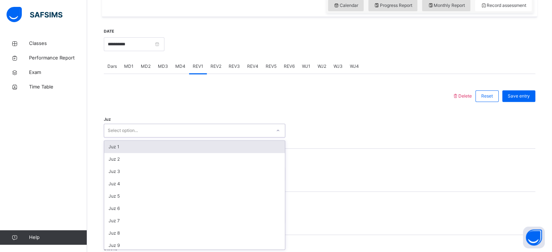
click at [128, 139] on div "Juz option Juz 1 focused, 1 of 30. 30 results available. Use Up and Down to cho…" at bounding box center [320, 127] width 432 height 43
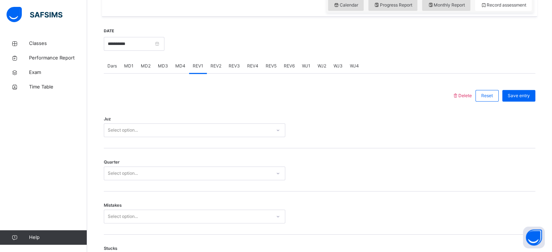
click at [140, 116] on div "Juz Select option..." at bounding box center [320, 126] width 432 height 43
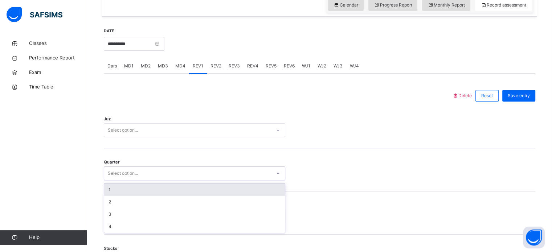
click at [118, 172] on div "Select option..." at bounding box center [123, 174] width 30 height 14
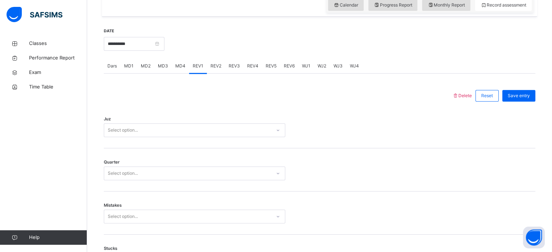
click at [109, 164] on span "Quarter" at bounding box center [112, 162] width 16 height 6
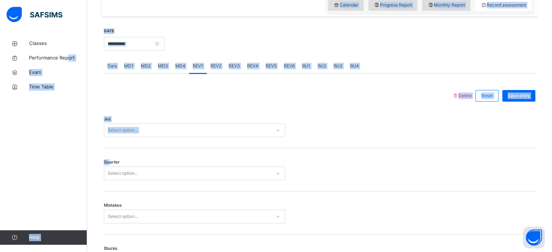
drag, startPoint x: 109, startPoint y: 164, endPoint x: 90, endPoint y: 40, distance: 125.5
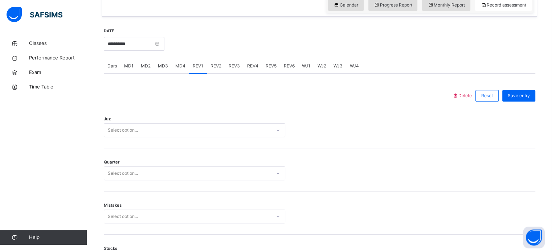
drag, startPoint x: 80, startPoint y: 163, endPoint x: 90, endPoint y: 39, distance: 124.9
drag, startPoint x: 90, startPoint y: 39, endPoint x: 199, endPoint y: 200, distance: 194.4
click at [199, 200] on div "Mistakes Select option..." at bounding box center [320, 213] width 432 height 43
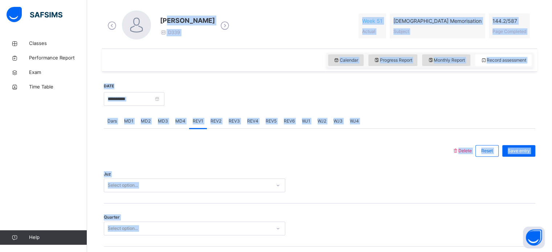
scroll to position [0, 0]
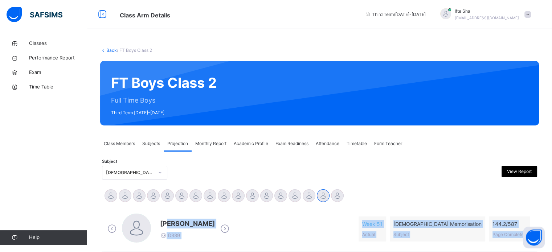
drag, startPoint x: 199, startPoint y: 200, endPoint x: 163, endPoint y: -26, distance: 228.9
click at [255, 179] on div at bounding box center [265, 173] width 106 height 14
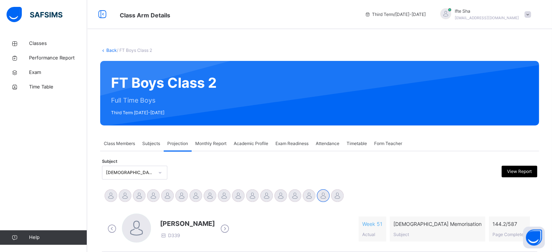
click at [255, 179] on div at bounding box center [265, 173] width 106 height 14
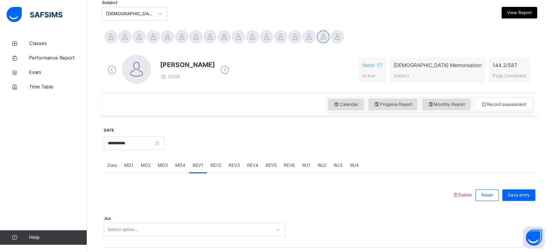
scroll to position [160, 0]
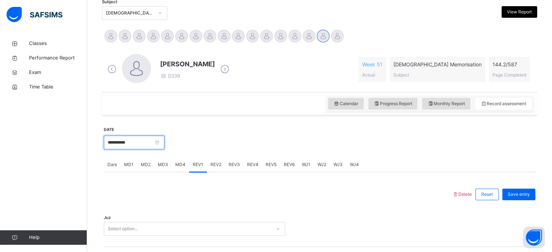
click at [152, 148] on input "**********" at bounding box center [134, 143] width 61 height 14
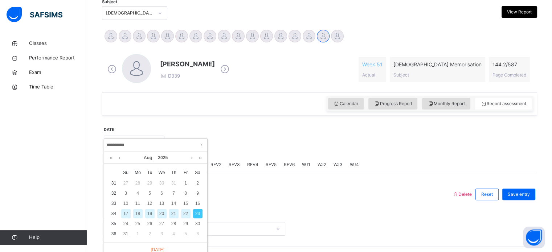
click at [151, 216] on div "19" at bounding box center [149, 213] width 9 height 9
type input "**********"
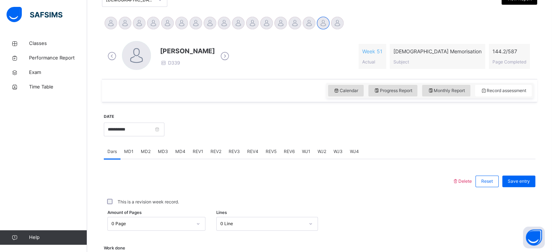
scroll to position [174, 0]
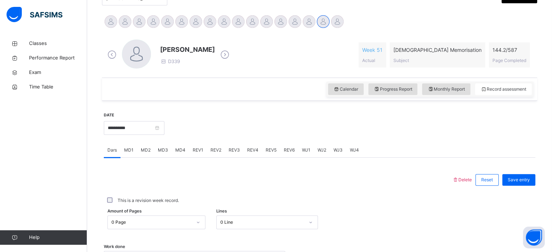
click at [197, 146] on div "REV1" at bounding box center [198, 150] width 18 height 15
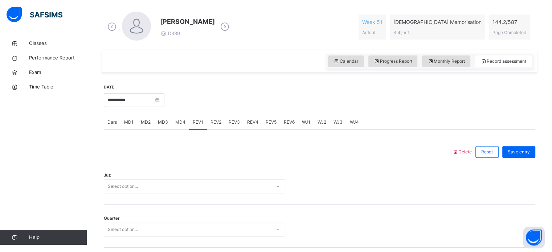
scroll to position [203, 0]
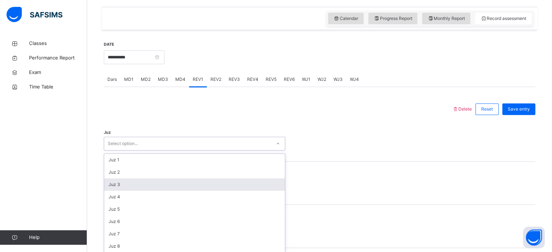
click at [189, 151] on div "option Juz 3 focused, 3 of 30. 30 results available. Use Up and Down to choose …" at bounding box center [194, 144] width 181 height 14
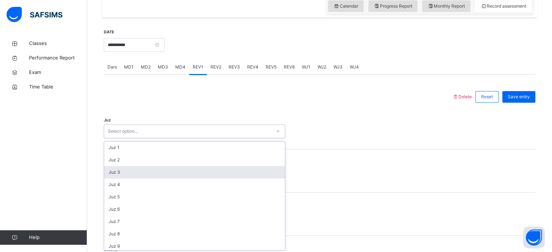
scroll to position [258, 0]
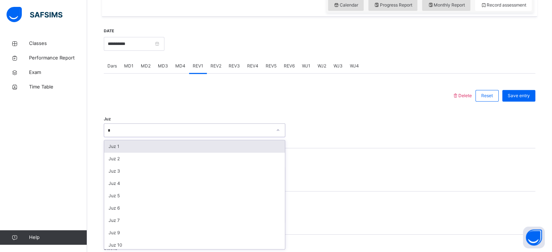
type input "**"
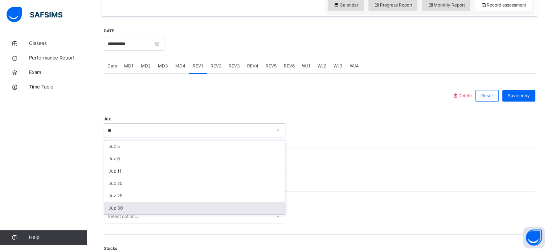
click at [151, 212] on div "Juz 30" at bounding box center [194, 208] width 181 height 12
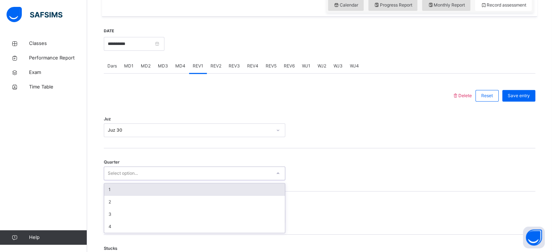
click at [141, 177] on div "Select option..." at bounding box center [187, 173] width 167 height 11
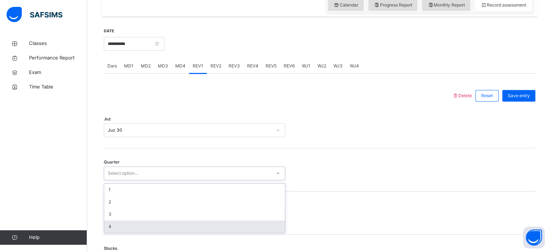
click at [122, 228] on div "4" at bounding box center [194, 227] width 181 height 12
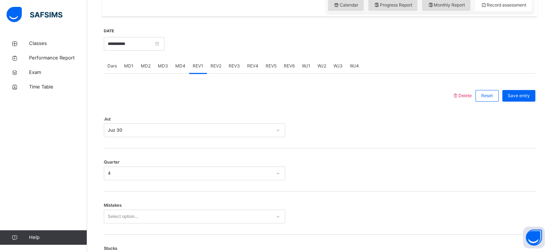
click at [112, 209] on div "Mistakes Select option..." at bounding box center [320, 213] width 432 height 43
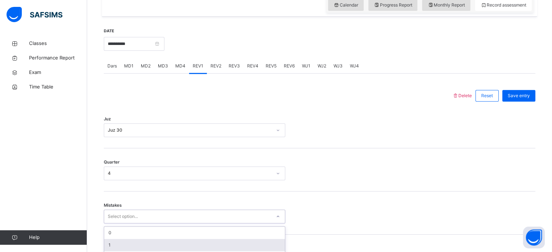
scroll to position [322, 0]
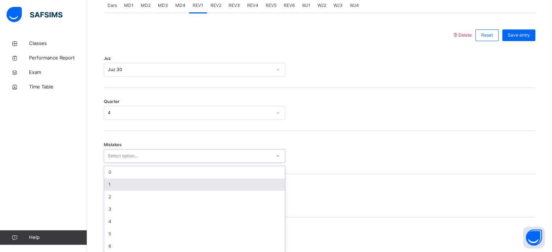
click at [112, 163] on div "option 1 focused, 2 of 7. 7 results available. Use Up and Down to choose option…" at bounding box center [194, 156] width 181 height 14
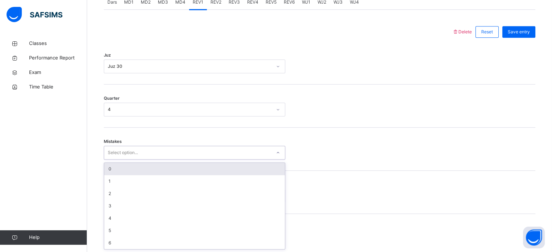
click at [109, 172] on div "0" at bounding box center [194, 169] width 181 height 12
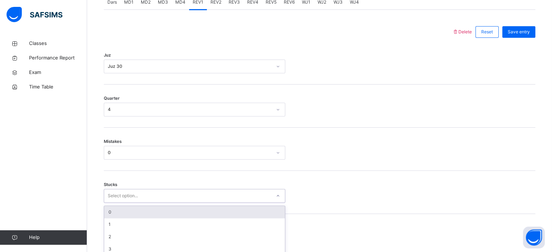
scroll to position [353, 0]
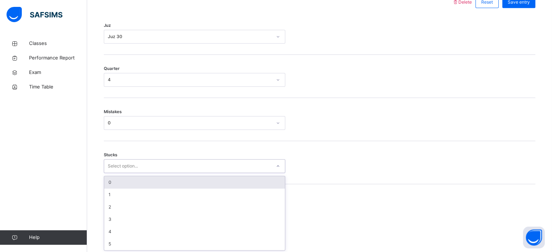
click at [110, 173] on div "option 0 focused, 1 of 6. 6 results available. Use Up and Down to choose option…" at bounding box center [194, 166] width 181 height 14
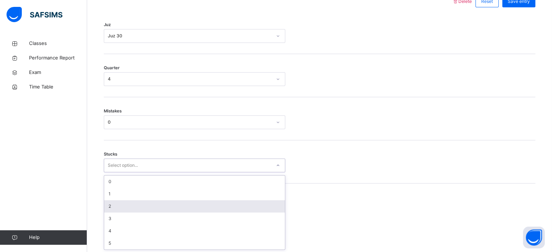
click at [111, 210] on div "2" at bounding box center [194, 206] width 181 height 12
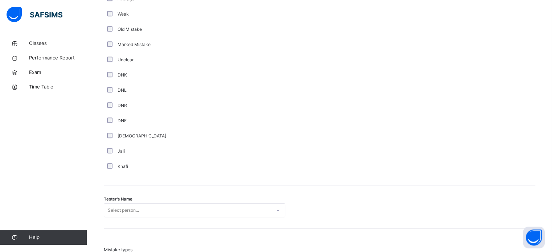
scroll to position [571, 0]
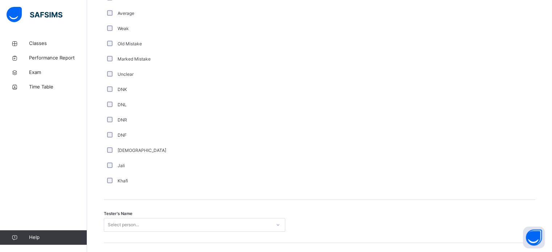
click at [110, 218] on div "Select person..." at bounding box center [194, 225] width 181 height 14
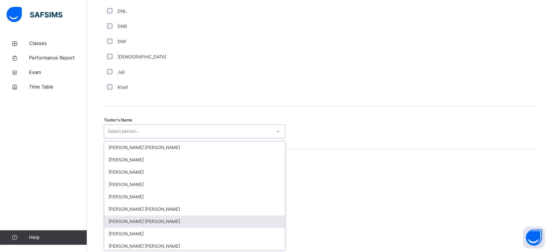
scroll to position [665, 0]
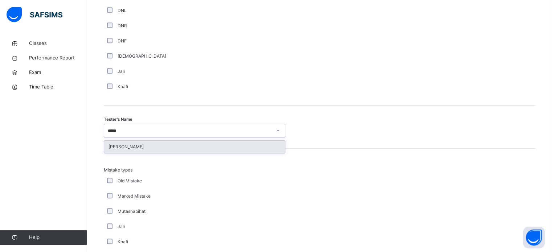
type input "******"
click at [124, 150] on div "[PERSON_NAME]" at bounding box center [194, 147] width 181 height 12
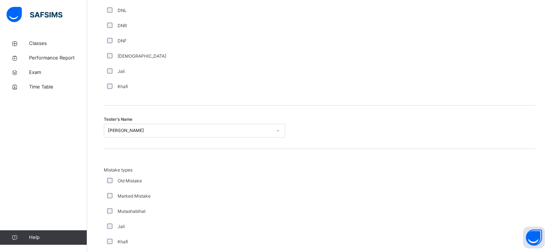
click at [124, 150] on div "Mistake types Old Mistake Marked Mistake Mutashabihat [PERSON_NAME] Unclear Cha…" at bounding box center [320, 220] width 432 height 143
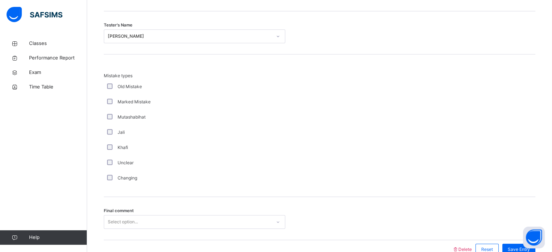
scroll to position [798, 0]
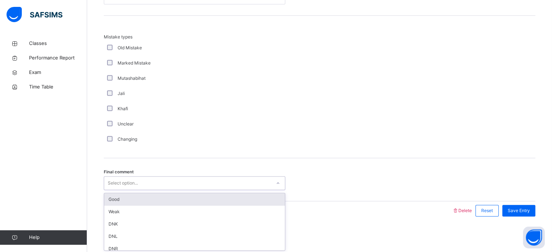
click at [118, 181] on div "Select option..." at bounding box center [123, 183] width 30 height 14
click at [115, 194] on div "Good" at bounding box center [194, 199] width 181 height 12
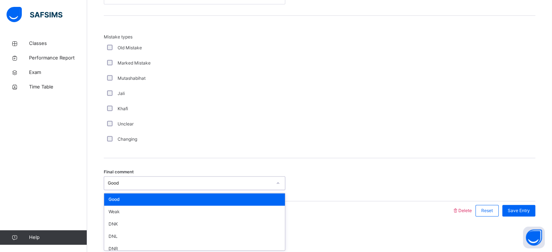
click at [116, 184] on div "Good" at bounding box center [190, 183] width 164 height 7
click at [110, 194] on div "Good" at bounding box center [194, 199] width 181 height 12
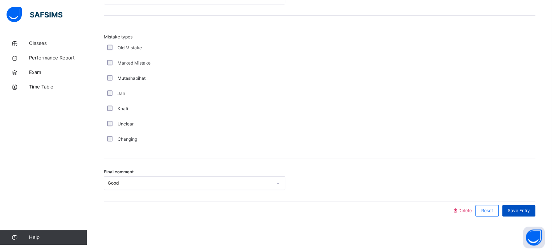
click at [517, 209] on span "Save Entry" at bounding box center [519, 211] width 22 height 7
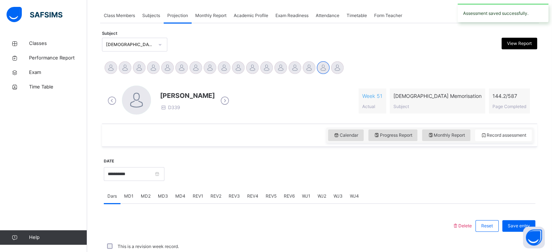
scroll to position [293, 0]
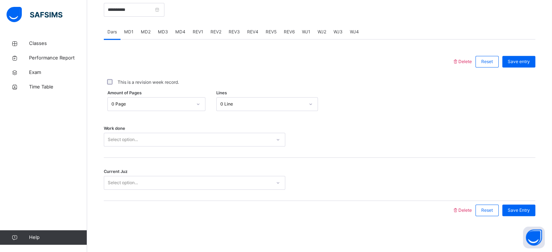
click at [214, 33] on span "REV2" at bounding box center [215, 32] width 11 height 7
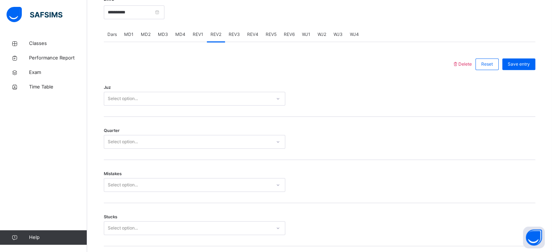
scroll to position [304, 0]
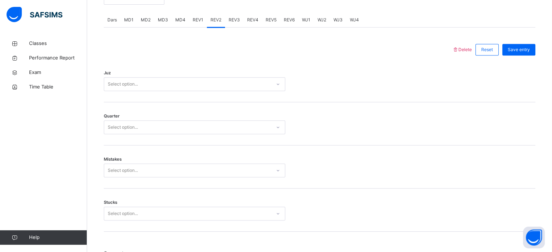
click at [163, 83] on div "Select option..." at bounding box center [187, 84] width 167 height 11
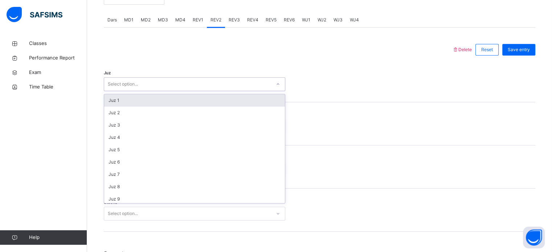
click at [147, 97] on div "Juz 1" at bounding box center [194, 100] width 181 height 12
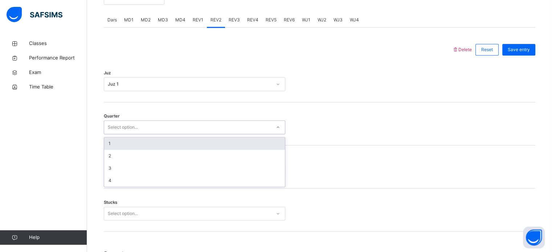
click at [124, 130] on div "Select option..." at bounding box center [123, 127] width 30 height 14
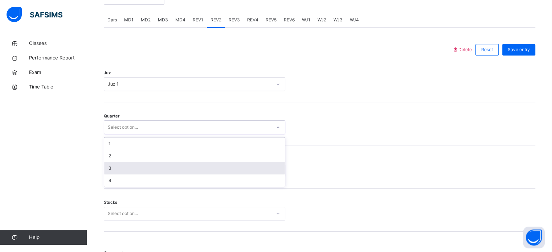
click at [107, 169] on div "3" at bounding box center [194, 168] width 181 height 12
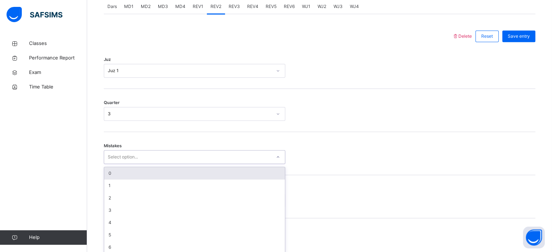
click at [107, 164] on div "option 0 focused, 1 of 7. 7 results available. Use Up and Down to choose option…" at bounding box center [194, 157] width 181 height 14
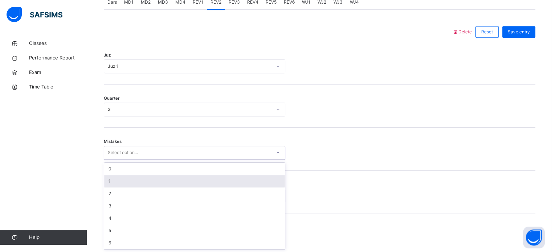
click at [107, 184] on div "1" at bounding box center [194, 181] width 181 height 12
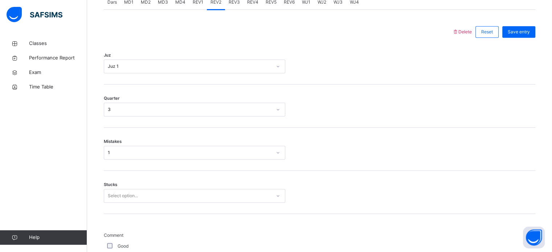
click at [107, 184] on span "Stucks" at bounding box center [110, 185] width 13 height 6
click at [107, 188] on div "Stucks Select option..." at bounding box center [320, 192] width 432 height 43
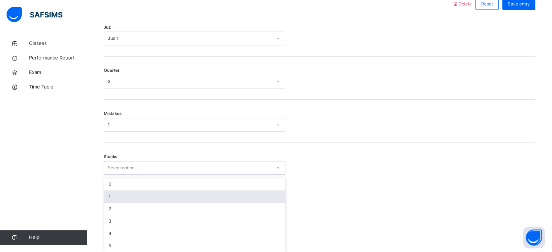
scroll to position [353, 0]
click at [107, 172] on div "option 1 focused, 2 of 6. 6 results available. Use Up and Down to choose option…" at bounding box center [194, 166] width 181 height 14
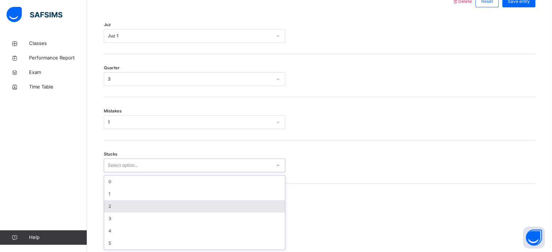
click at [109, 210] on div "2" at bounding box center [194, 206] width 181 height 12
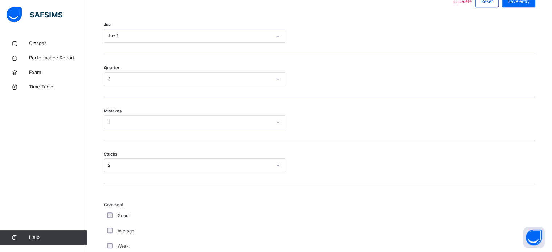
click at [109, 210] on div "Good" at bounding box center [194, 215] width 181 height 15
click at [109, 212] on div "Good" at bounding box center [194, 215] width 181 height 15
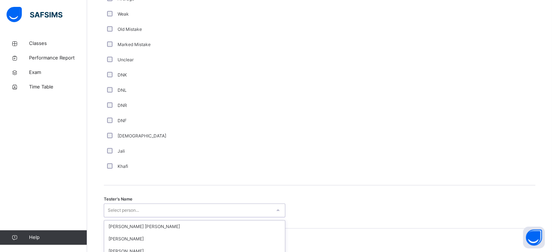
click at [109, 213] on div "option [PERSON_NAME] focused, 5 of 90. 90 results available. Use Up and Down to…" at bounding box center [194, 211] width 181 height 14
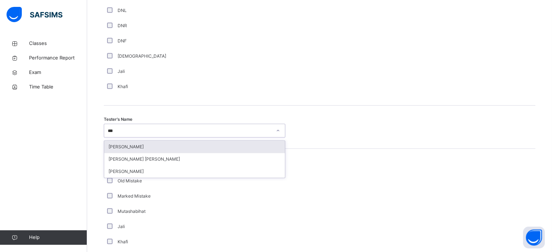
type input "****"
click at [120, 146] on div "[PERSON_NAME]" at bounding box center [194, 147] width 181 height 12
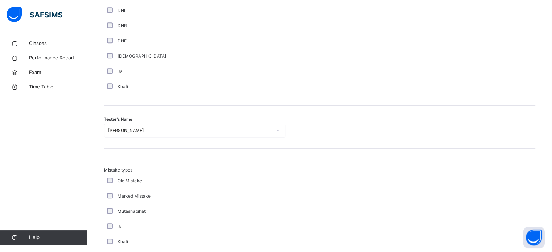
click at [120, 146] on div "Tester's Name [PERSON_NAME]" at bounding box center [320, 127] width 432 height 43
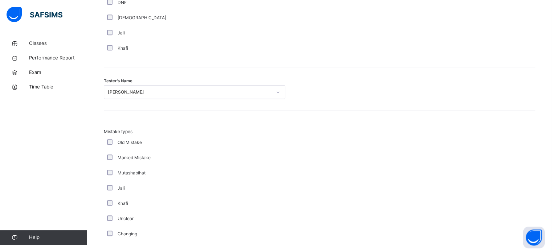
scroll to position [798, 0]
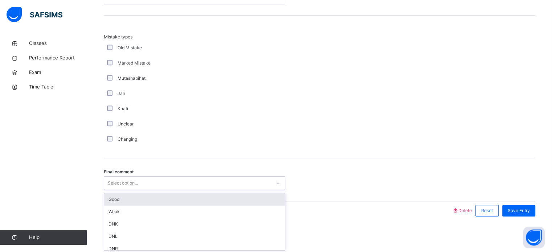
click at [121, 185] on div "Select option..." at bounding box center [123, 183] width 30 height 14
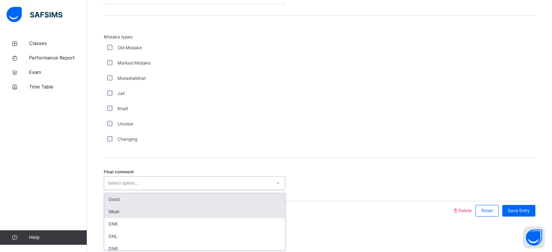
click at [121, 197] on div "Good" at bounding box center [194, 199] width 181 height 12
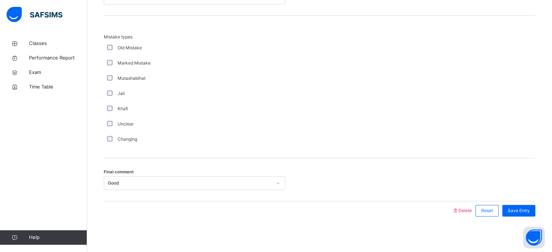
click at [121, 197] on div "Final comment Good" at bounding box center [320, 179] width 432 height 43
click at [508, 211] on div "Save Entry" at bounding box center [518, 211] width 33 height 12
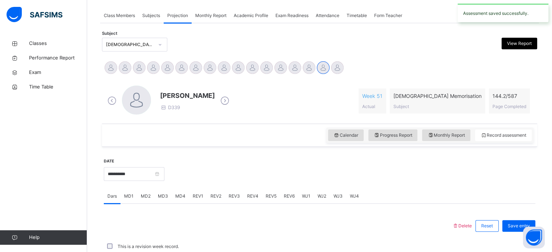
scroll to position [293, 0]
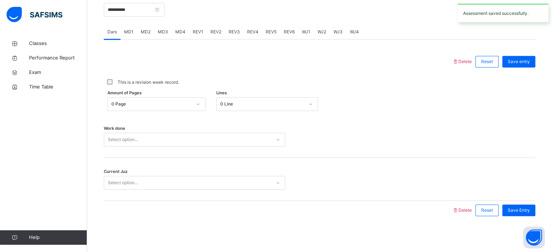
click at [508, 211] on div "Save Entry" at bounding box center [518, 211] width 33 height 12
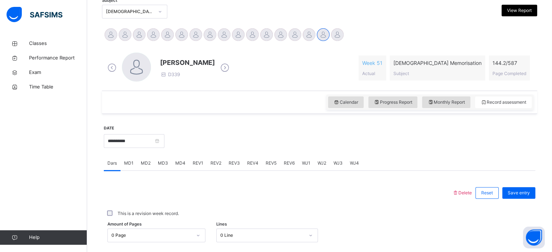
scroll to position [162, 0]
click at [215, 160] on span "REV2" at bounding box center [215, 162] width 11 height 7
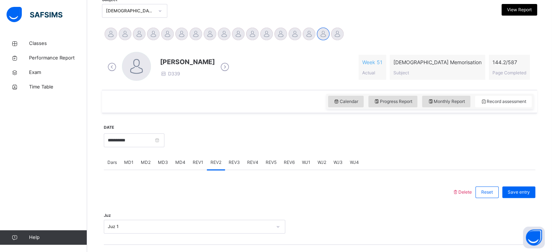
click at [244, 160] on div "REV4" at bounding box center [253, 162] width 19 height 15
click at [235, 161] on span "REV3" at bounding box center [234, 162] width 11 height 7
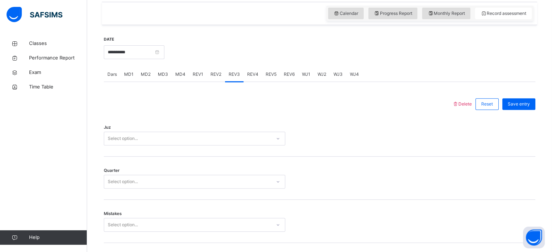
click at [192, 146] on div "Select option..." at bounding box center [194, 139] width 181 height 14
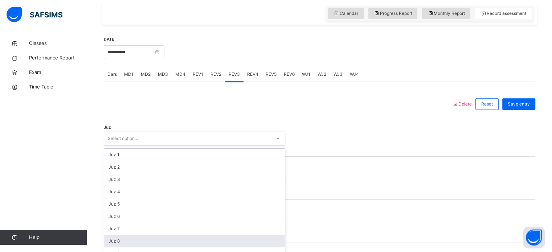
scroll to position [258, 0]
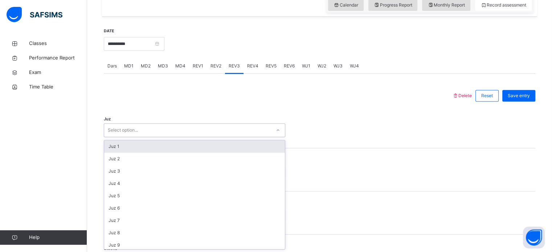
click at [137, 151] on div "Juz 1" at bounding box center [194, 146] width 181 height 12
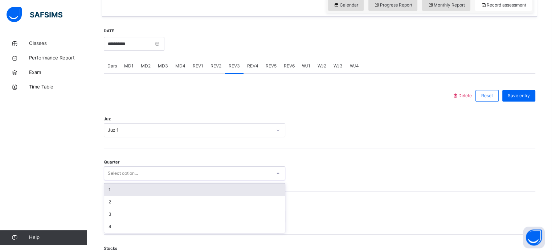
click at [122, 171] on div "Select option..." at bounding box center [123, 174] width 30 height 14
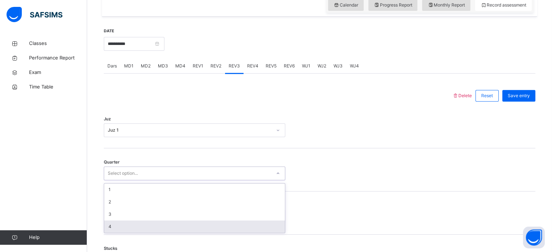
click at [110, 227] on div "4" at bounding box center [194, 227] width 181 height 12
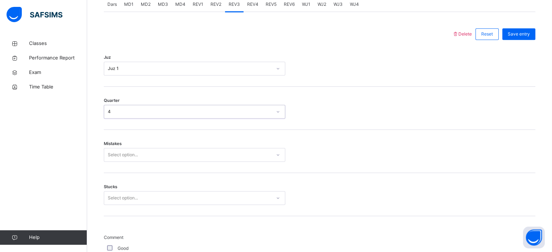
click at [112, 162] on div "Select option..." at bounding box center [194, 155] width 181 height 14
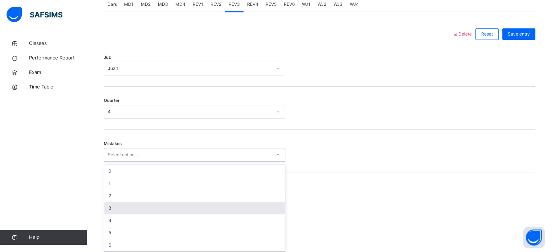
scroll to position [322, 0]
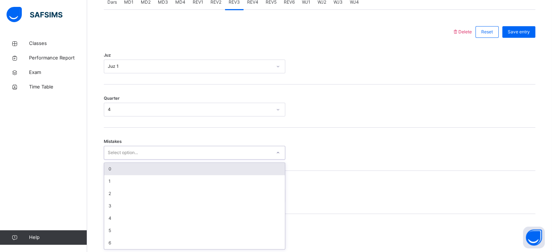
click at [111, 171] on div "0" at bounding box center [194, 169] width 181 height 12
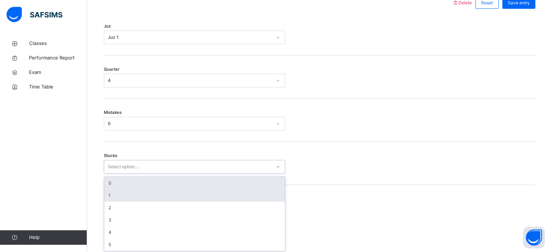
scroll to position [353, 0]
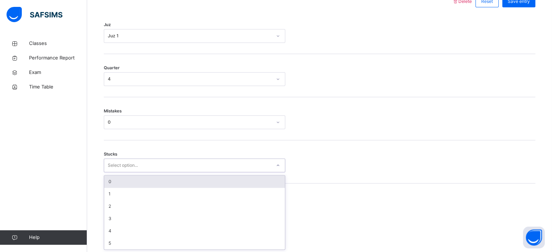
drag, startPoint x: 111, startPoint y: 197, endPoint x: 111, endPoint y: 183, distance: 14.5
click at [111, 172] on div "option 0 focused, 1 of 6. 6 results available. Use Up and Down to choose option…" at bounding box center [194, 166] width 181 height 14
click at [111, 183] on div "0" at bounding box center [194, 182] width 181 height 12
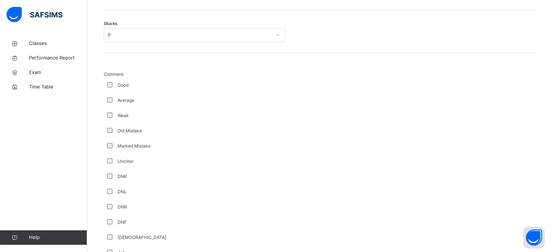
scroll to position [498, 0]
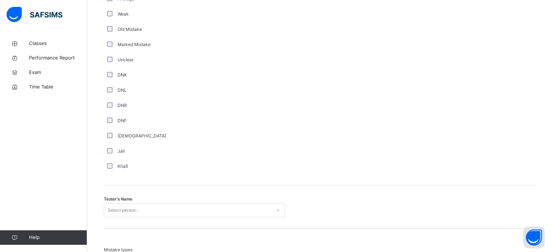
click at [109, 205] on div "Select person..." at bounding box center [194, 211] width 181 height 14
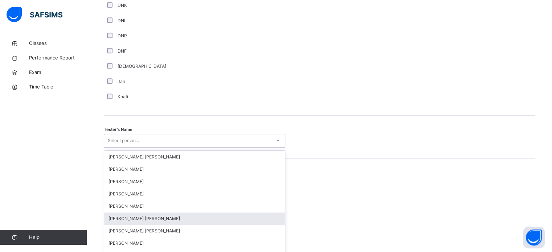
scroll to position [665, 0]
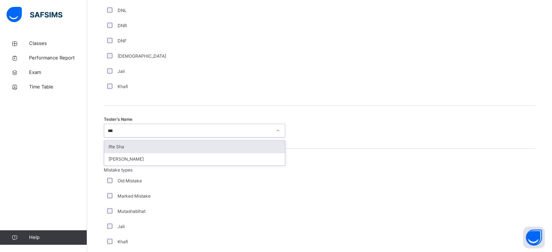
type input "****"
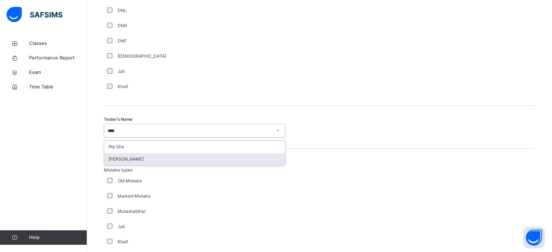
click at [118, 164] on div "[PERSON_NAME]" at bounding box center [194, 159] width 181 height 12
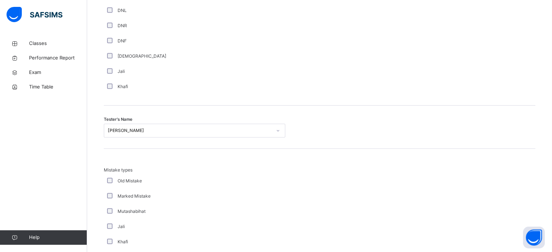
click at [111, 160] on div "Mistake types Old Mistake Marked Mistake Mutashabihat [PERSON_NAME] Unclear Cha…" at bounding box center [320, 220] width 432 height 143
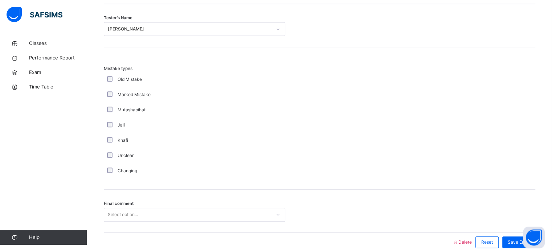
scroll to position [798, 0]
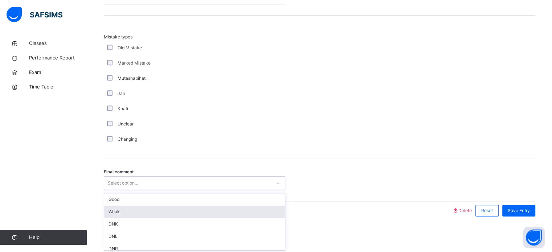
click at [108, 190] on div "option Weak focused, 2 of 6. 6 results available. Use Up and Down to choose opt…" at bounding box center [194, 183] width 181 height 14
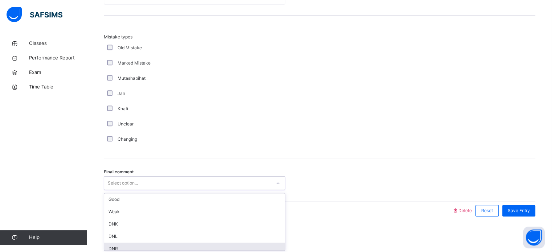
click at [212, 245] on div "DNR" at bounding box center [194, 249] width 181 height 12
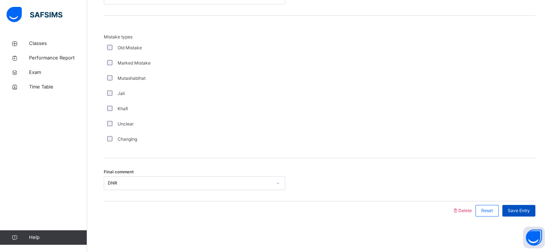
click at [517, 211] on span "Save Entry" at bounding box center [519, 211] width 22 height 7
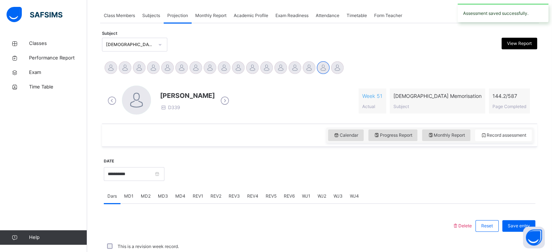
scroll to position [293, 0]
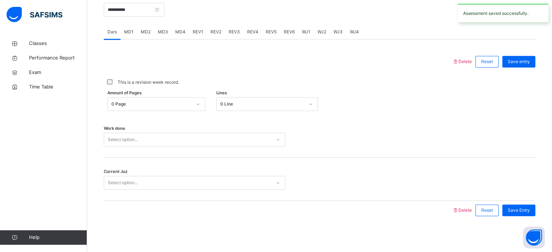
click at [252, 29] on span "REV4" at bounding box center [252, 32] width 11 height 7
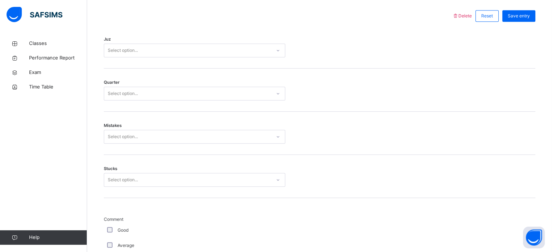
scroll to position [334, 0]
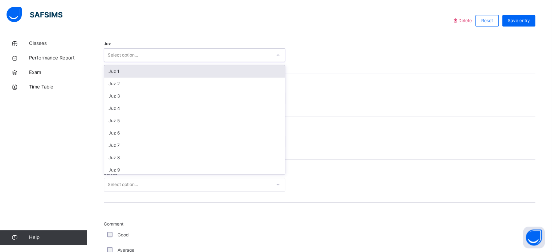
click at [159, 56] on div "Select option..." at bounding box center [187, 55] width 167 height 11
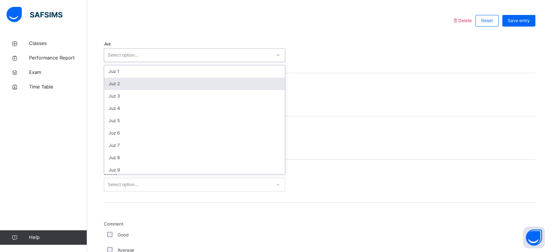
click at [146, 85] on div "Juz 2" at bounding box center [194, 84] width 181 height 12
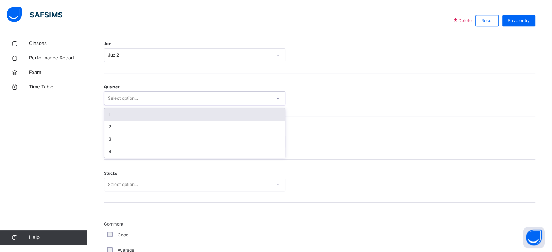
click at [140, 104] on div "Select option..." at bounding box center [194, 98] width 181 height 14
click at [133, 115] on div "1" at bounding box center [194, 115] width 181 height 12
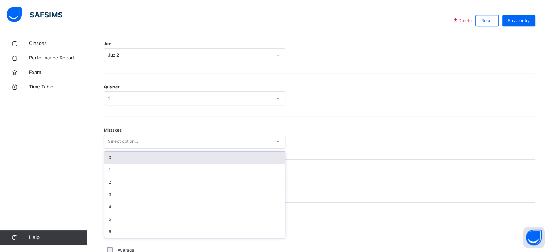
click at [121, 146] on div "Select option..." at bounding box center [123, 142] width 30 height 14
click at [118, 158] on div "0" at bounding box center [194, 158] width 181 height 12
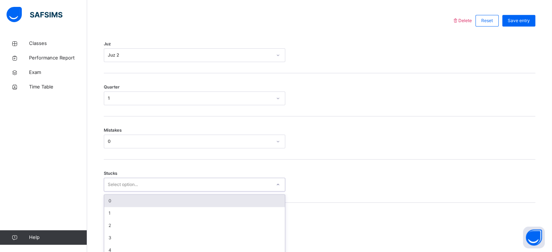
scroll to position [353, 0]
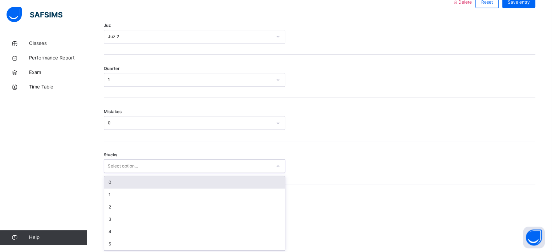
click at [108, 173] on div "option 0 focused, 1 of 6. 6 results available. Use Up and Down to choose option…" at bounding box center [194, 166] width 181 height 14
click at [108, 181] on div "0" at bounding box center [194, 182] width 181 height 12
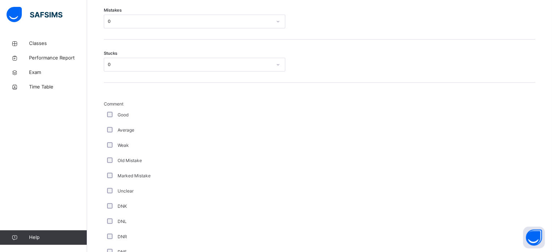
scroll to position [454, 0]
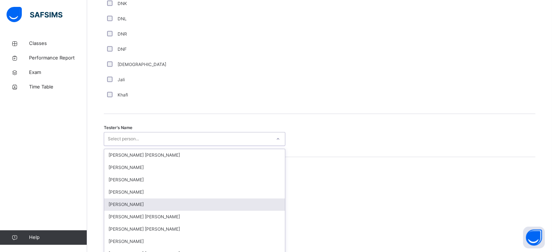
click at [110, 146] on div "option [PERSON_NAME] focused, 5 of 90. 90 results available. Use Up and Down to…" at bounding box center [194, 139] width 181 height 14
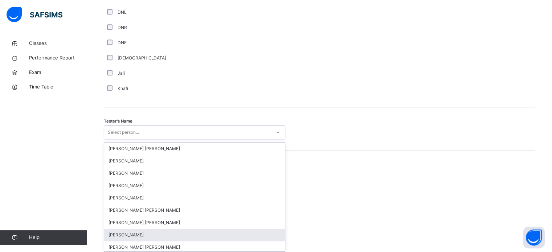
scroll to position [665, 0]
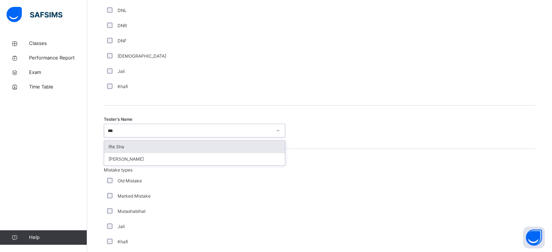
type input "****"
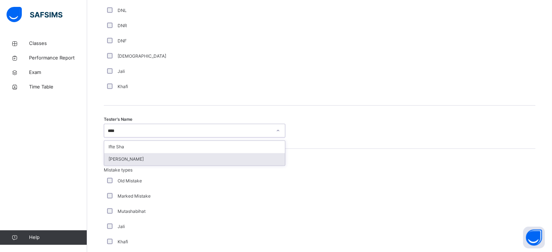
click at [114, 158] on div "[PERSON_NAME]" at bounding box center [194, 159] width 181 height 12
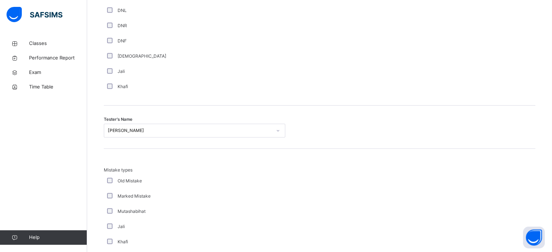
click at [108, 164] on div "Mistake types Old Mistake Marked Mistake Mutashabihat [PERSON_NAME] Unclear Cha…" at bounding box center [320, 220] width 432 height 143
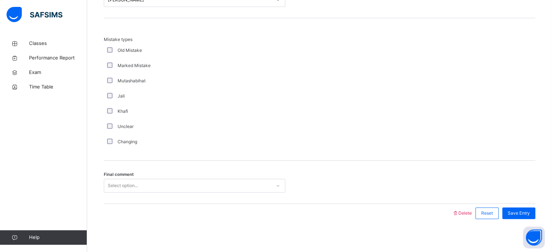
scroll to position [798, 0]
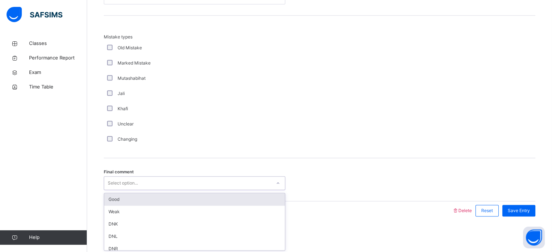
click at [108, 184] on div "Select option..." at bounding box center [123, 183] width 30 height 14
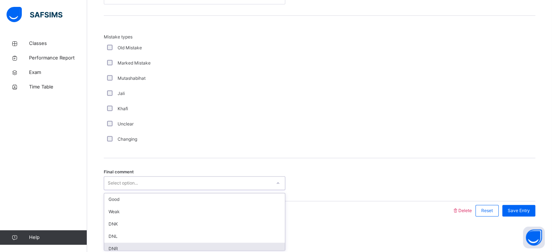
click at [107, 246] on div "DNR" at bounding box center [194, 249] width 181 height 12
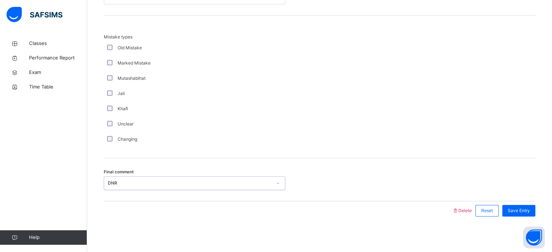
click at [516, 211] on span "Save Entry" at bounding box center [519, 211] width 22 height 7
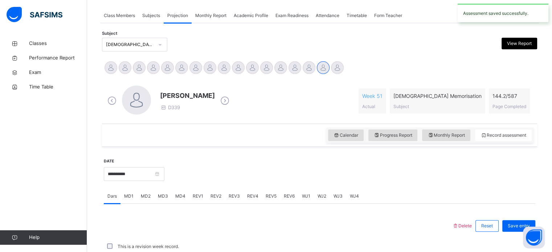
scroll to position [293, 0]
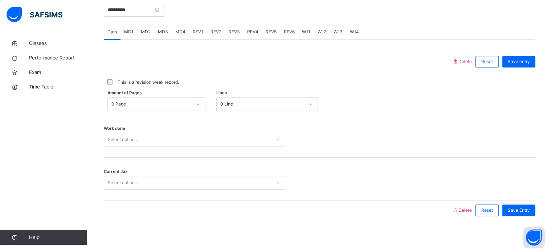
click at [267, 32] on span "REV5" at bounding box center [271, 32] width 11 height 7
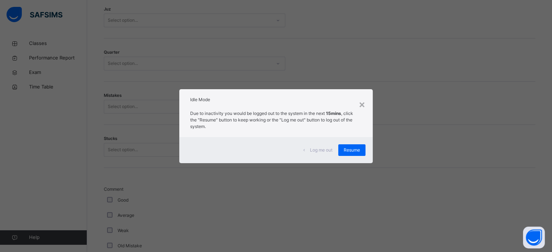
scroll to position [392, 0]
click at [354, 145] on div "Resume" at bounding box center [351, 150] width 27 height 12
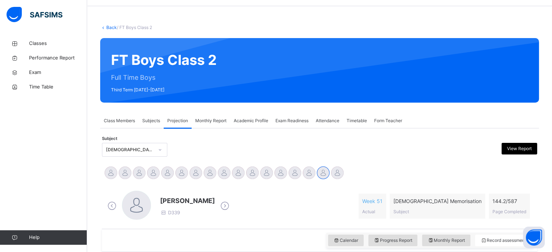
scroll to position [0, 0]
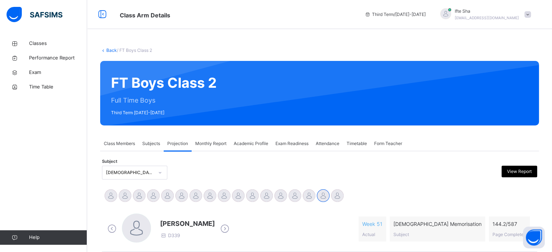
click at [347, 225] on div "[PERSON_NAME] D339 Week 51 Actual [DEMOGRAPHIC_DATA] Memorisation Subject 144.2…" at bounding box center [320, 229] width 428 height 31
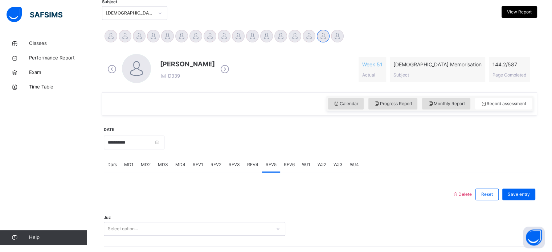
scroll to position [174, 0]
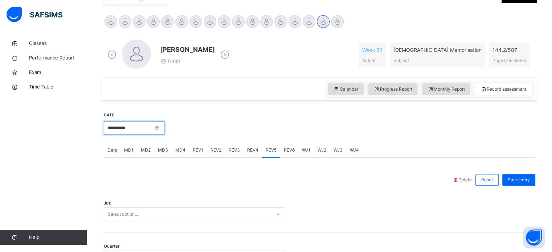
click at [135, 126] on input "**********" at bounding box center [134, 128] width 61 height 14
click at [235, 199] on div "Juz Select option..." at bounding box center [320, 210] width 432 height 43
click at [244, 148] on div "REV4" at bounding box center [253, 150] width 19 height 15
click at [267, 149] on span "REV5" at bounding box center [271, 150] width 11 height 7
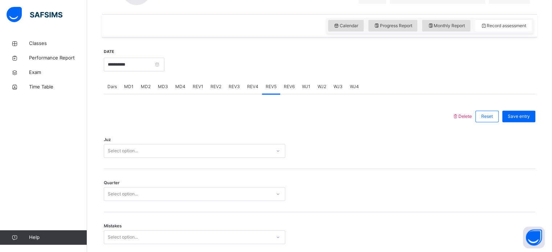
click at [223, 158] on div "Select option..." at bounding box center [194, 151] width 181 height 14
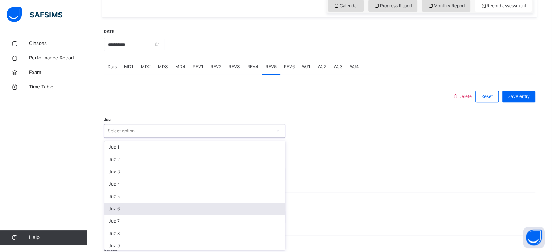
scroll to position [258, 0]
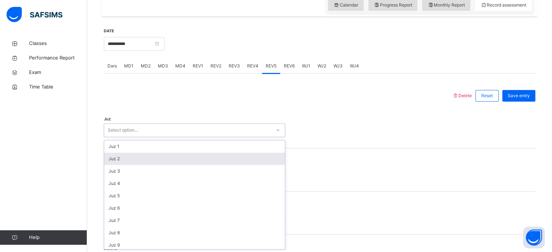
click at [196, 164] on div "Juz 2" at bounding box center [194, 159] width 181 height 12
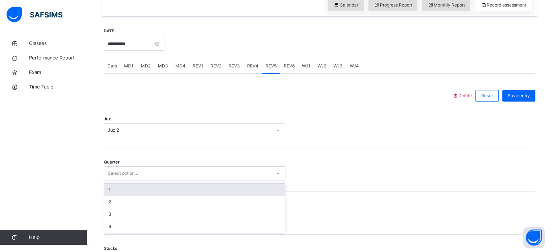
click at [187, 173] on div "Select option..." at bounding box center [187, 173] width 167 height 11
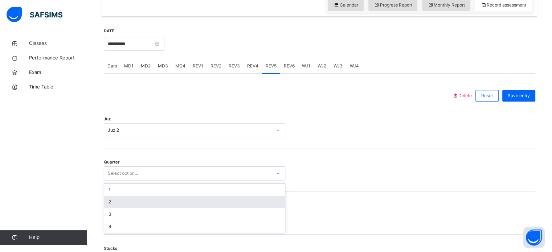
click at [159, 203] on div "2" at bounding box center [194, 202] width 181 height 12
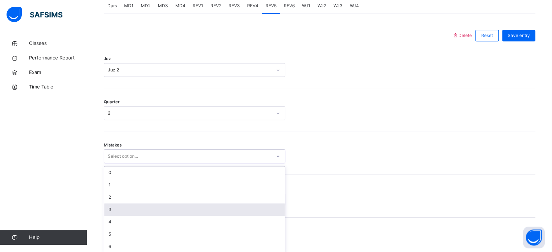
click at [154, 163] on div "option 3 focused, 4 of 7. 7 results available. Use Up and Down to choose option…" at bounding box center [194, 157] width 181 height 14
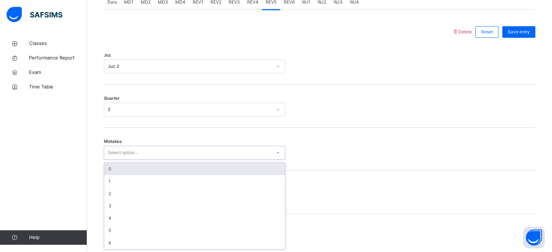
click at [150, 172] on div "0" at bounding box center [194, 169] width 181 height 12
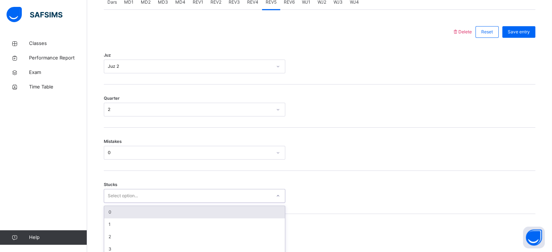
scroll to position [353, 0]
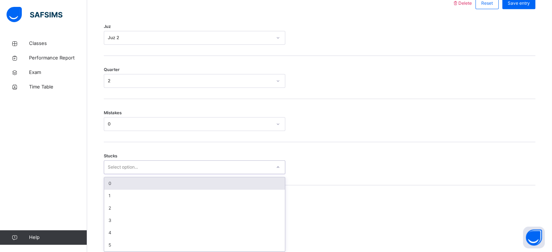
click at [138, 174] on div "option 0 focused, 1 of 6. 6 results available. Use Up and Down to choose option…" at bounding box center [194, 167] width 181 height 14
click at [140, 184] on div "0" at bounding box center [194, 182] width 181 height 12
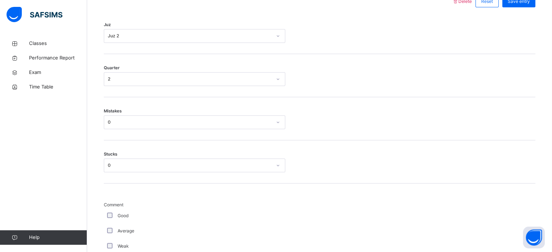
click at [123, 213] on label "Good" at bounding box center [123, 216] width 11 height 7
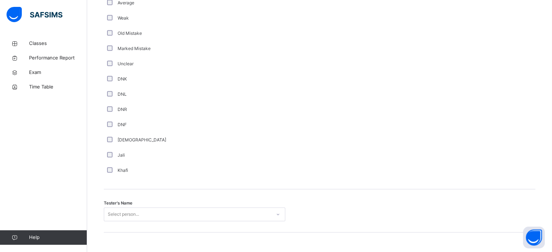
scroll to position [571, 0]
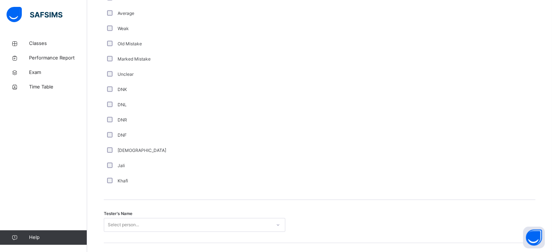
click at [110, 222] on div "Select person..." at bounding box center [194, 225] width 181 height 14
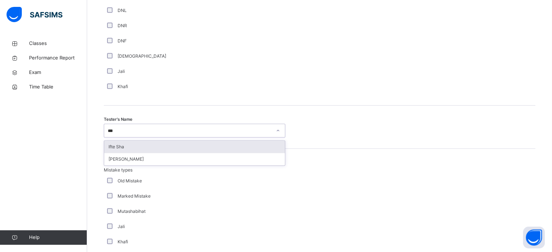
type input "****"
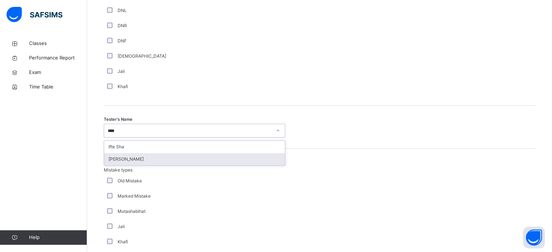
click at [109, 156] on div "[PERSON_NAME]" at bounding box center [194, 159] width 181 height 12
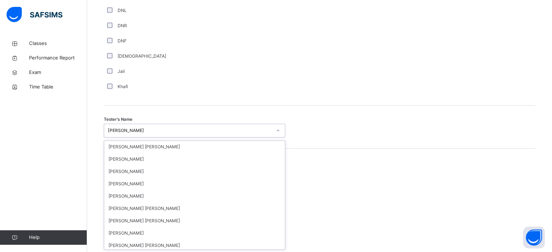
scroll to position [993, 0]
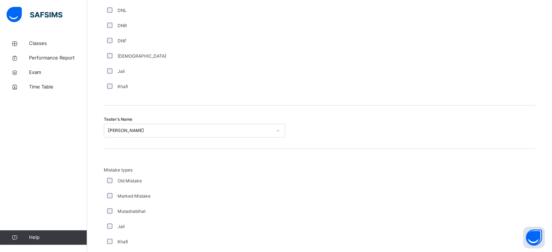
click at [357, 122] on div "Tester's Name [PERSON_NAME]" at bounding box center [320, 127] width 432 height 43
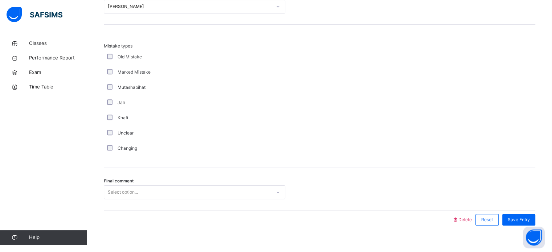
scroll to position [798, 0]
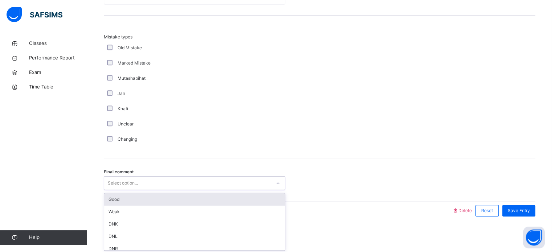
click at [250, 179] on div "Select option..." at bounding box center [187, 183] width 167 height 11
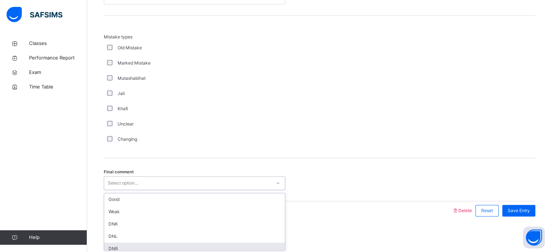
click at [179, 246] on div "DNR" at bounding box center [194, 249] width 181 height 12
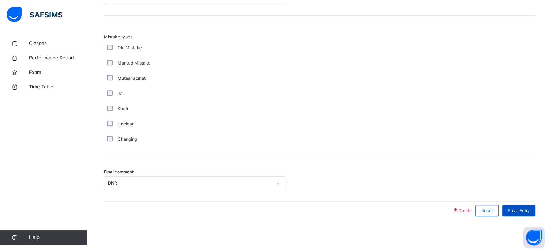
click at [523, 211] on span "Save Entry" at bounding box center [519, 211] width 22 height 7
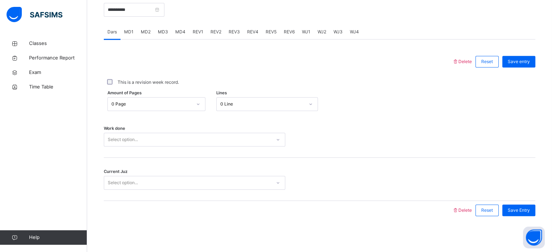
scroll to position [278, 0]
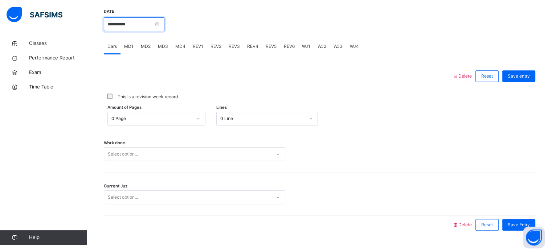
click at [156, 27] on input "**********" at bounding box center [134, 24] width 61 height 14
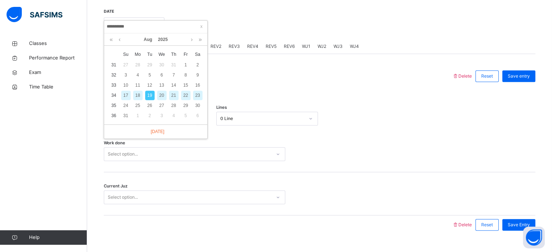
click at [136, 94] on div "18" at bounding box center [137, 95] width 9 height 9
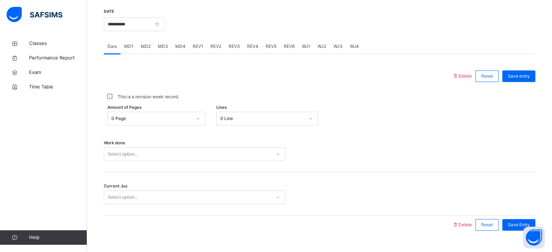
click at [203, 42] on div "REV1" at bounding box center [198, 46] width 18 height 15
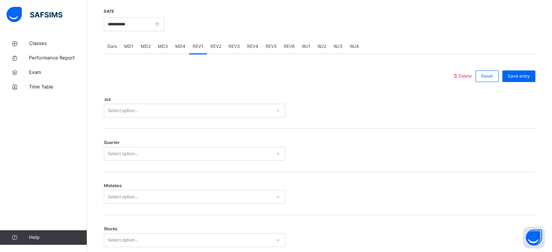
click at [123, 102] on div "Juz Select option..." at bounding box center [320, 107] width 432 height 43
click at [123, 105] on div "Select option..." at bounding box center [123, 111] width 30 height 14
click at [234, 82] on div at bounding box center [277, 76] width 341 height 19
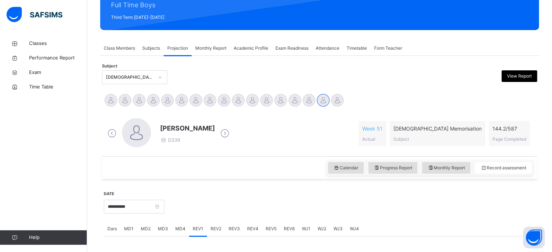
scroll to position [89, 0]
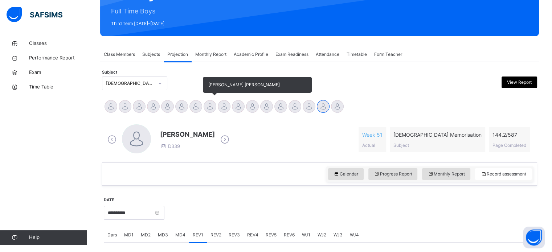
click at [209, 103] on div at bounding box center [210, 106] width 13 height 13
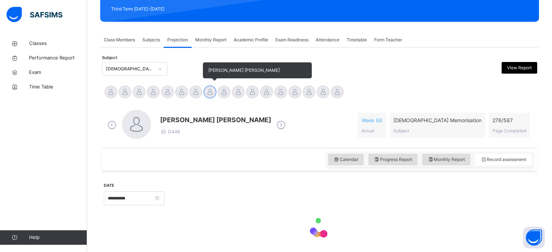
scroll to position [128, 0]
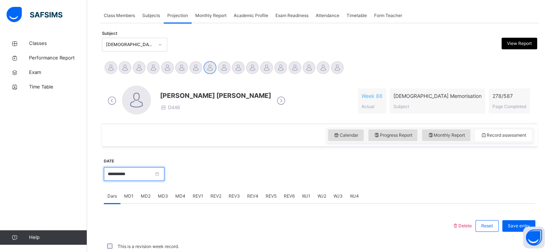
click at [160, 180] on input "**********" at bounding box center [134, 174] width 61 height 14
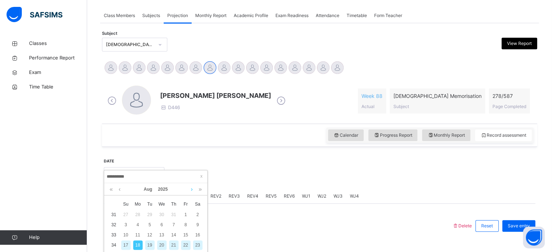
click at [189, 191] on link at bounding box center [191, 189] width 5 height 12
click at [172, 226] on div "11" at bounding box center [173, 224] width 9 height 9
type input "**********"
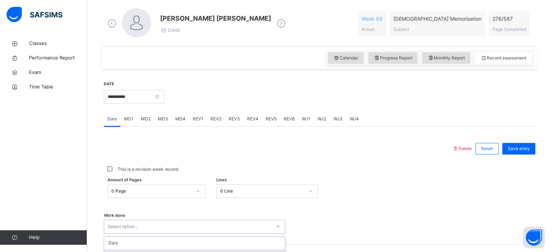
scroll to position [293, 0]
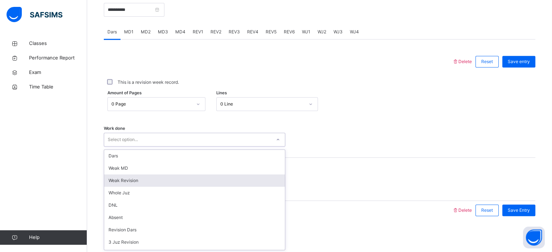
drag, startPoint x: 172, startPoint y: 226, endPoint x: 128, endPoint y: 177, distance: 65.5
click at [128, 177] on div "Weak Revision" at bounding box center [194, 181] width 181 height 12
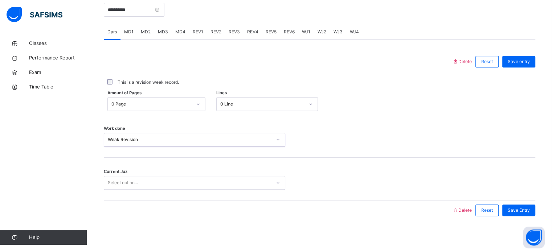
click at [131, 185] on div "Select option..." at bounding box center [123, 183] width 30 height 14
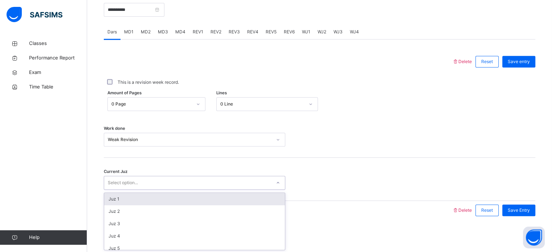
click at [131, 185] on div "Select option..." at bounding box center [123, 183] width 30 height 14
click at [122, 136] on div "Weak Revision" at bounding box center [190, 139] width 164 height 7
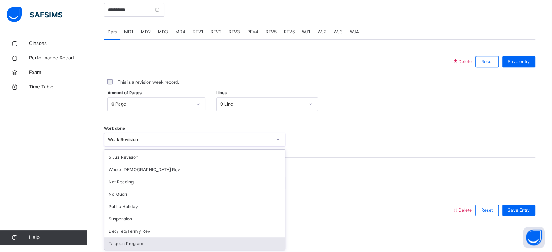
scroll to position [0, 0]
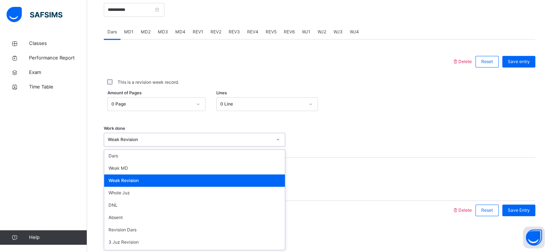
click at [131, 180] on div "Weak Revision" at bounding box center [194, 181] width 181 height 12
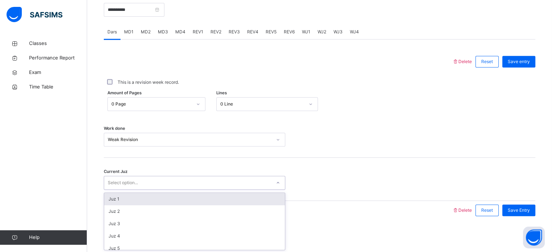
click at [131, 180] on div "Select option..." at bounding box center [123, 183] width 30 height 14
type input "******"
click at [143, 196] on div "Juz 10" at bounding box center [194, 199] width 181 height 12
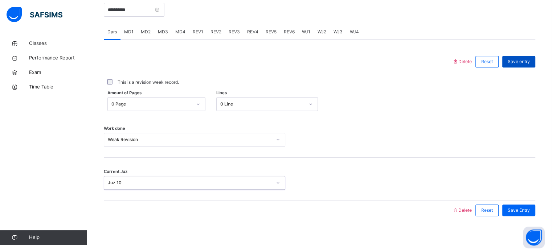
click at [530, 58] on span "Save entry" at bounding box center [519, 61] width 22 height 7
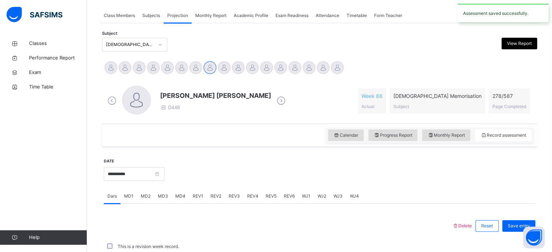
scroll to position [293, 0]
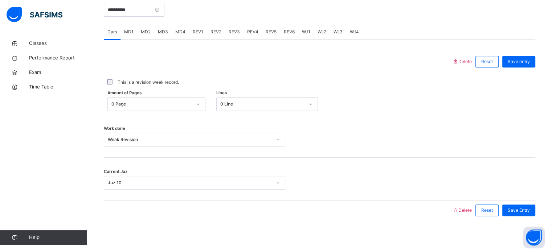
click at [197, 33] on span "REV1" at bounding box center [198, 32] width 11 height 7
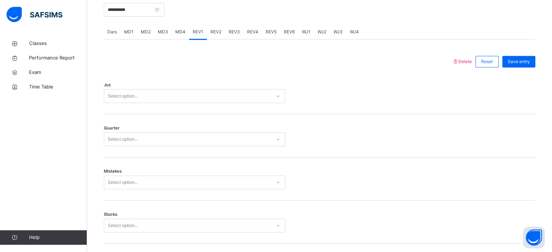
click at [199, 86] on div "Juz Select option..." at bounding box center [320, 92] width 432 height 43
click at [199, 93] on div "Select option..." at bounding box center [187, 96] width 167 height 11
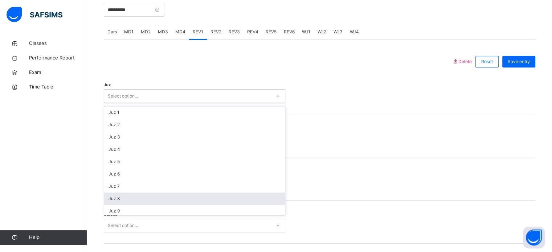
click at [183, 193] on div "Juz 8" at bounding box center [194, 199] width 181 height 12
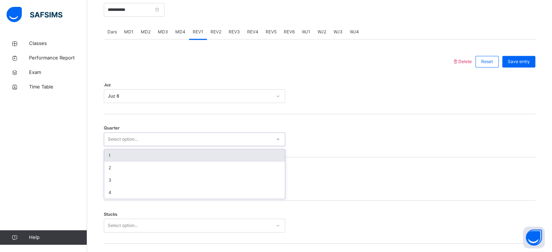
click at [167, 139] on div "Select option..." at bounding box center [187, 139] width 167 height 11
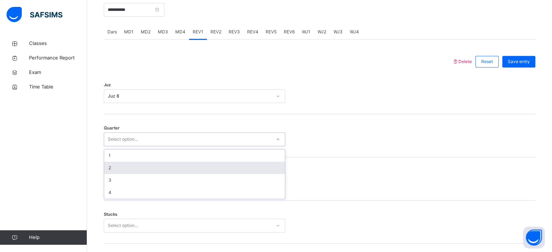
click at [168, 162] on div "2" at bounding box center [194, 168] width 181 height 12
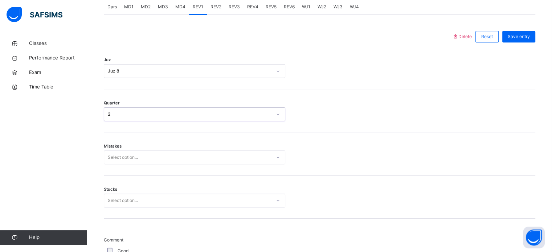
click at [172, 164] on div "Select option..." at bounding box center [194, 158] width 181 height 14
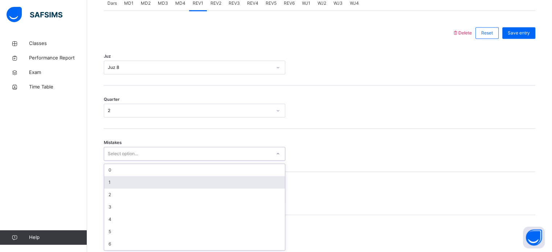
scroll to position [322, 0]
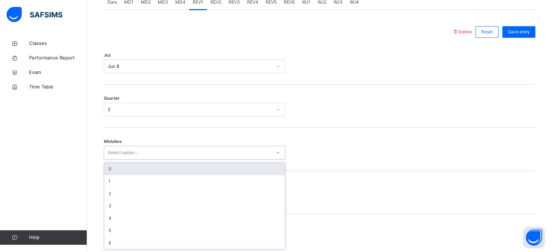
click at [164, 167] on div "0" at bounding box center [194, 169] width 181 height 12
click at [164, 167] on div "Mistakes option 0 focused, 1 of 7. 7 results available. Use Up and Down to choo…" at bounding box center [320, 149] width 432 height 43
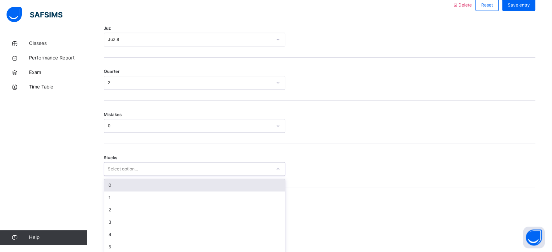
click at [164, 176] on div "option 0 focused, 1 of 6. 6 results available. Use Up and Down to choose option…" at bounding box center [194, 169] width 181 height 14
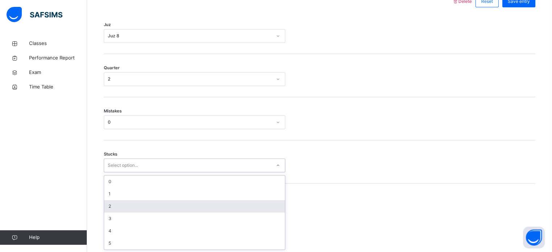
click at [166, 200] on div "2" at bounding box center [194, 206] width 181 height 12
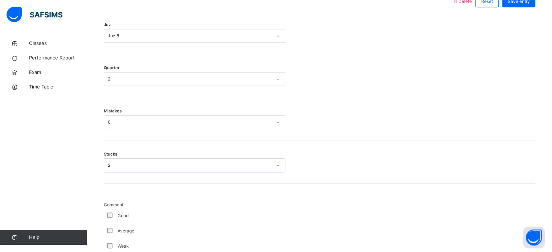
click at [107, 211] on div "Good" at bounding box center [194, 215] width 181 height 15
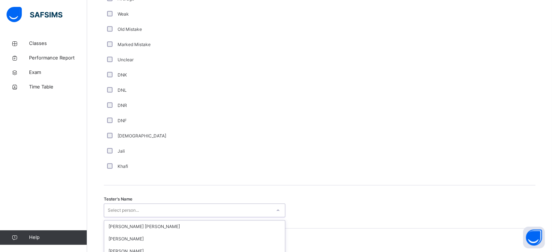
scroll to position [665, 0]
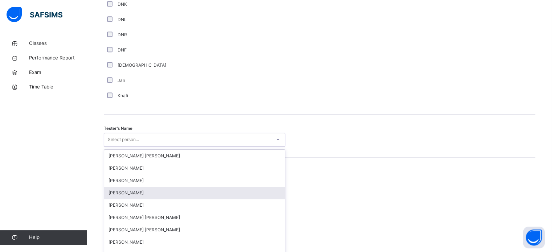
click at [109, 147] on div "option [PERSON_NAME] focused, 4 of 90. 90 results available. Use Up and Down to…" at bounding box center [194, 140] width 181 height 14
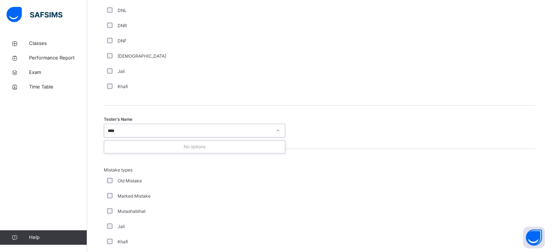
type input "***"
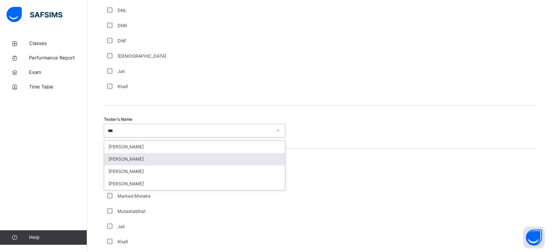
click at [167, 158] on div "[PERSON_NAME]" at bounding box center [194, 159] width 181 height 12
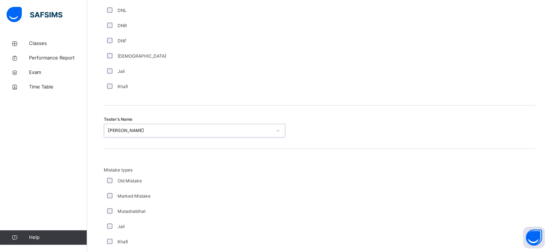
click at [167, 158] on div "Mistake types Old Mistake Marked Mistake Mutashabihat [PERSON_NAME] Unclear Cha…" at bounding box center [320, 220] width 432 height 143
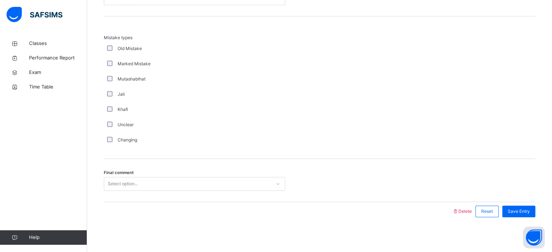
scroll to position [798, 0]
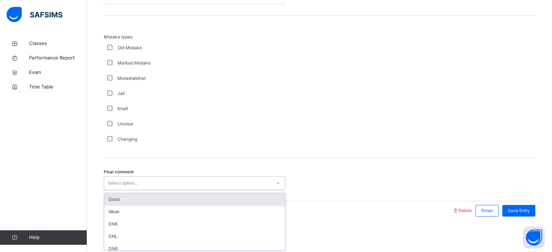
click at [179, 183] on div "Select option..." at bounding box center [187, 183] width 167 height 11
click div "Good"
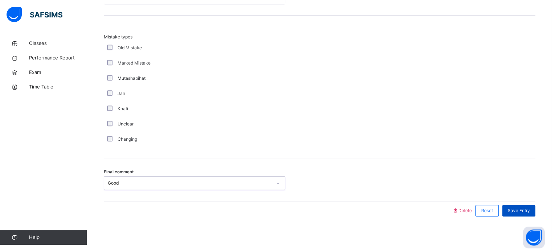
click span "Save Entry"
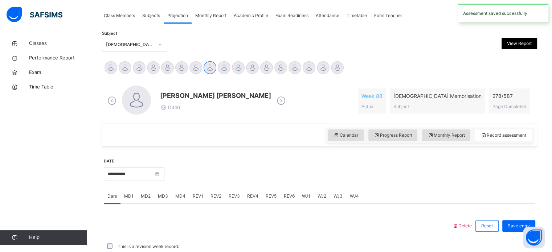
scroll to position [293, 0]
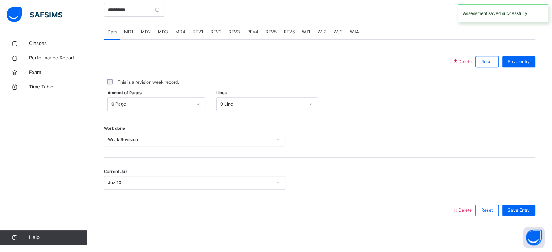
click span "REV2"
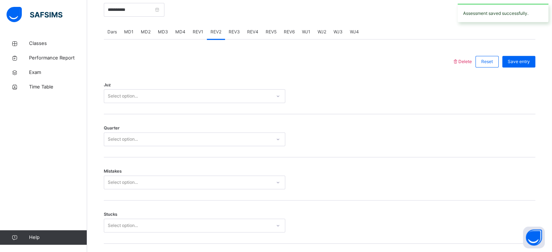
scroll to position [798, 0]
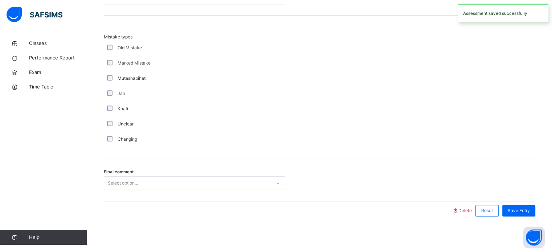
click div "Select option..."
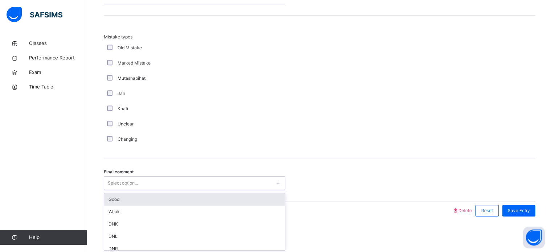
click div "Good"
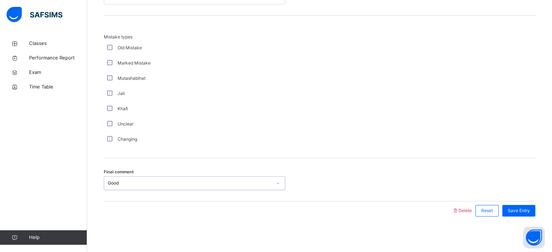
click div "Jali"
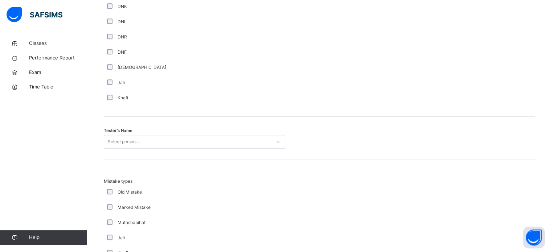
click div "Tester's Name Select person..."
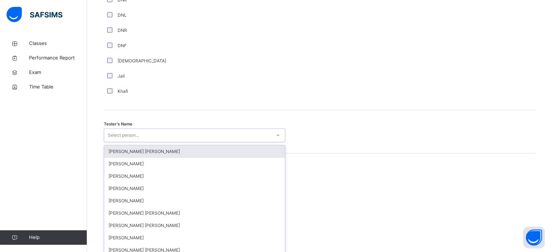
scroll to position [665, 0]
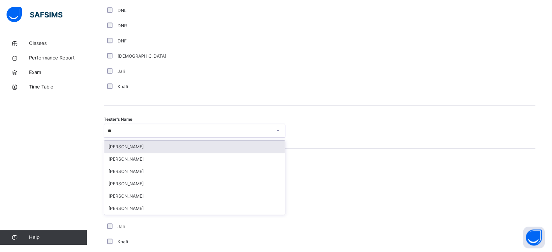
type input "***"
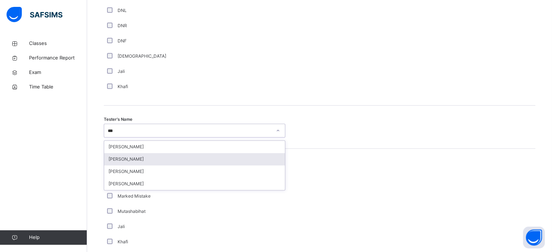
click div "[PERSON_NAME]"
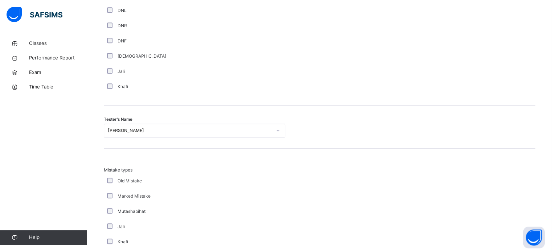
click div "Mistake types Old Mistake Marked Mistake Mutashabihat [PERSON_NAME] Unclear Cha…"
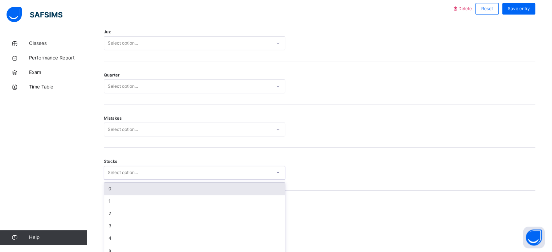
scroll to position [353, 0]
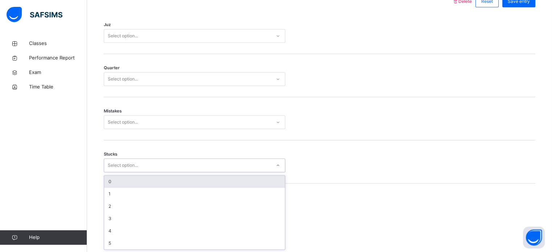
click div "Stucks option 0 focused, 1 of 6. 6 results available. Use Up and Down to choose…"
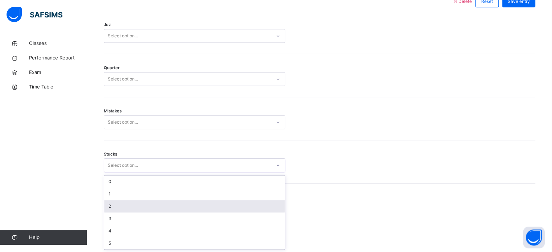
click div "2"
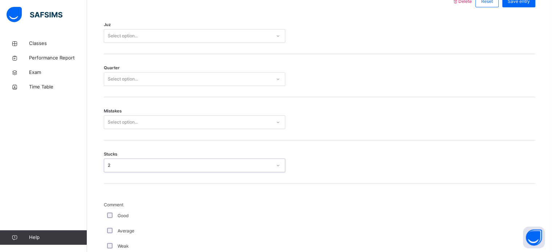
click div "Mistakes Select option..."
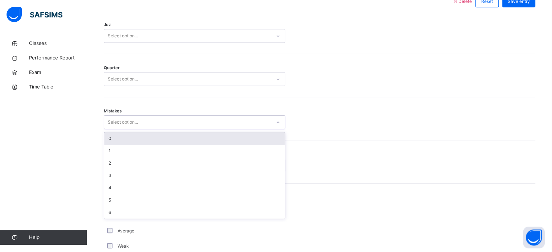
click div "Select option..."
click div "0"
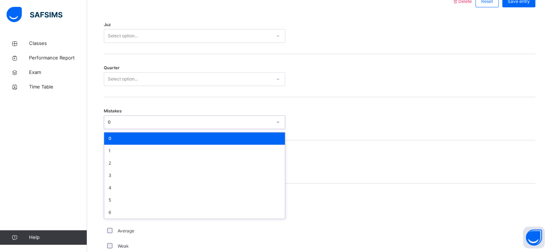
click div "0"
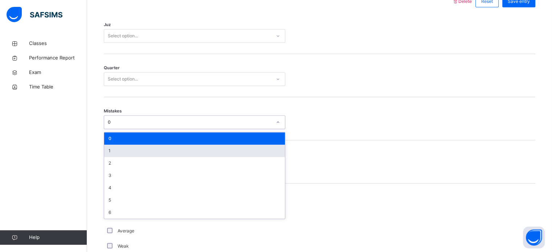
click div "1"
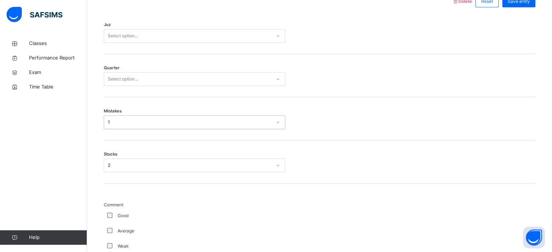
click div "Select option..."
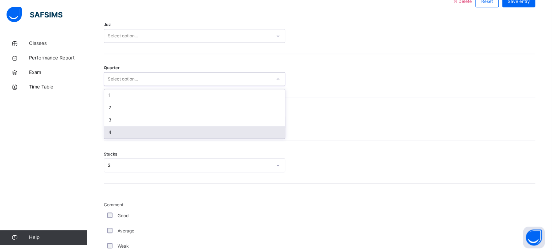
click div "4"
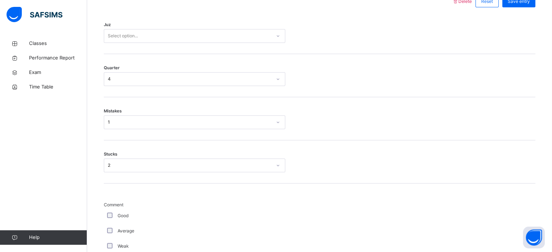
click div "Juz Select option..."
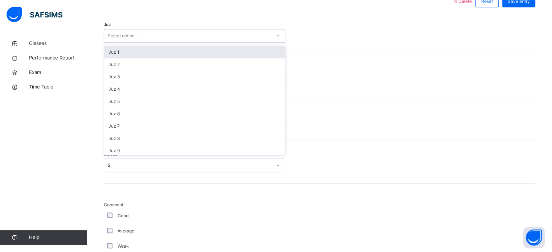
click div "Select option..."
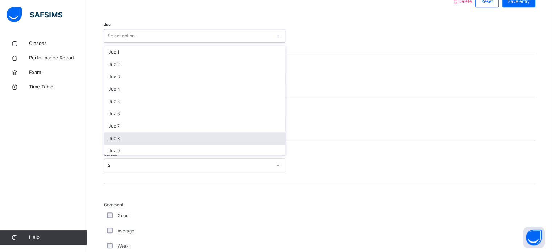
click div "Juz 8"
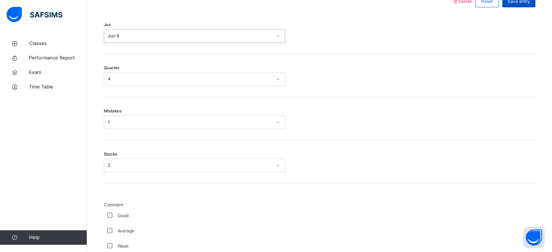
click span "Save entry"
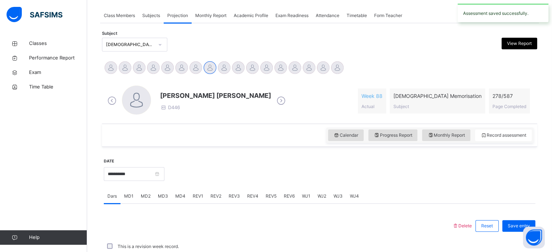
scroll to position [293, 0]
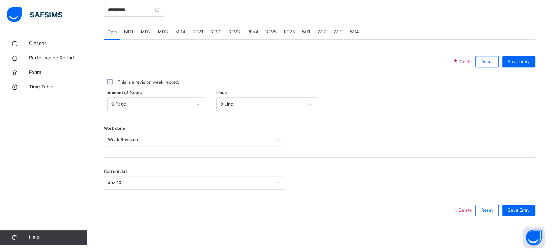
click span "REV3"
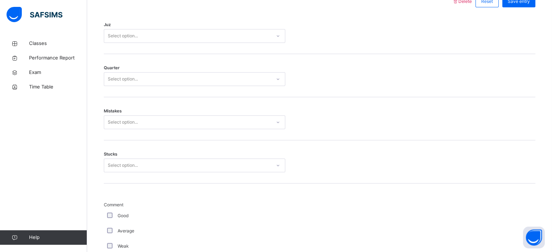
click div "Juz Select option..."
click div "Select option..."
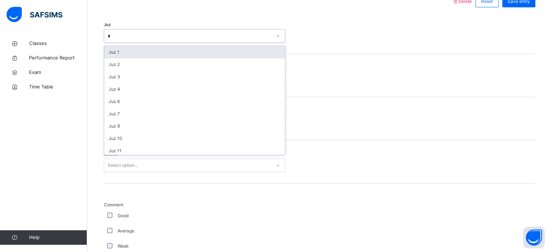
type input "**"
click div "Juz 28"
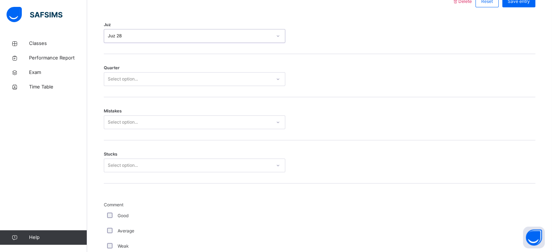
click div "Select option..."
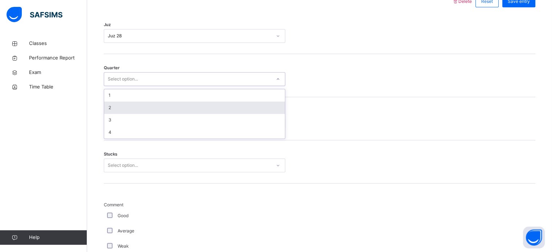
click div "2"
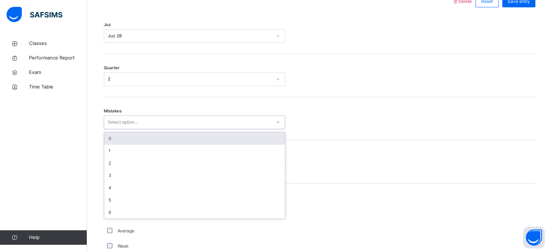
click div "Select option..."
click div "0"
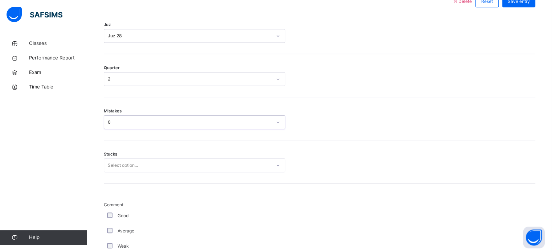
click div "Select option..."
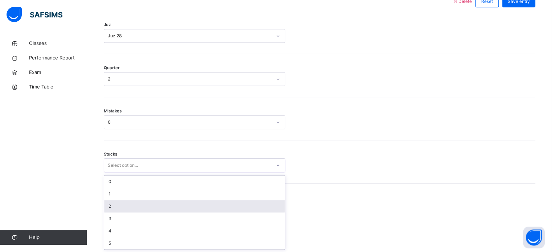
click div "2"
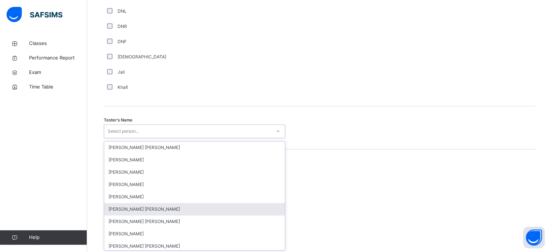
click div "option [PERSON_NAME] [PERSON_NAME] focused, 6 of 90. 90 results available. Use …"
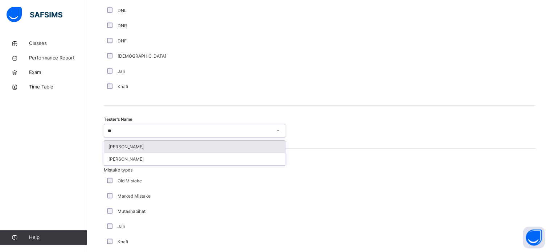
type input "***"
click div "[PERSON_NAME]"
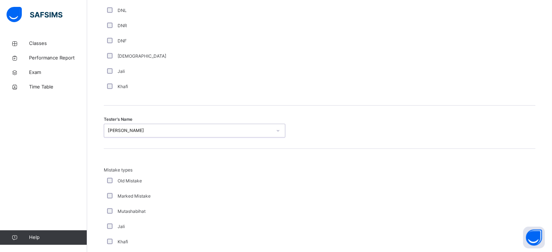
click div "Mistake types Old Mistake Marked Mistake Mutashabihat [PERSON_NAME] Unclear Cha…"
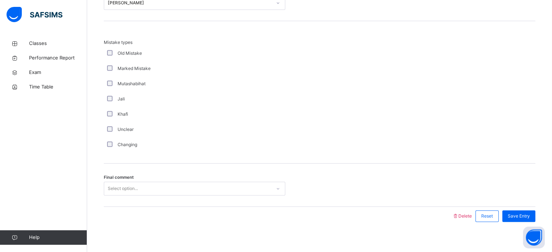
scroll to position [798, 0]
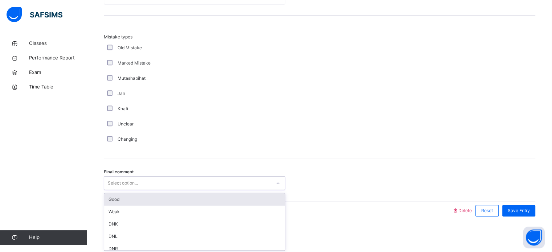
click div "Select option..."
click div "Good"
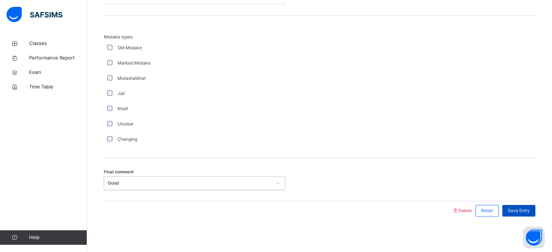
click span "Save Entry"
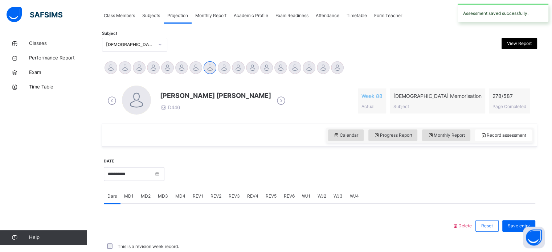
scroll to position [293, 0]
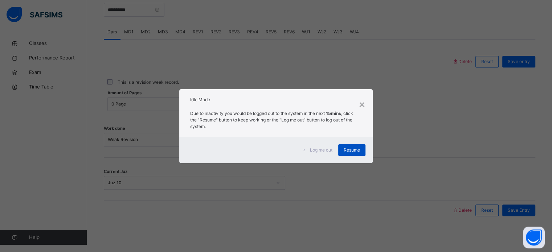
click div "Resume"
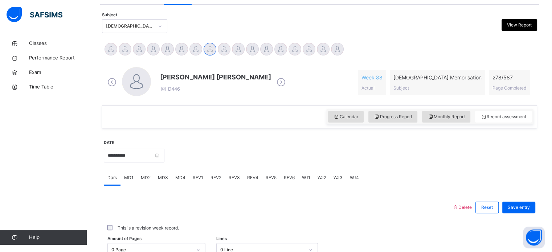
scroll to position [127, 0]
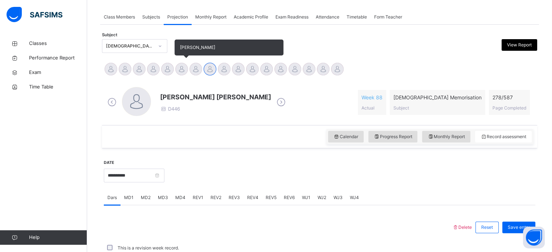
click div
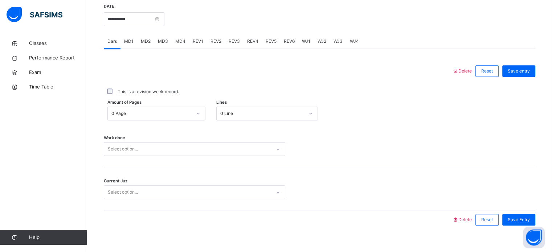
scroll to position [289, 0]
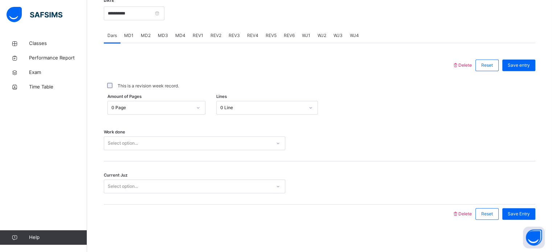
click div "0 Page"
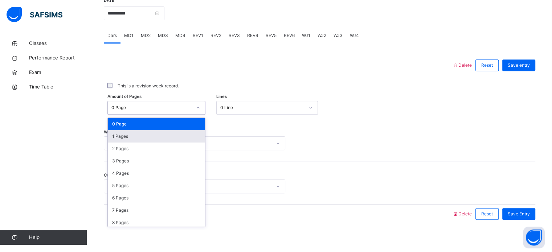
click div "1 Pages"
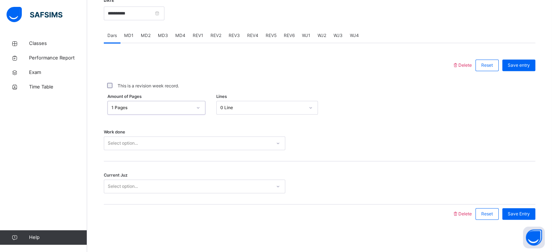
click div "Select option..."
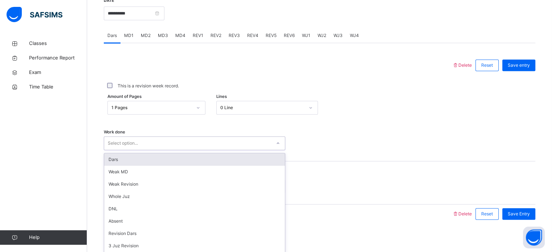
scroll to position [293, 0]
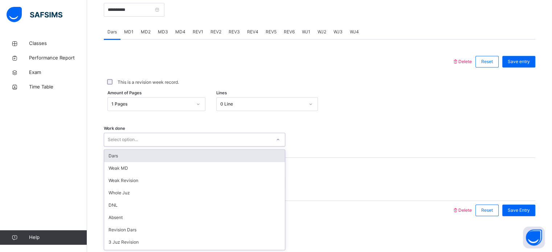
click div "Dars"
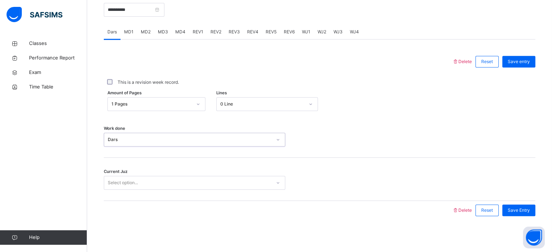
click div "Current Juz Select option..."
click div "Select option..."
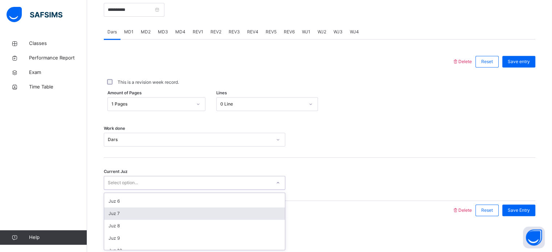
scroll to position [94, 0]
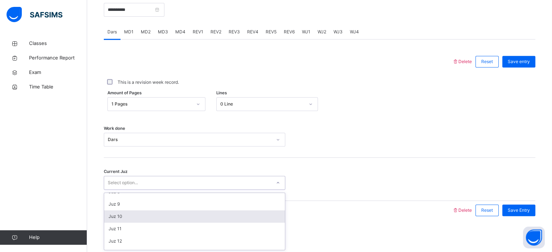
click div "Juz 10"
click div
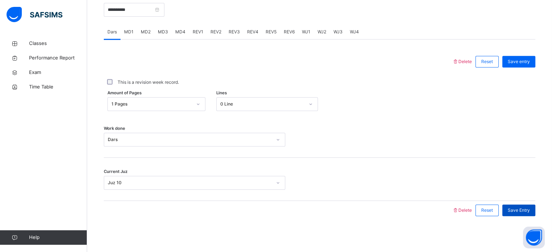
click span "Save Entry"
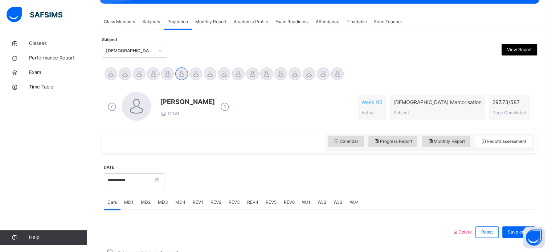
scroll to position [120, 0]
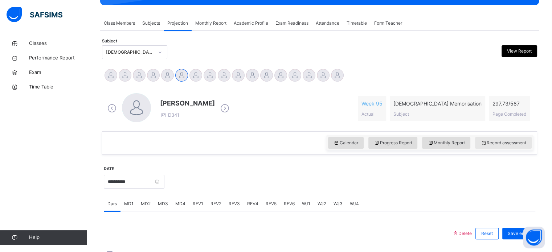
click span "Record assessment"
click span "Monthly Report"
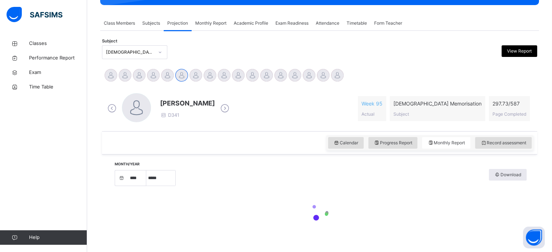
select select "****"
select select "*"
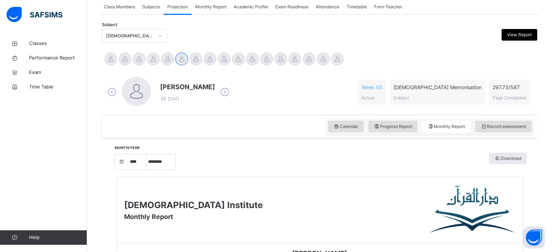
scroll to position [136, 0]
click span "Record assessment"
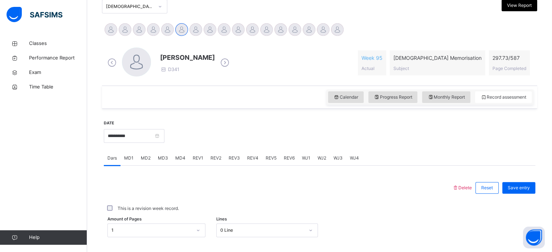
scroll to position [166, 0]
click div "MD2"
click div "MD3"
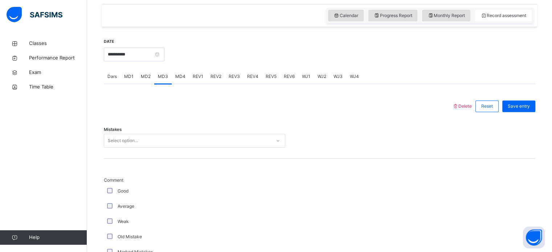
scroll to position [249, 0]
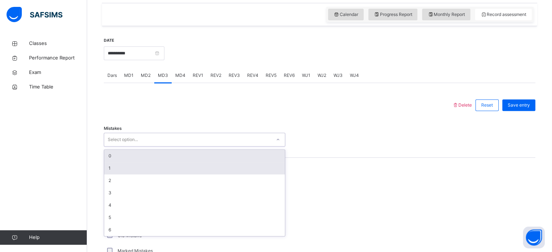
click div "1"
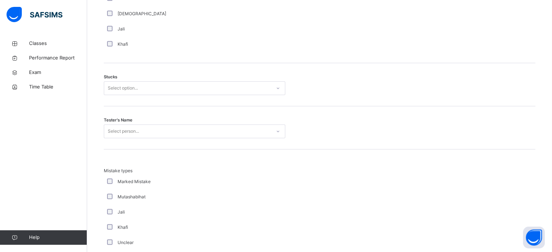
scroll to position [576, 0]
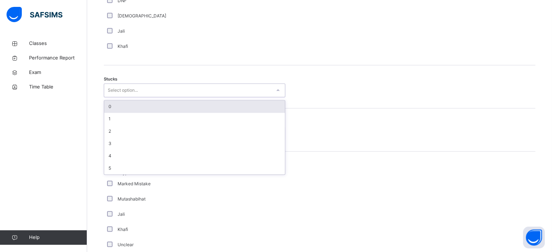
click div "0"
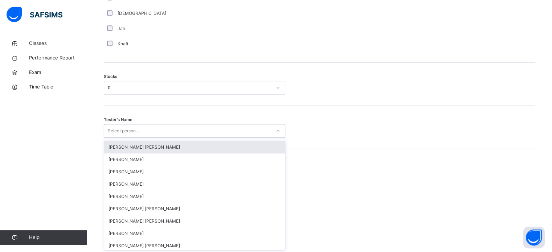
scroll to position [579, 0]
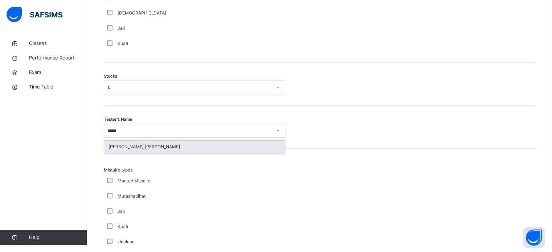
type input "******"
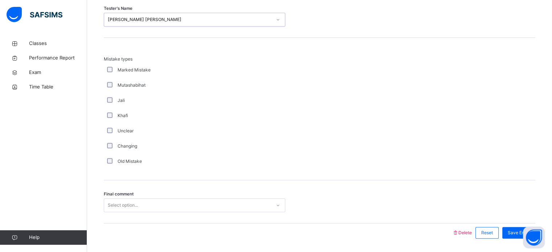
scroll to position [692, 0]
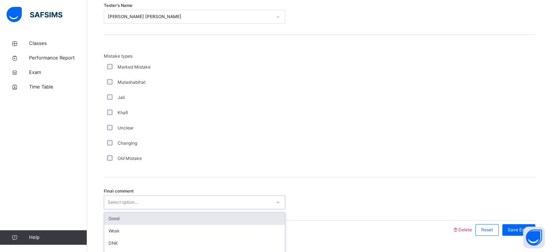
click div "option Good focused, 1 of 6. 6 results available. Use Up and Down to choose opt…"
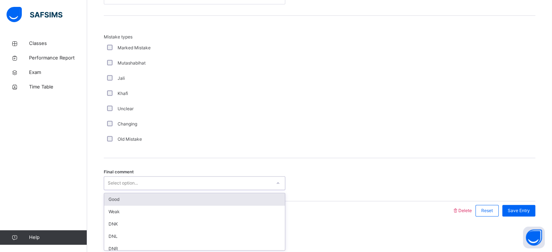
click div "Good"
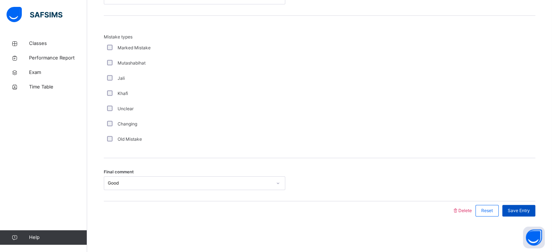
click span "Save Entry"
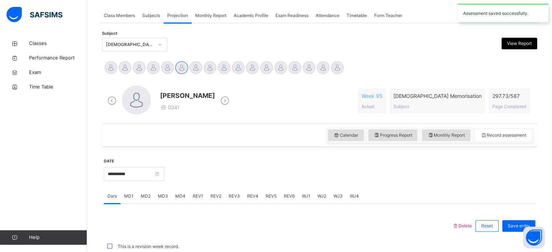
scroll to position [293, 0]
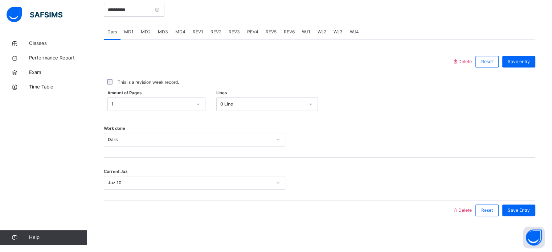
click div "MD4"
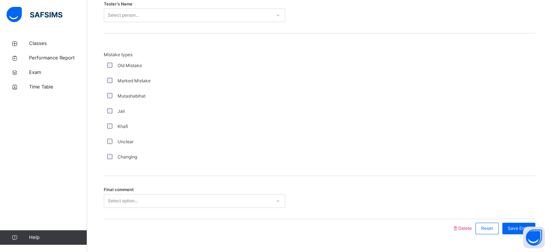
scroll to position [712, 0]
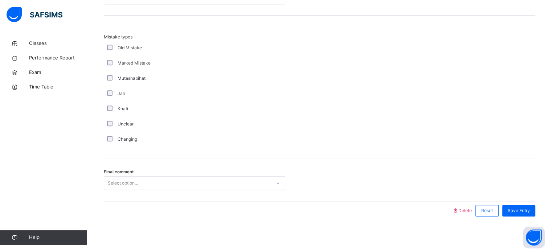
click div "Select option..."
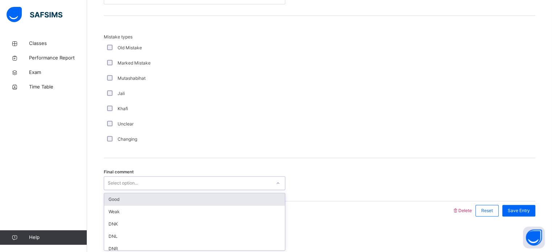
click div "Good"
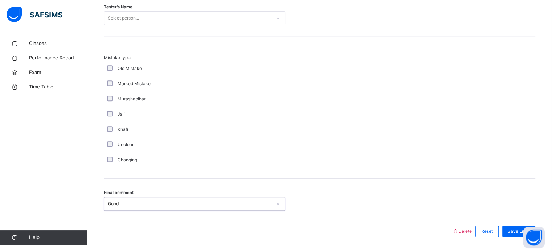
scroll to position [690, 0]
click div "Changing"
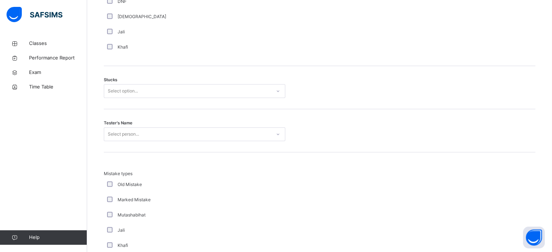
click div "Select person..."
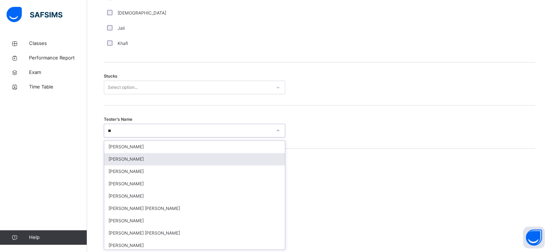
scroll to position [0, 0]
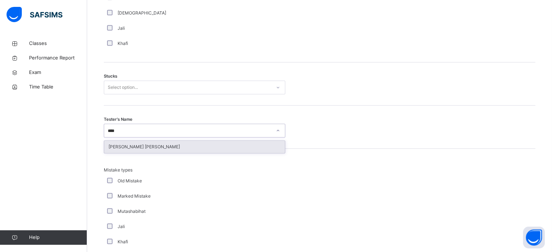
type input "*****"
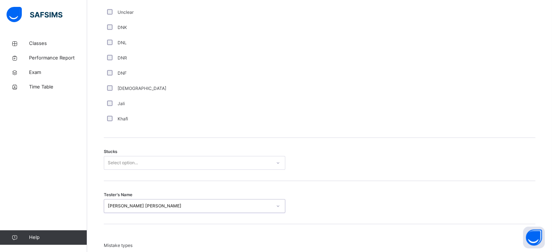
scroll to position [500, 0]
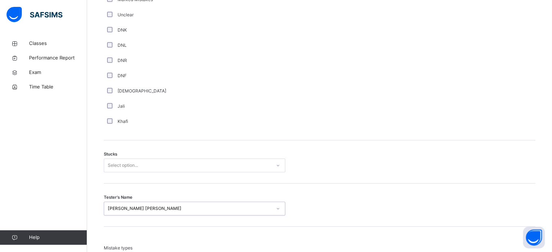
click div "Select option..."
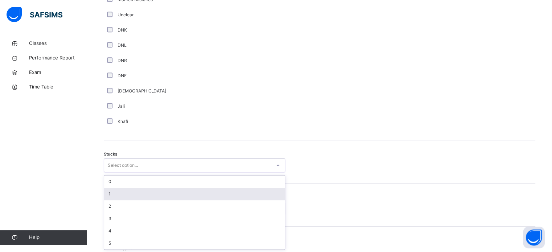
click div "1"
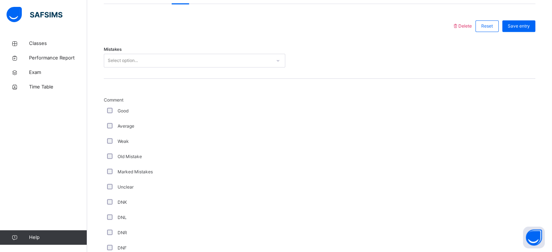
scroll to position [328, 0]
click div "Select option..."
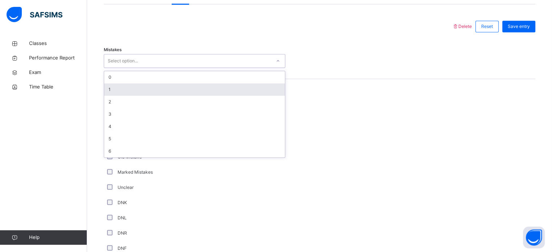
click div "1"
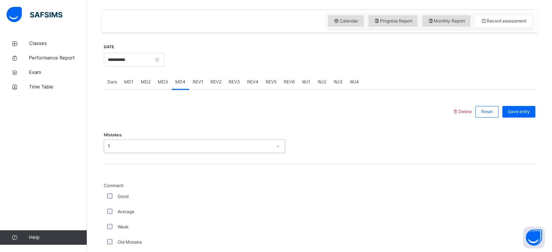
scroll to position [241, 0]
click span "Save entry"
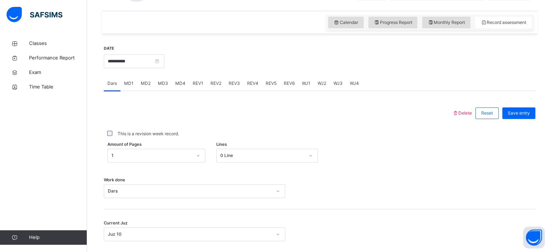
click span "Save entry"
click div "REV2"
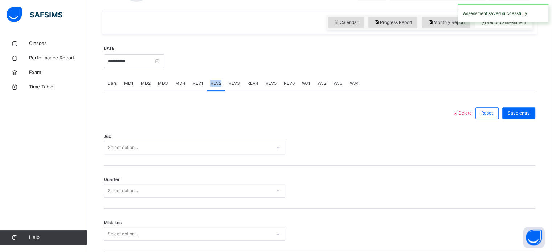
click div "REV2"
click div "REV1"
click div "Juz Select option..."
click div "Select option..."
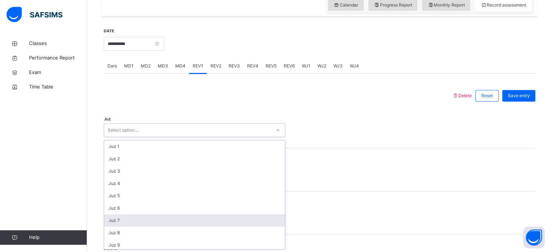
scroll to position [261, 0]
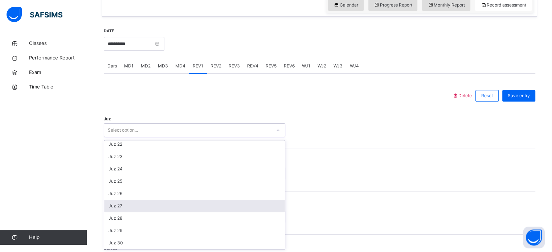
click div "Juz 27"
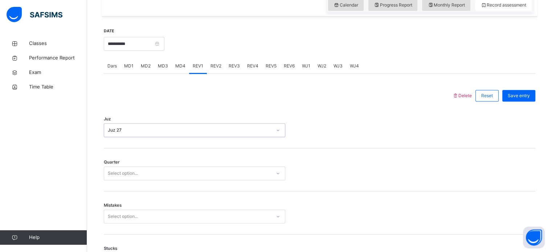
click div "Select option..."
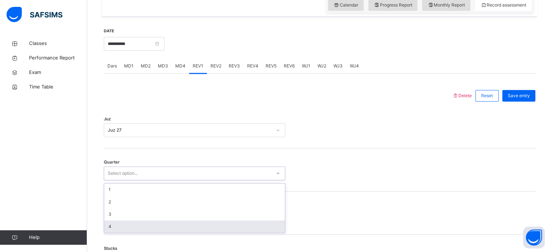
click div "4"
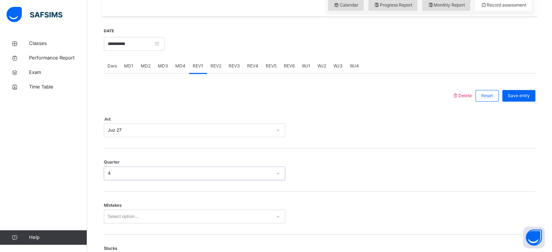
click div "Select option..."
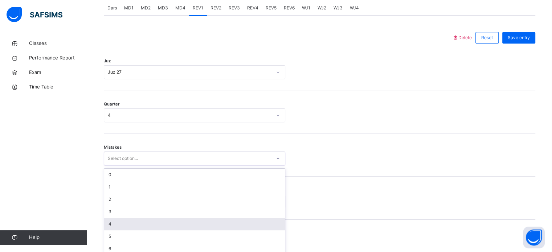
scroll to position [322, 0]
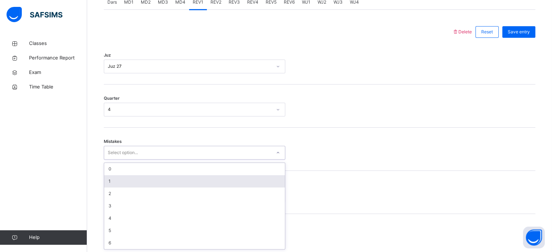
click div "1"
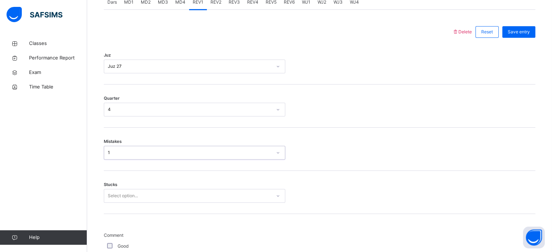
click div "Select option..."
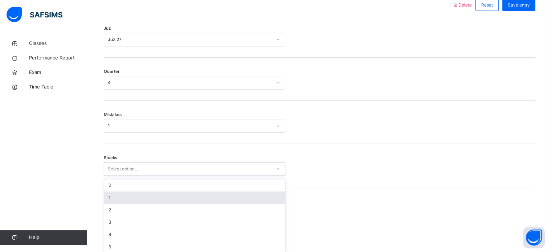
scroll to position [353, 0]
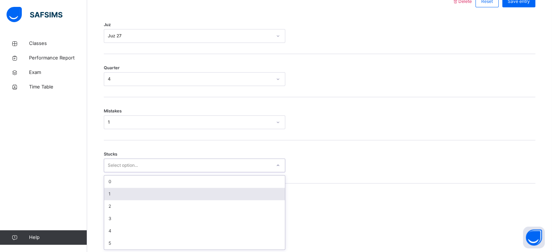
click div "1"
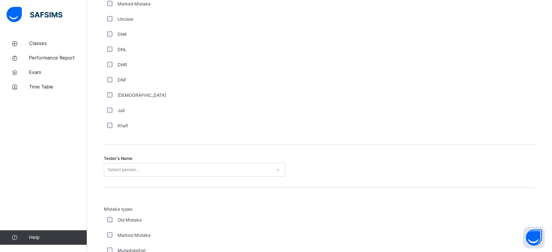
scroll to position [650, 0]
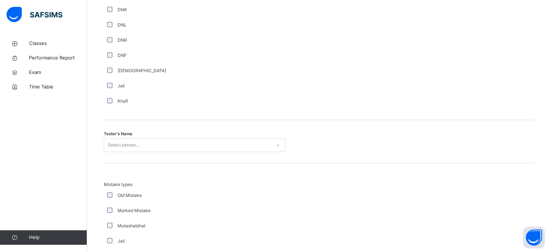
click div "Select person..."
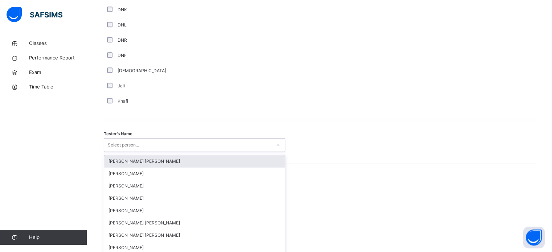
scroll to position [665, 0]
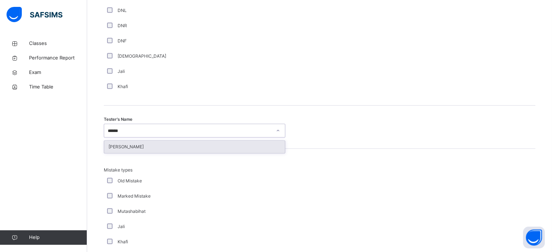
type input "*******"
click div "[PERSON_NAME]"
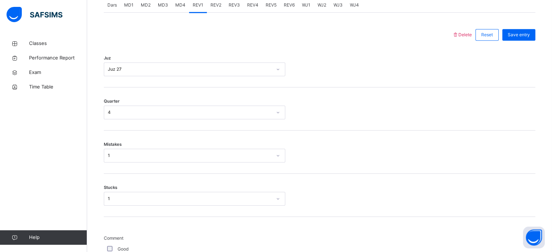
scroll to position [319, 0]
click span "Save entry"
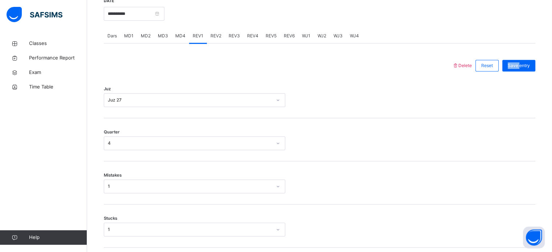
scroll to position [286, 0]
click div "Save entry"
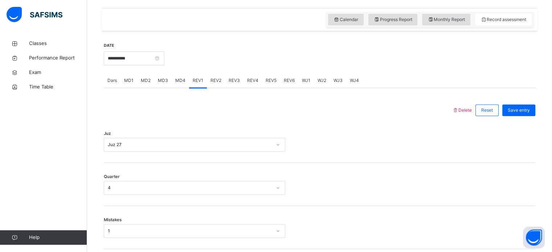
click span "REV2"
click div "Select option..."
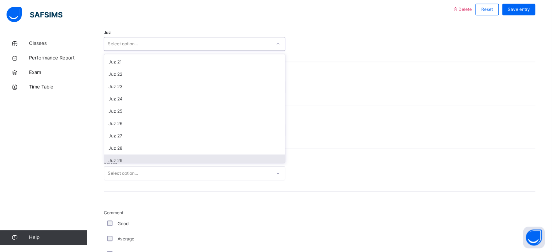
scroll to position [261, 0]
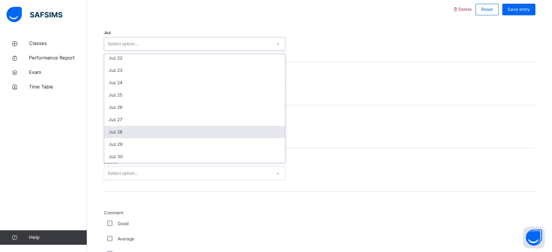
click div "Juz 28"
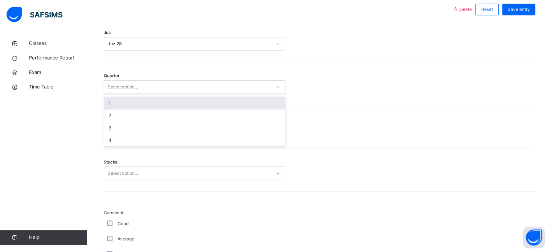
click div "Select option..."
click div "1"
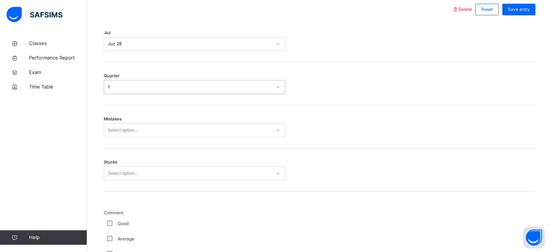
click div "Select option..."
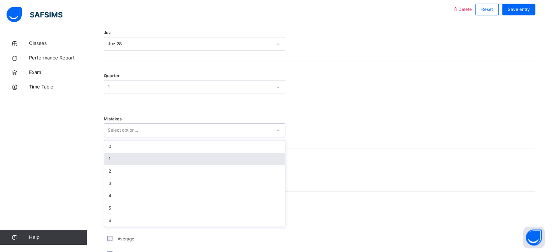
click div "1"
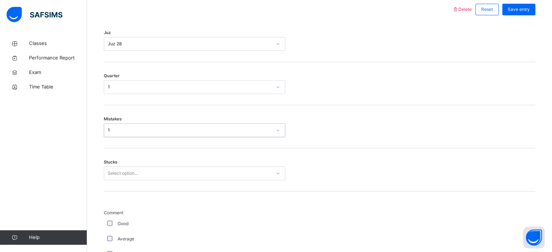
click div "Select option..."
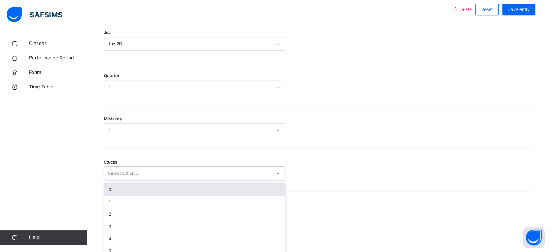
scroll to position [353, 0]
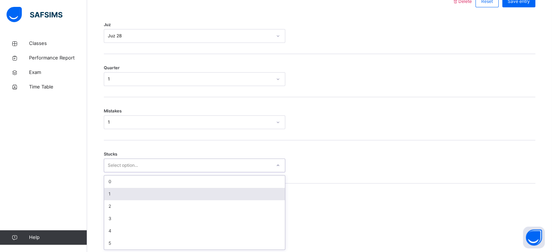
click div "1"
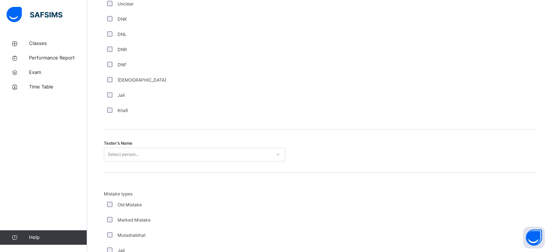
scroll to position [666, 0]
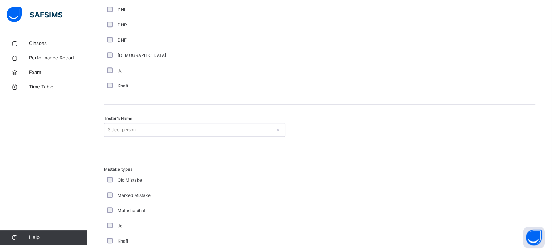
click div "Select person..."
type input "*****"
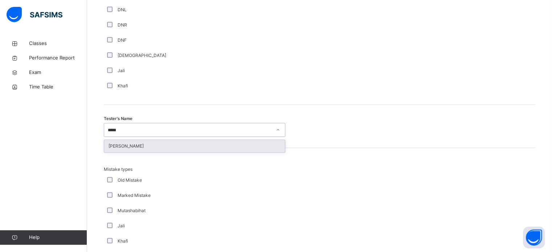
click div "[PERSON_NAME]"
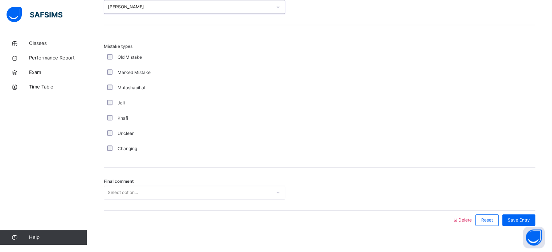
scroll to position [788, 0]
click div "Changing"
click div "Select option..."
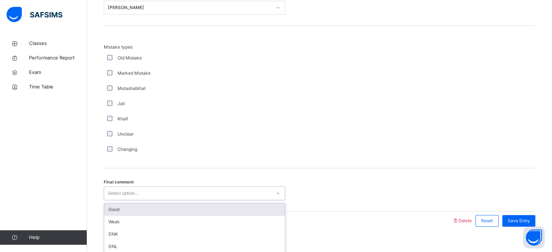
scroll to position [798, 0]
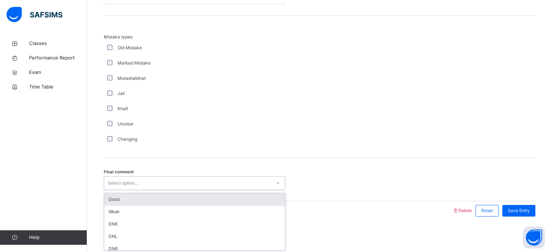
click div "Good"
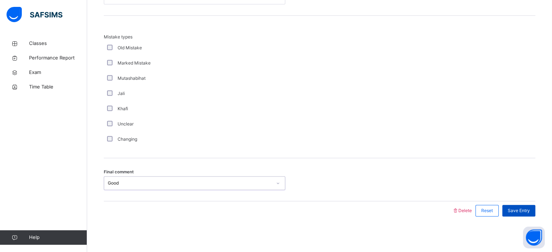
click span "Save Entry"
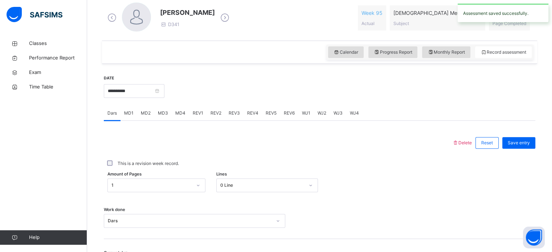
scroll to position [165, 0]
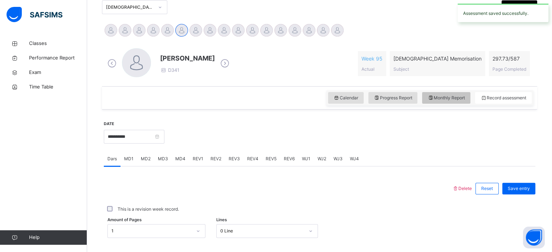
click span "Monthly Report"
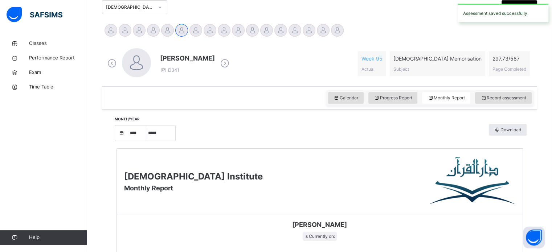
select select "****"
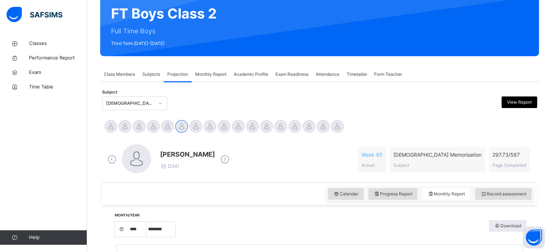
scroll to position [81, 0]
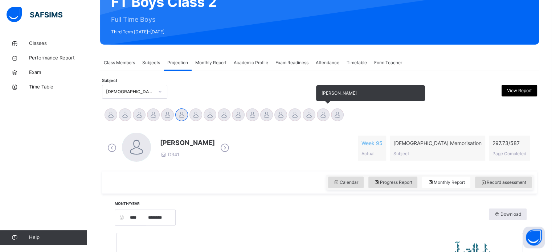
click div
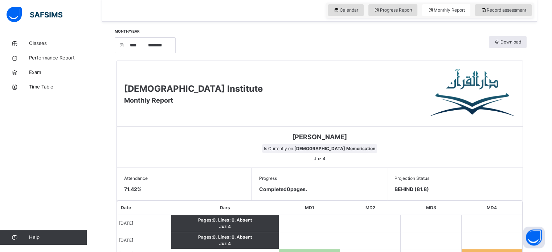
scroll to position [241, 0]
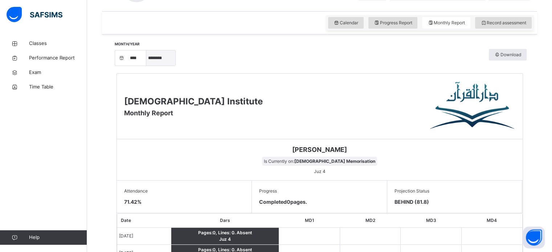
click select "***** ******** ***** ***** *** **** **** ****** ********* ******* ******** ****…"
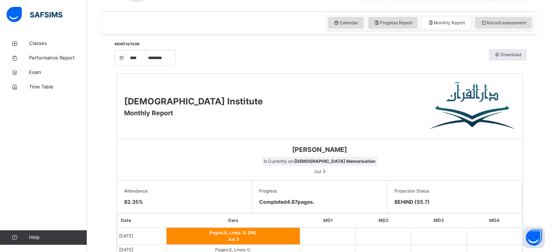
select select "*"
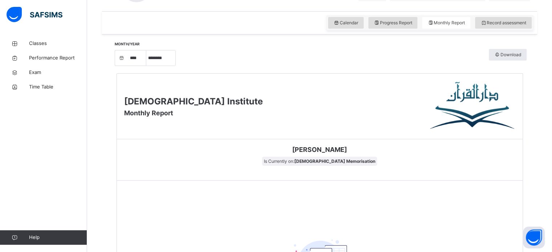
click div "Darul Quran Institute Monthly Report"
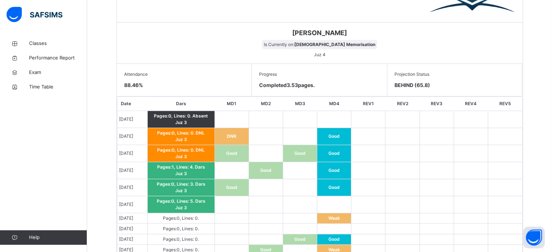
click div "[DEMOGRAPHIC_DATA] Institute Monthly Report [PERSON_NAME] Is Currently on: [DEM…"
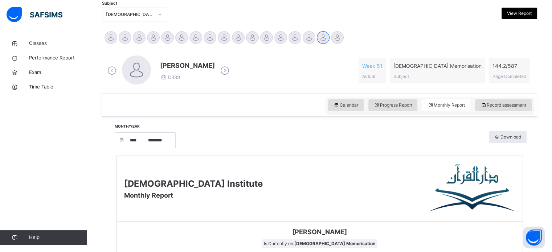
scroll to position [160, 0]
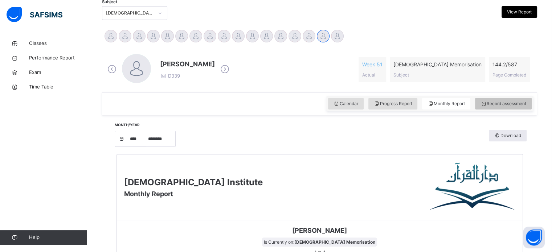
click span "Record assessment"
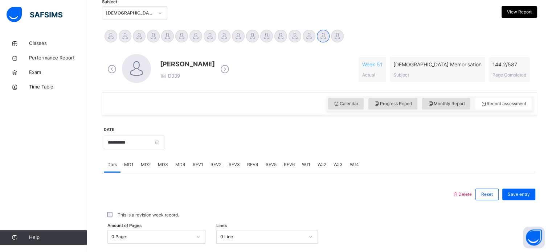
click div
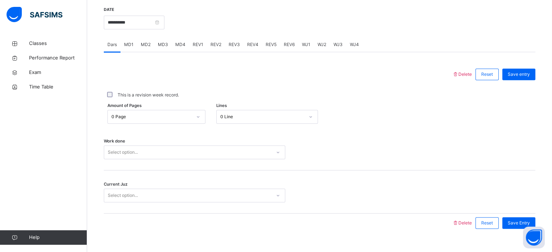
scroll to position [278, 0]
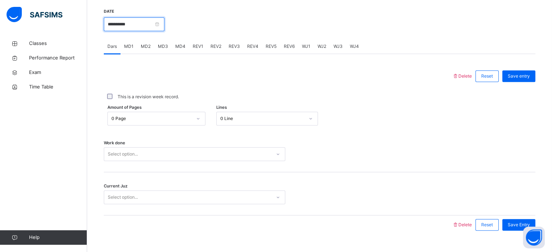
click input "**********"
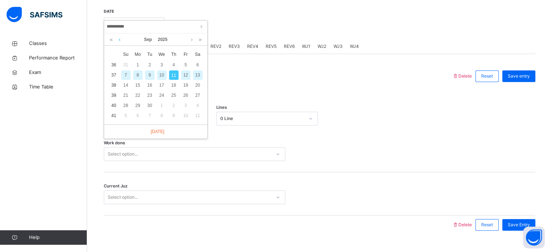
click link
click div "18"
type input "**********"
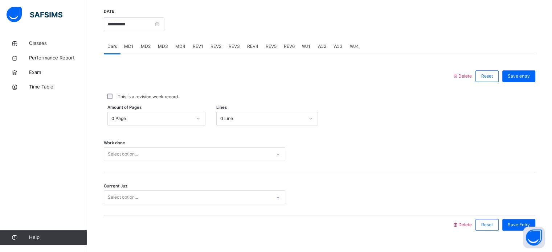
click span "REV1"
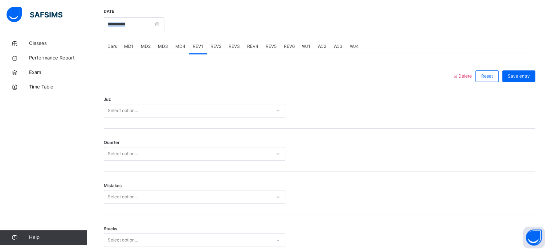
drag, startPoint x: 150, startPoint y: 31, endPoint x: 153, endPoint y: 23, distance: 9.0
click div "**********"
click input "**********"
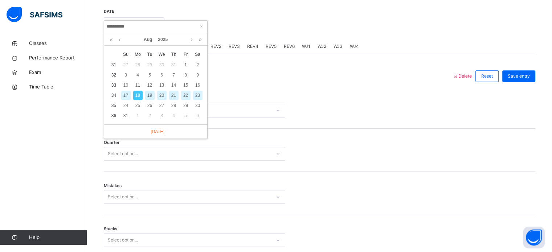
click div "Delete Reset Save entry Juz Select option... Quarter Select option... Mistakes …"
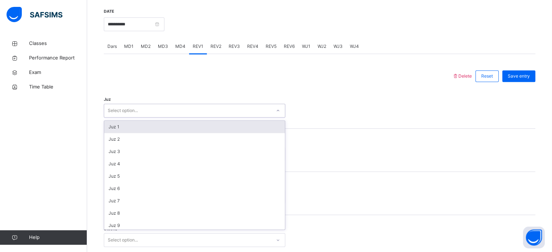
click div "Select option..."
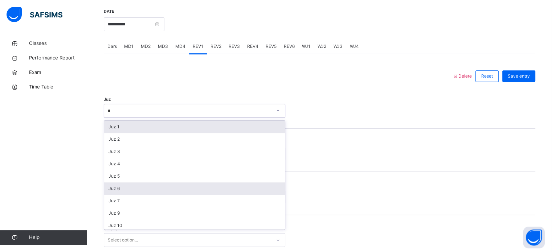
type input "**"
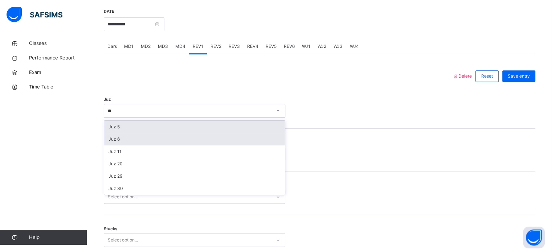
click div "Juz 30"
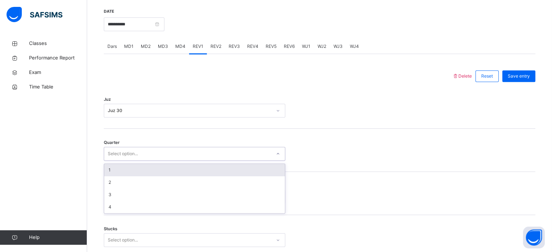
click div "Select option..."
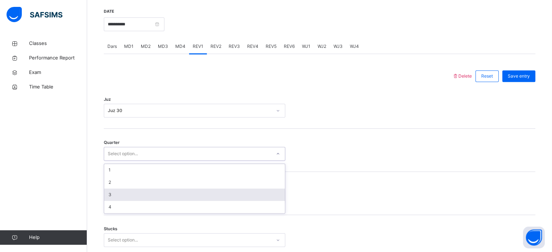
click div "3"
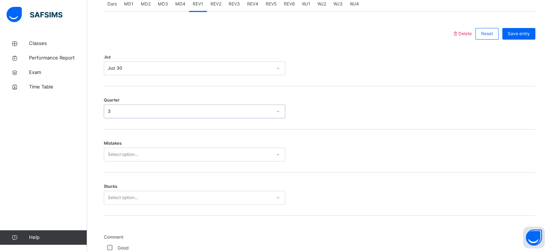
click div "Select option..."
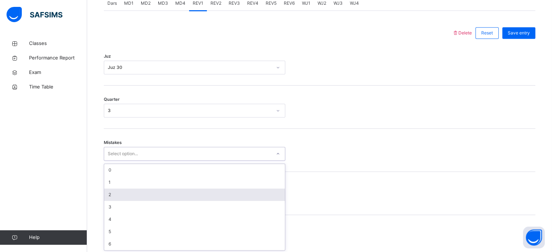
scroll to position [322, 0]
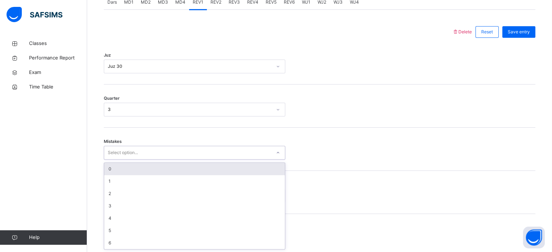
click div "0"
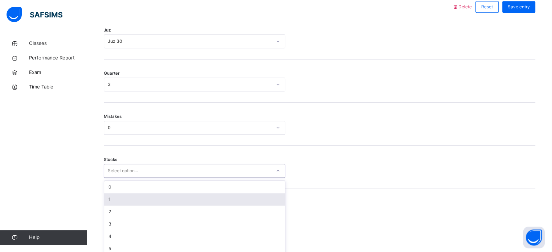
click div "option 1 focused, 2 of 6. 6 results available. Use Up and Down to choose option…"
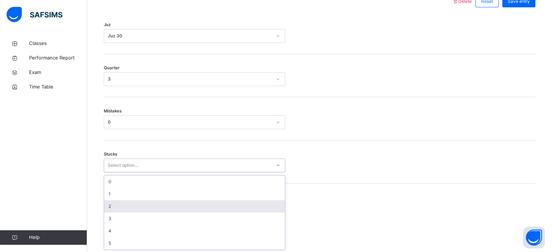
click div "2"
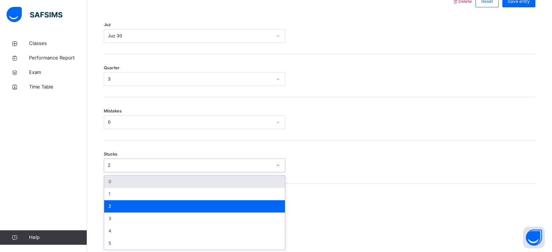
click div "2"
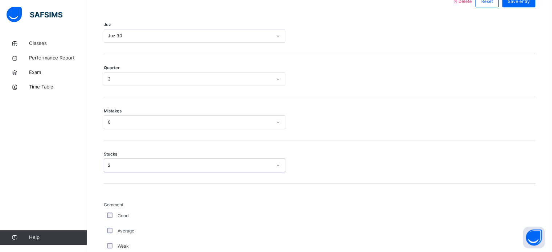
click div "2"
click div "Comment Good Average Weak Old Mistake Marked Mistake Unclear DNK DNL DNR DNF Mu…"
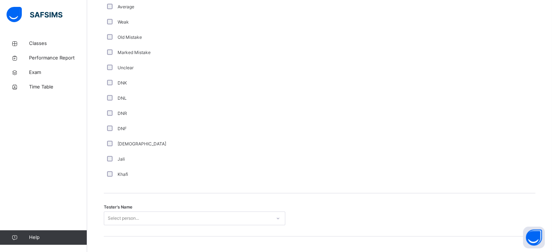
scroll to position [585, 0]
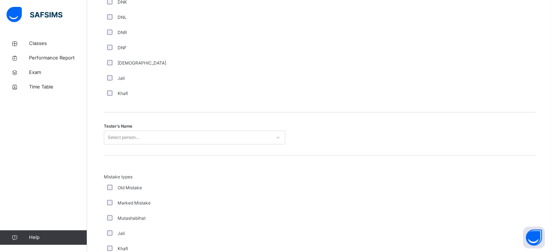
click div "Select person..."
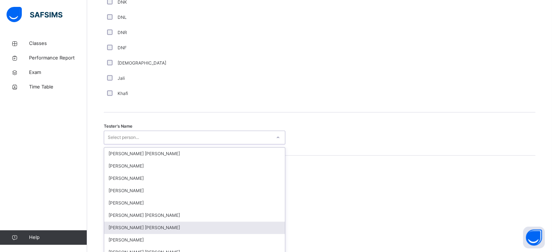
scroll to position [665, 0]
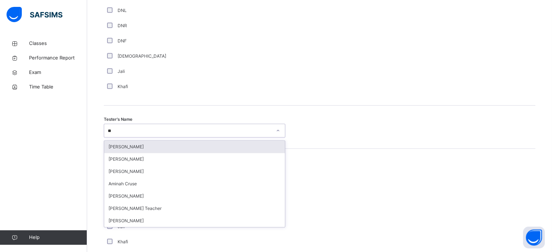
type input "***"
click div "[PERSON_NAME]"
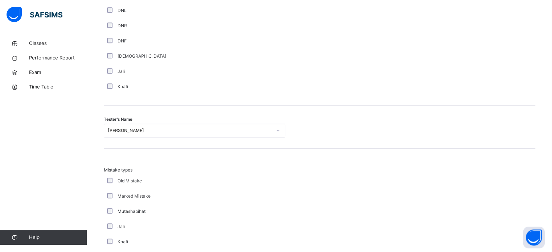
click div "**********"
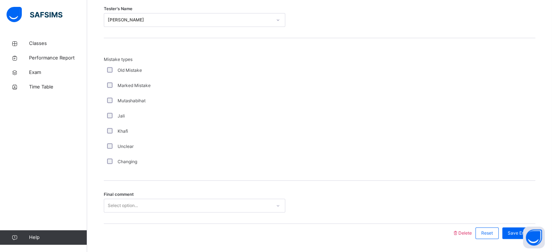
scroll to position [798, 0]
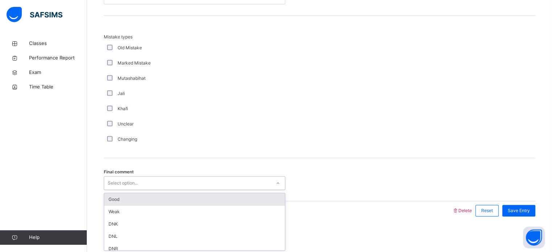
click div "Select option..."
click div "Good"
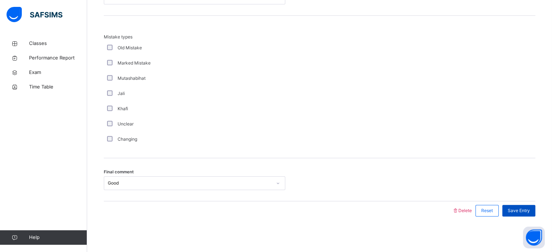
click span "Save Entry"
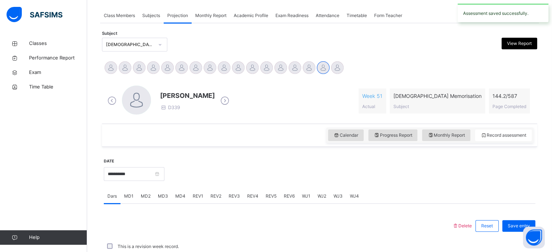
scroll to position [293, 0]
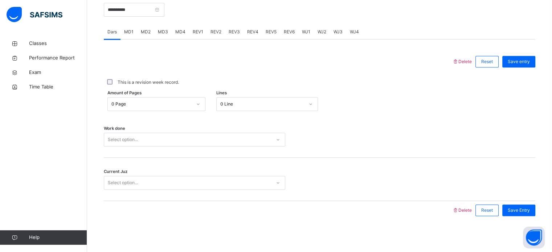
click span "REV2"
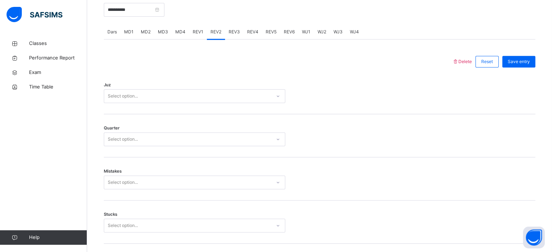
scroll to position [798, 0]
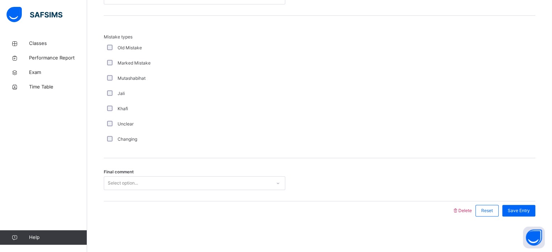
click div "Marked Mistake"
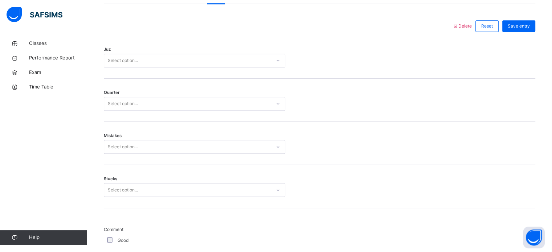
scroll to position [313, 0]
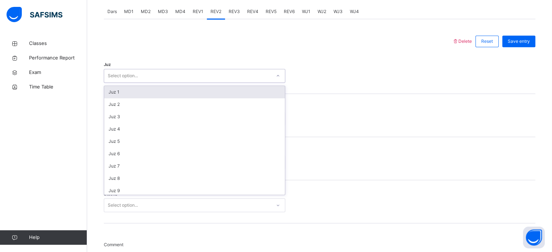
click div
type input "**"
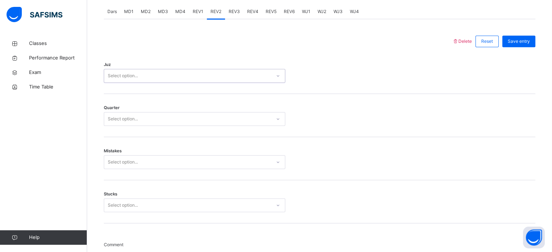
click link "Help"
click div "Mistakes Select option..."
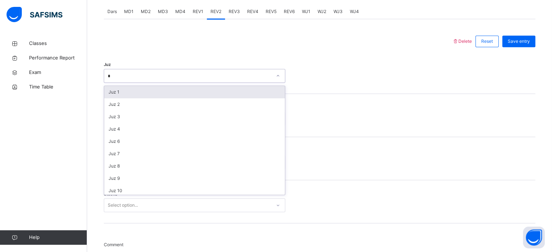
type input "**"
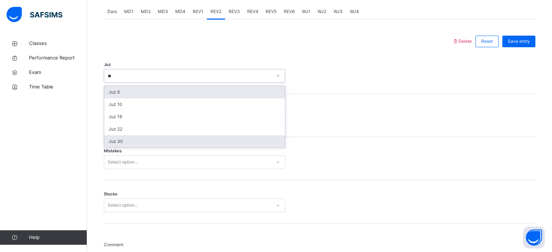
click div "Juz 30"
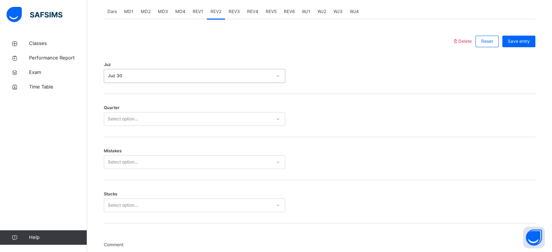
click div "Mistakes Select option..."
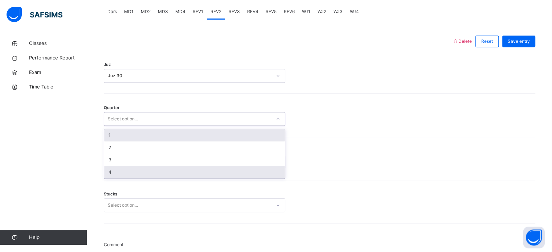
click div "4"
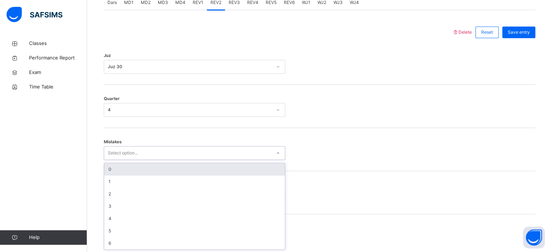
scroll to position [322, 0]
click div "0"
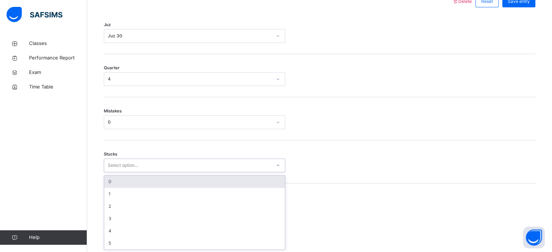
scroll to position [353, 0]
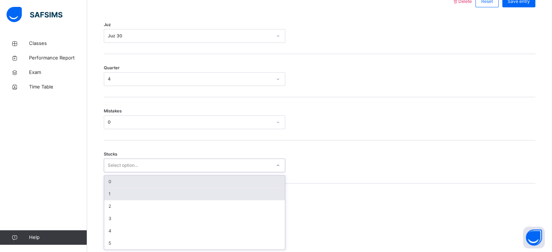
click div "1"
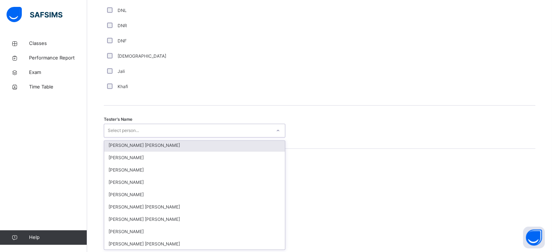
scroll to position [0, 0]
type input "**"
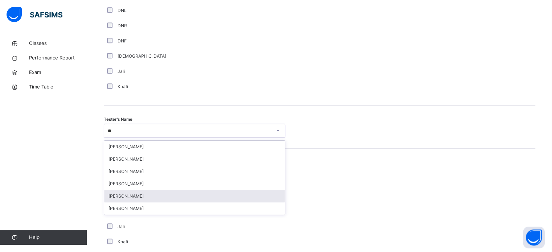
click div "[PERSON_NAME]"
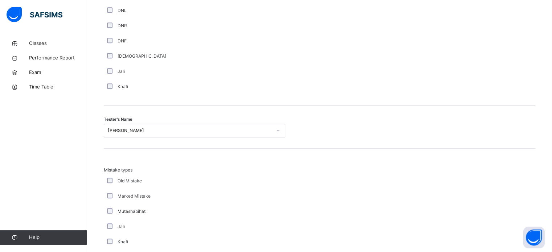
click div "Marked Mistake"
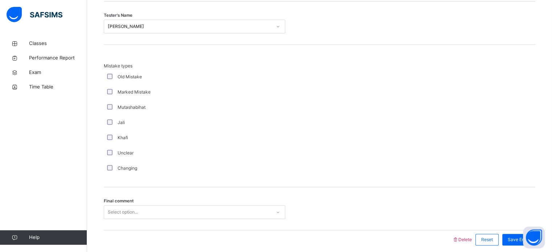
scroll to position [798, 0]
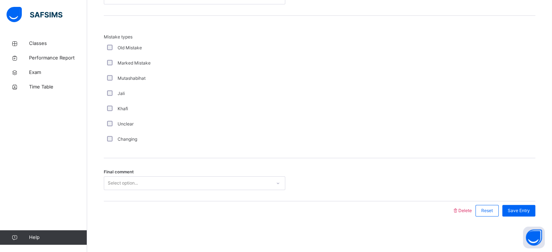
click div "Final comment Select option..."
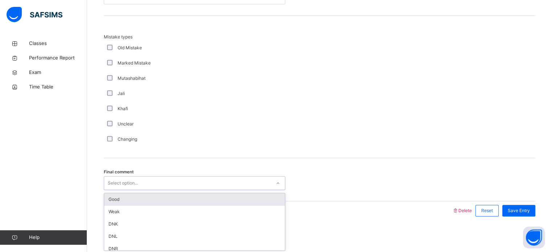
click div "Select option..."
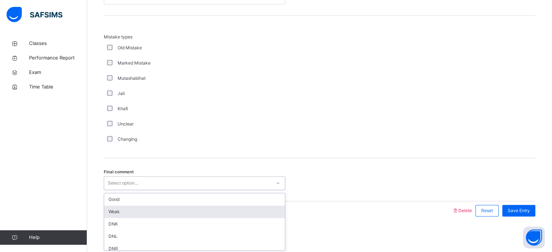
click div "Weak"
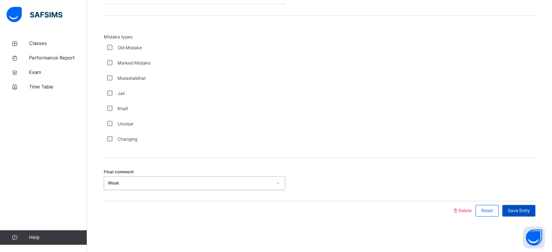
click span "Save Entry"
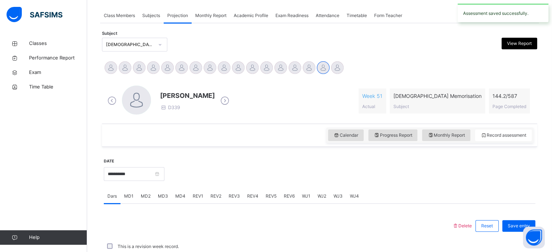
scroll to position [293, 0]
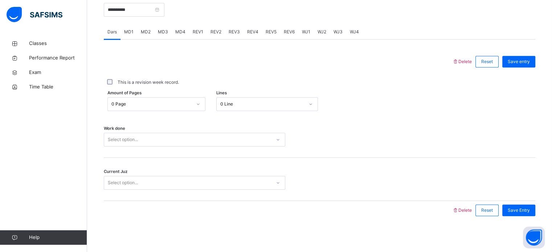
click div "REV3"
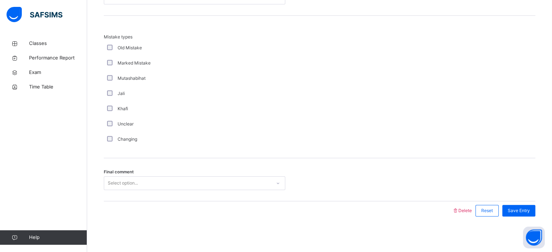
click div "Marked Mistake"
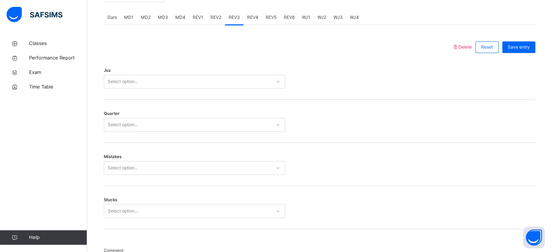
scroll to position [306, 0]
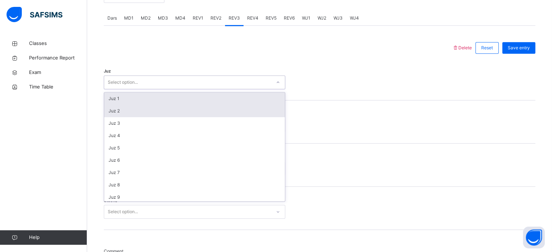
click div "Juz 2"
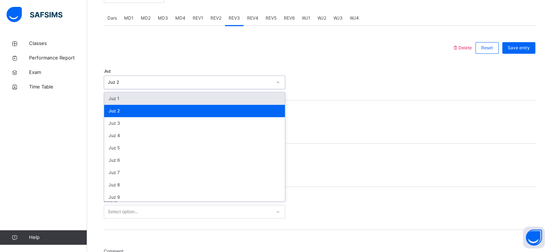
click div "Juz 1"
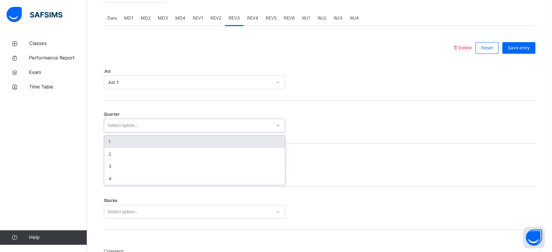
click div "1"
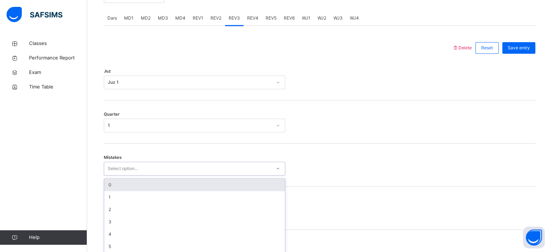
scroll to position [322, 0]
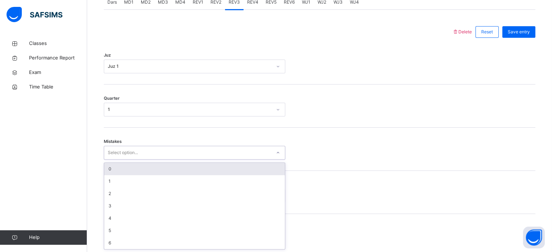
click div "0"
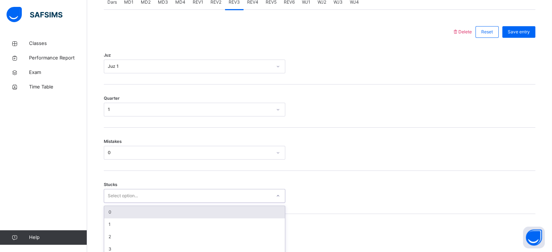
scroll to position [353, 0]
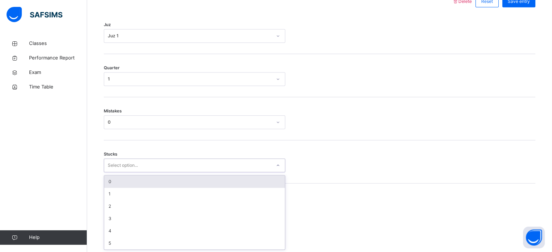
click div "Mistakes 0"
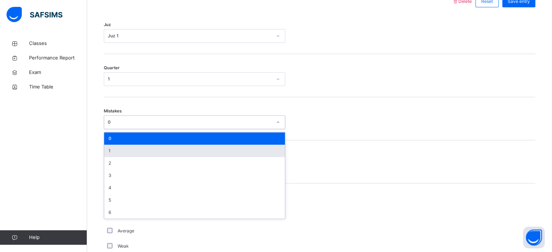
click div "1"
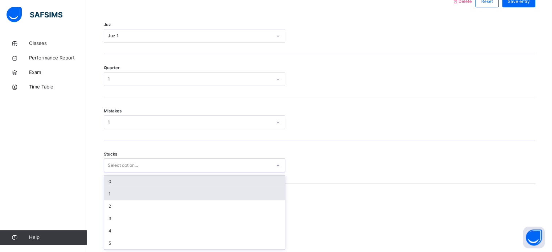
click div "1"
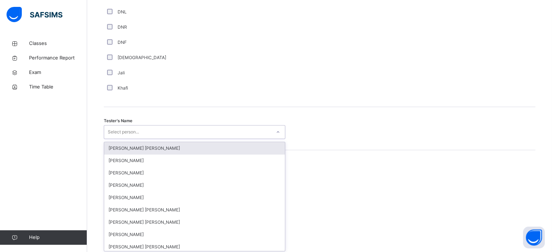
scroll to position [665, 0]
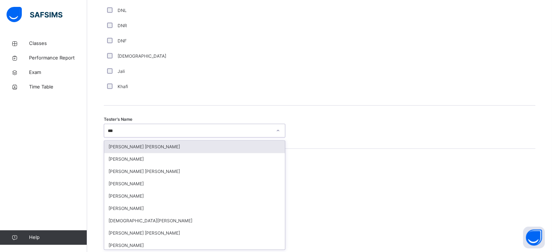
type input "****"
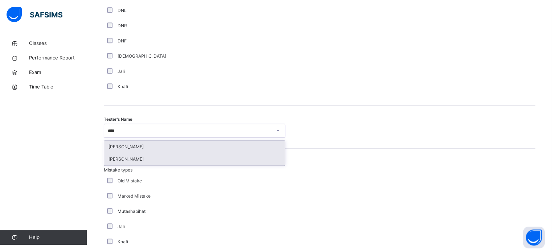
click div "[PERSON_NAME]"
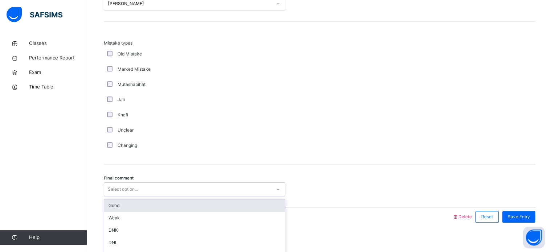
scroll to position [798, 0]
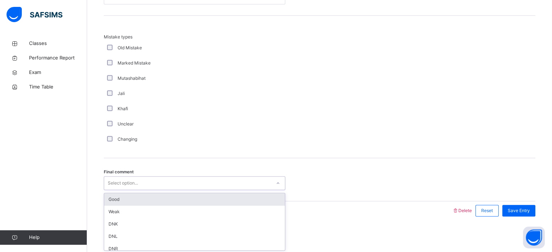
click div "Good"
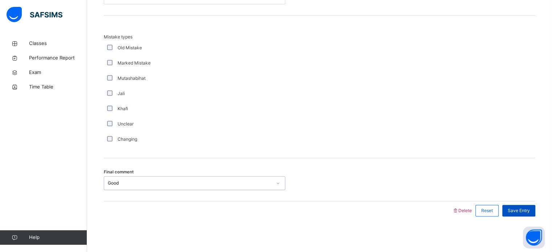
click div "Save Entry"
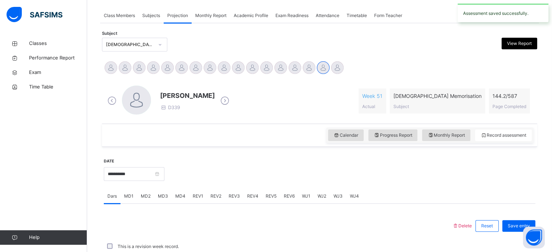
scroll to position [293, 0]
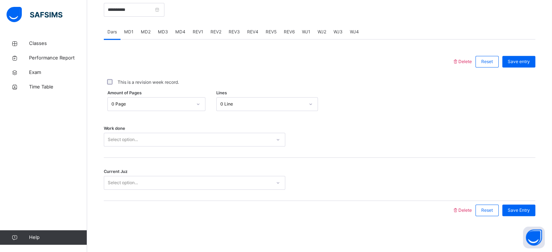
click span "REV4"
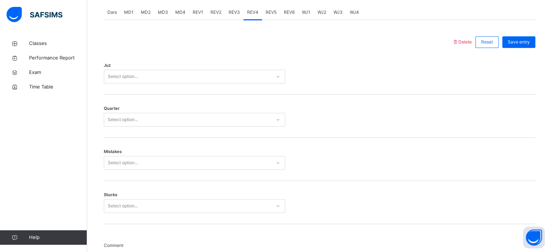
scroll to position [312, 0]
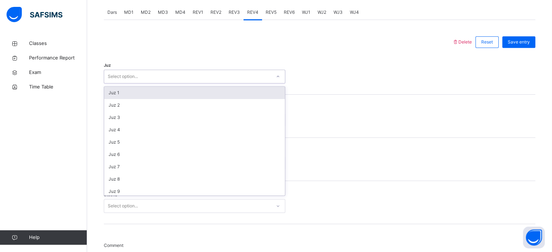
click div "Juz 1"
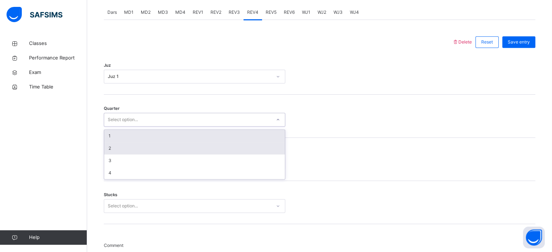
click div "2"
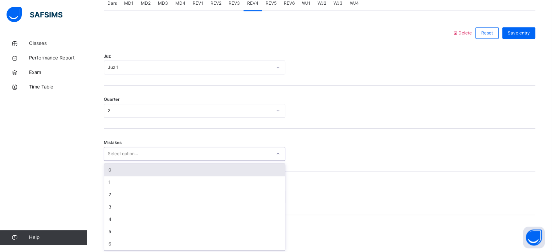
scroll to position [322, 0]
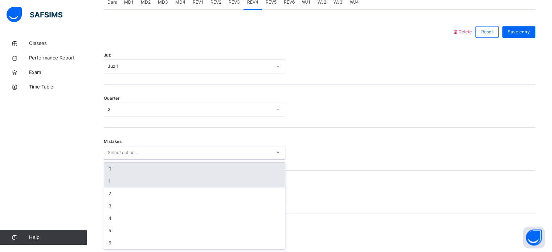
click div "1"
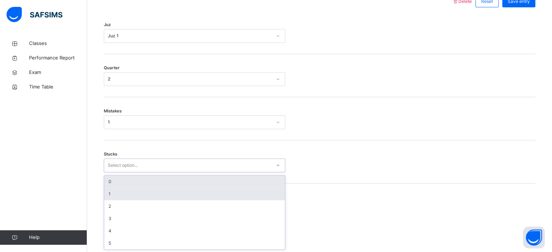
click div "1"
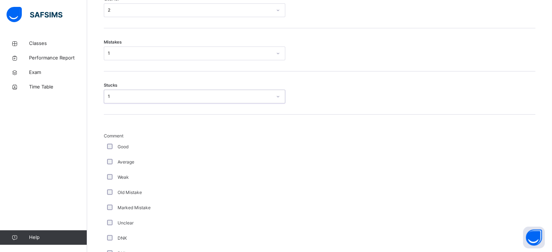
scroll to position [430, 0]
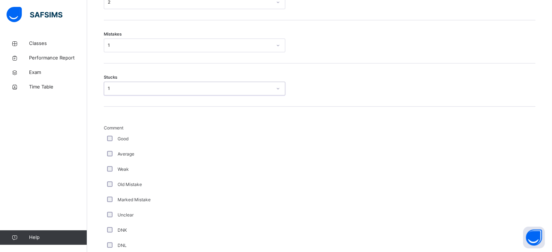
click div "Average"
click label "Good"
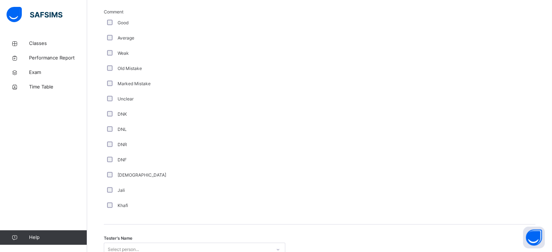
scroll to position [537, 0]
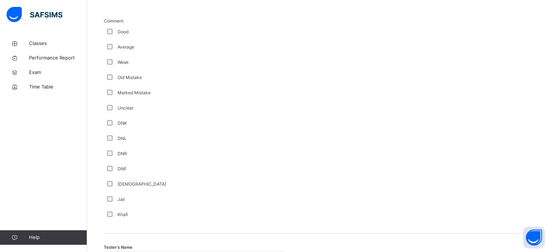
click div "Average"
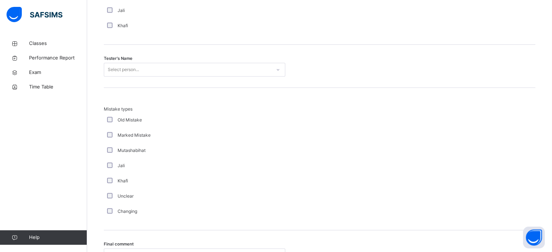
scroll to position [729, 0]
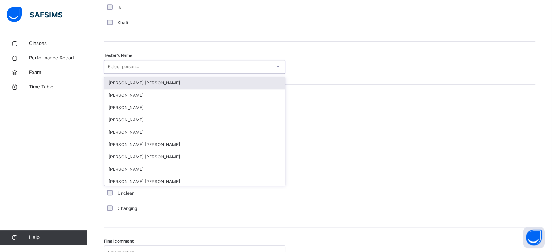
type input "**"
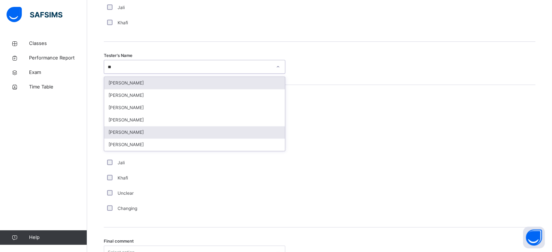
click div "[PERSON_NAME]"
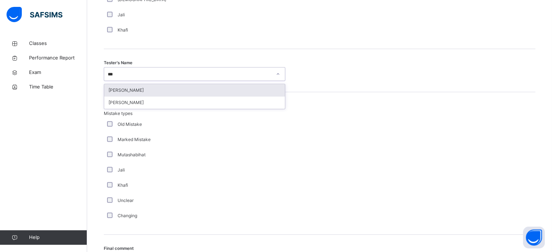
scroll to position [0, 0]
type input "****"
click div "[PERSON_NAME]"
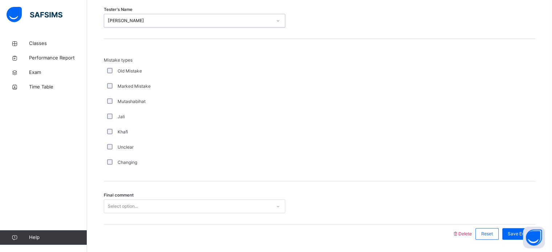
scroll to position [798, 0]
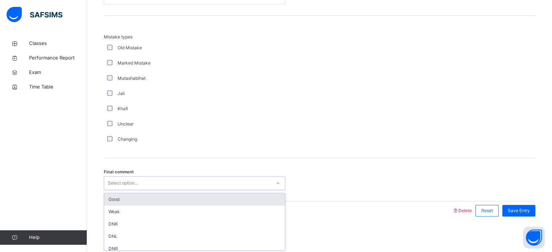
click div "Good"
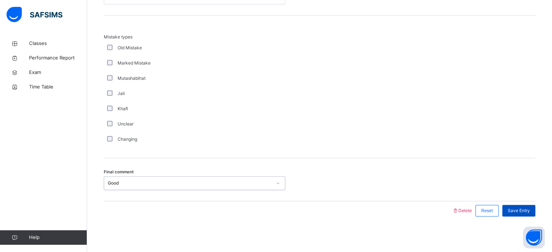
click span "Save Entry"
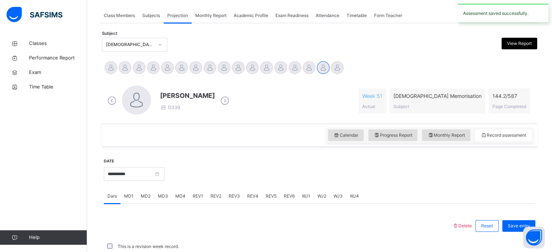
scroll to position [293, 0]
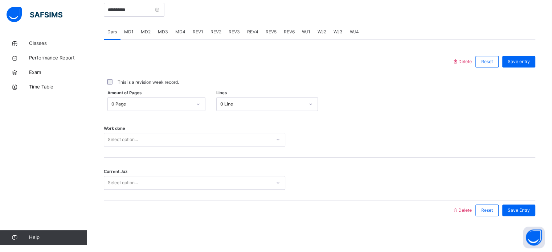
click div "REV3"
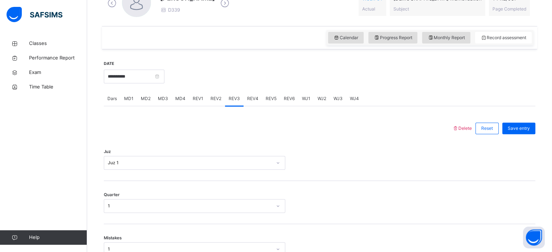
scroll to position [226, 0]
click div "REV5"
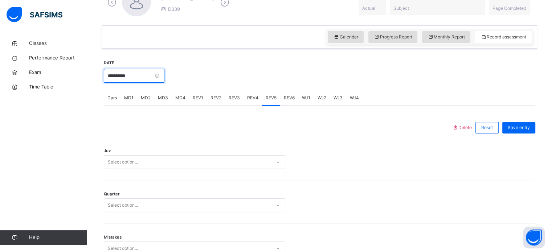
click input "**********"
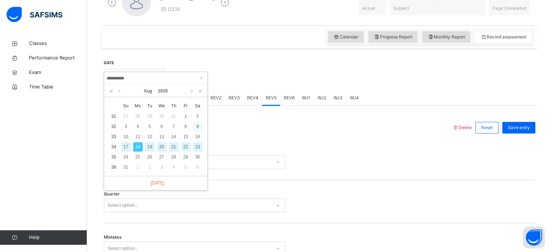
click div "9"
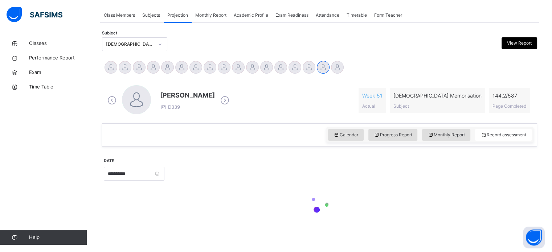
scroll to position [128, 0]
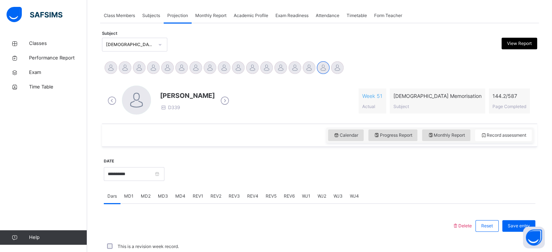
click div "1 Pages"
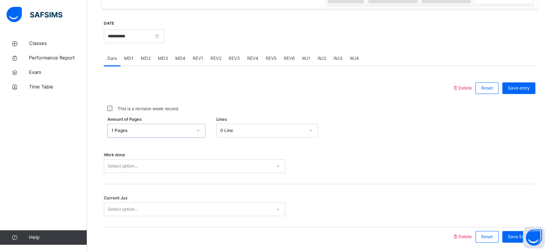
scroll to position [266, 0]
click input "**********"
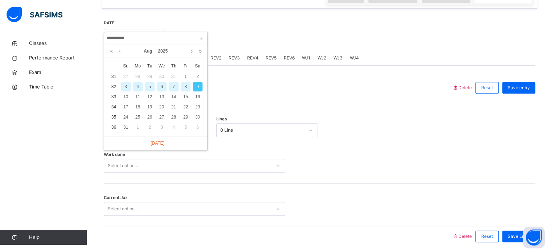
click div
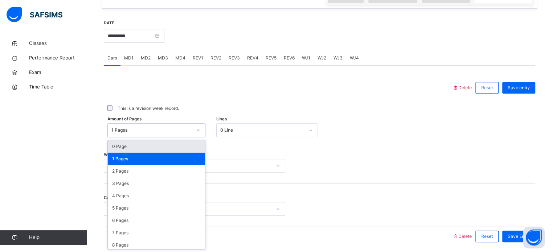
click div "0 Page"
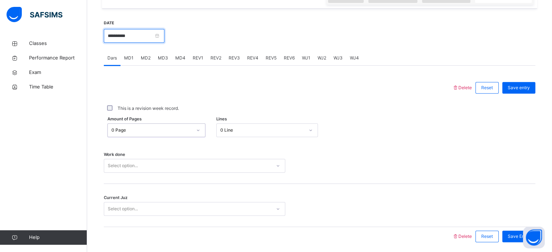
click input "**********"
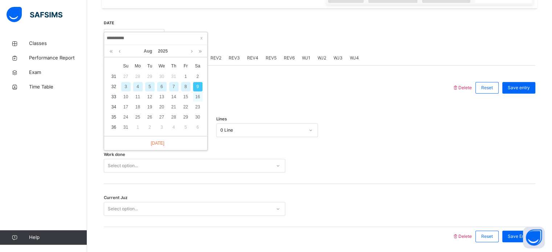
click div "16"
type input "**********"
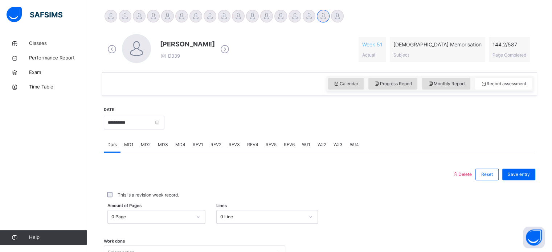
click div "This is a revision week record."
click div
click div "Dars MD1 MD2 MD3 MD4 REV1 REV2 REV3 REV4 REV5 REV6 WJ1 WJ2 WJ3 WJ4"
click div
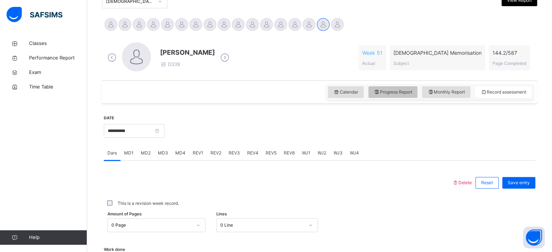
click div "Progress Report"
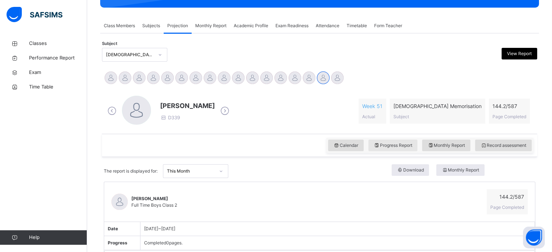
scroll to position [171, 0]
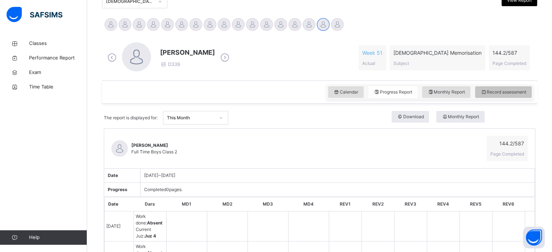
click div "Record assessment"
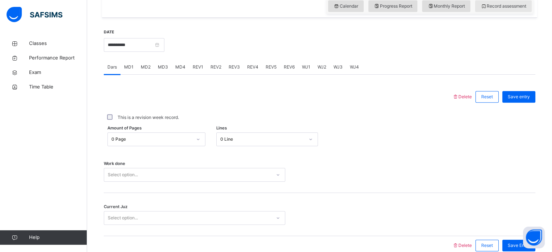
scroll to position [293, 0]
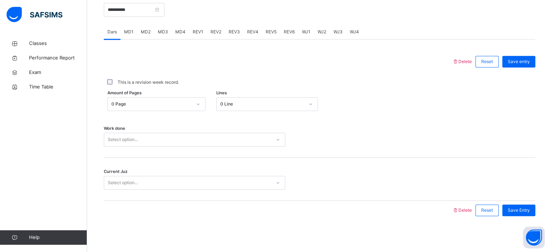
click div "Current Juz Select option..."
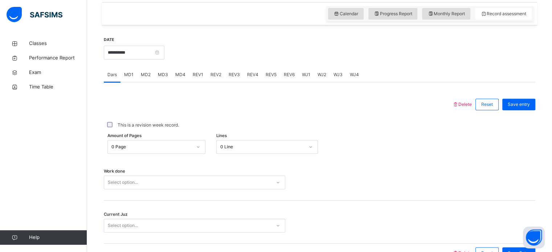
scroll to position [248, 0]
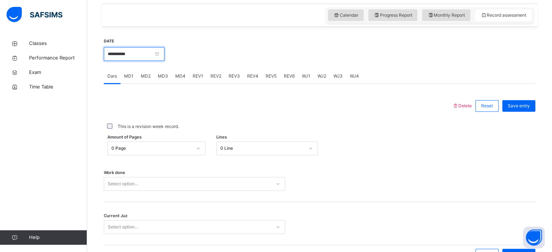
click input "**********"
click div "Work done Select option..."
